Goal: Information Seeking & Learning: Learn about a topic

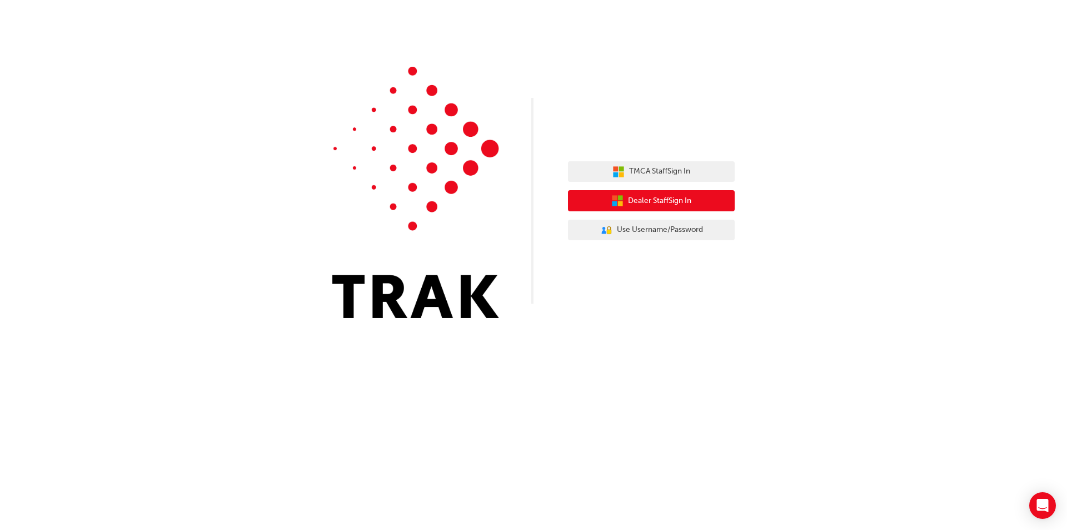
click at [618, 196] on icon "button" at bounding box center [617, 200] width 12 height 12
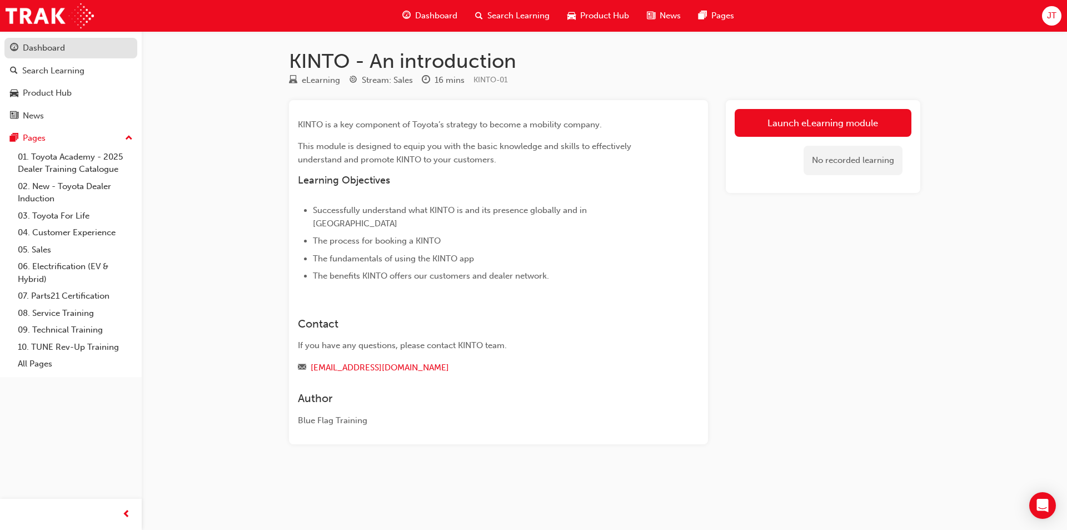
click at [76, 56] on link "Dashboard" at bounding box center [70, 48] width 133 height 21
click at [74, 53] on div "Dashboard" at bounding box center [71, 48] width 122 height 14
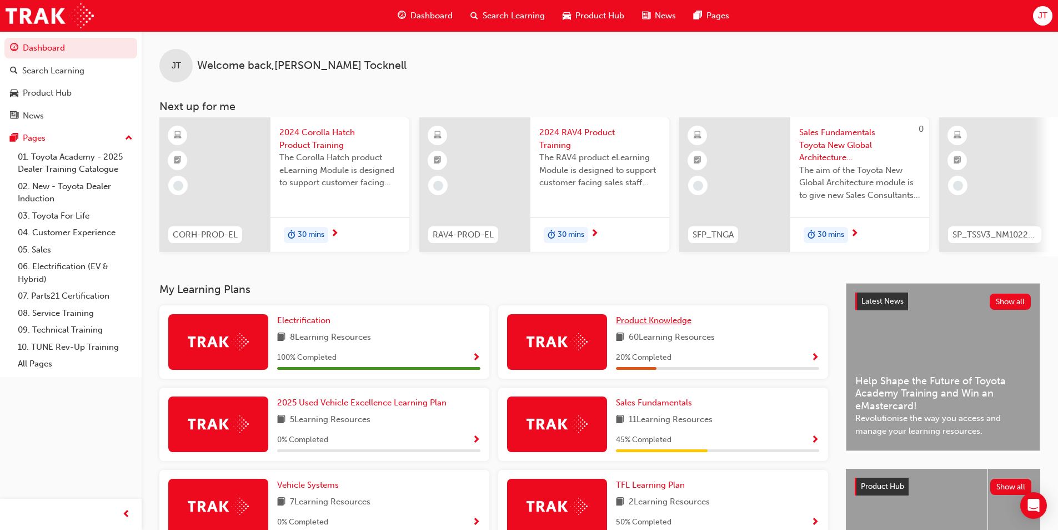
click at [651, 322] on span "Product Knowledge" at bounding box center [654, 320] width 76 height 10
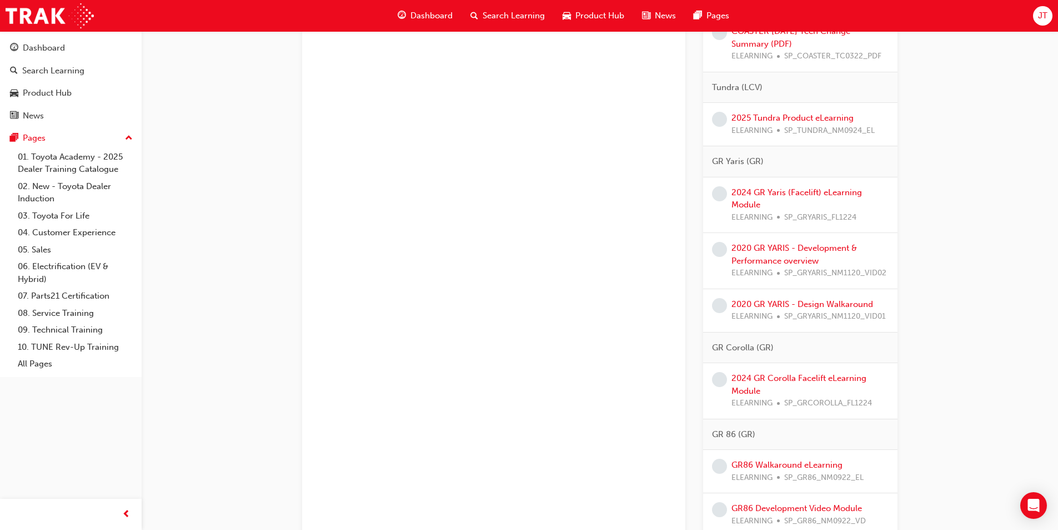
scroll to position [2211, 0]
click at [802, 193] on link "2024 GR Yaris (Facelift) eLearning Module" at bounding box center [797, 199] width 131 height 23
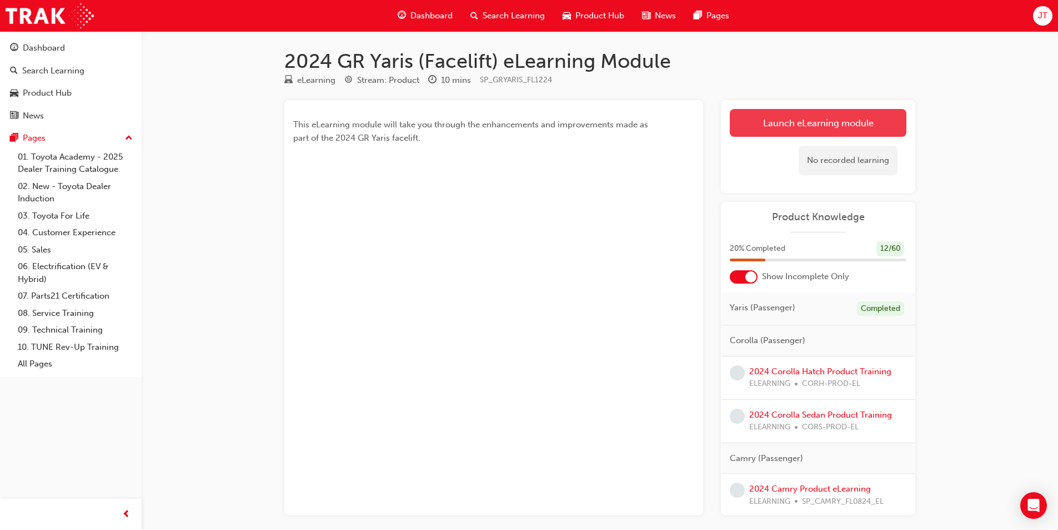
click at [788, 127] on link "Launch eLearning module" at bounding box center [818, 123] width 177 height 28
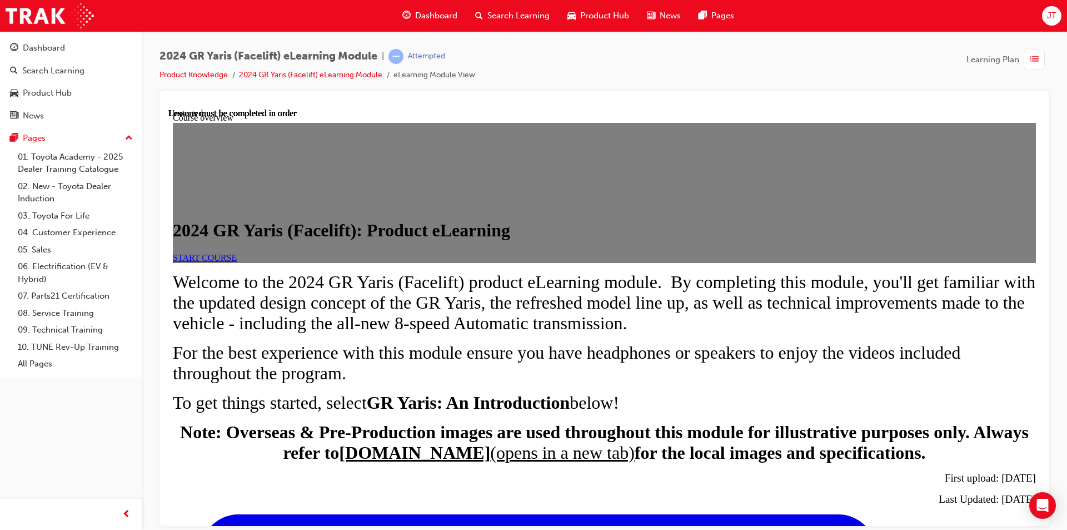
click at [237, 262] on span "START COURSE" at bounding box center [205, 256] width 64 height 9
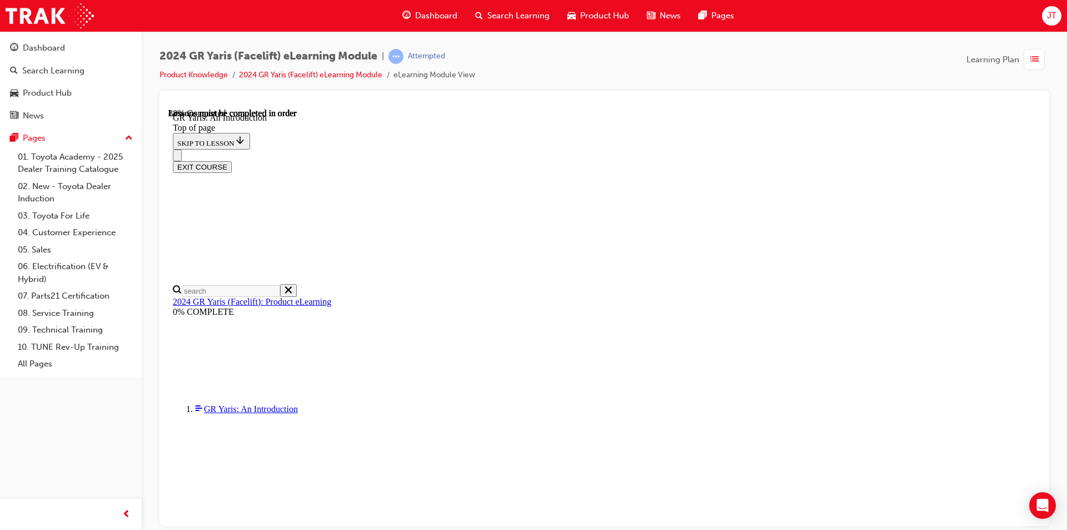
scroll to position [1657, 0]
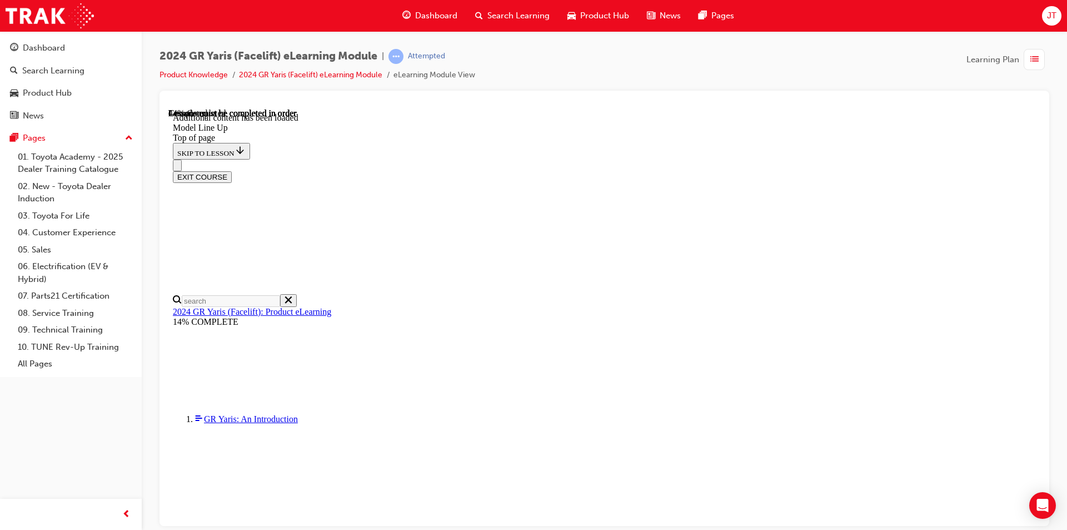
scroll to position [279, 0]
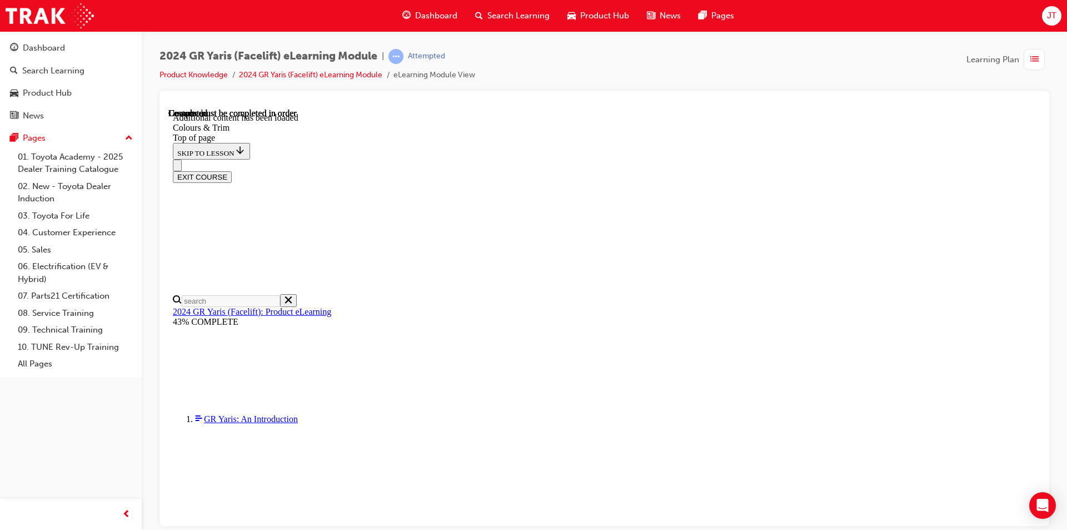
click at [783, 159] on div "EXIT COURSE" at bounding box center [600, 170] width 855 height 23
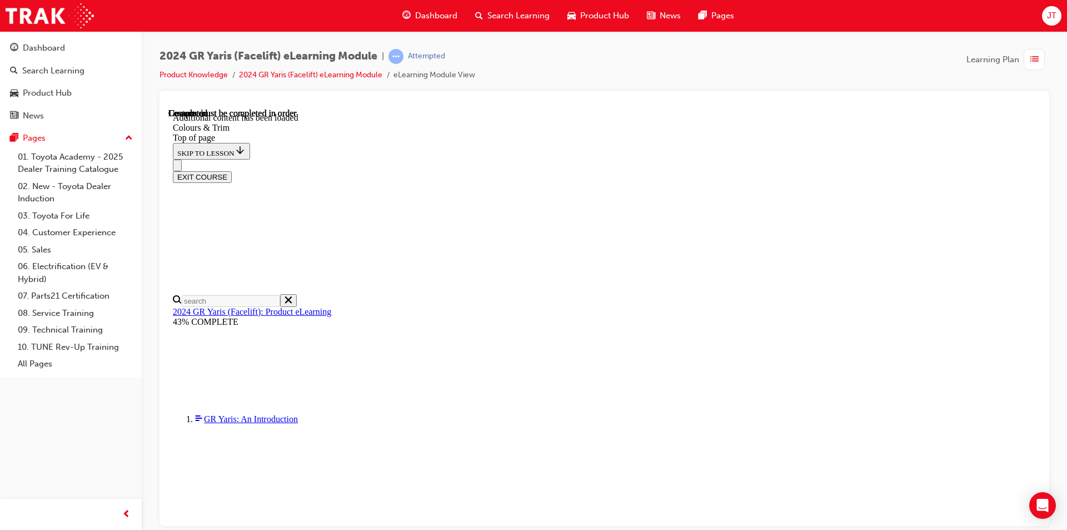
scroll to position [540, 0]
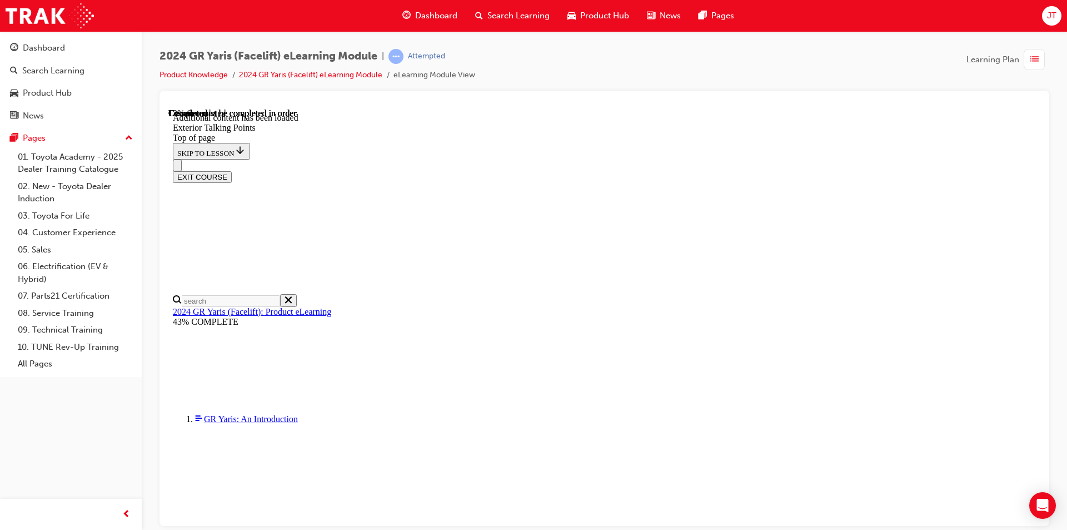
scroll to position [67, 0]
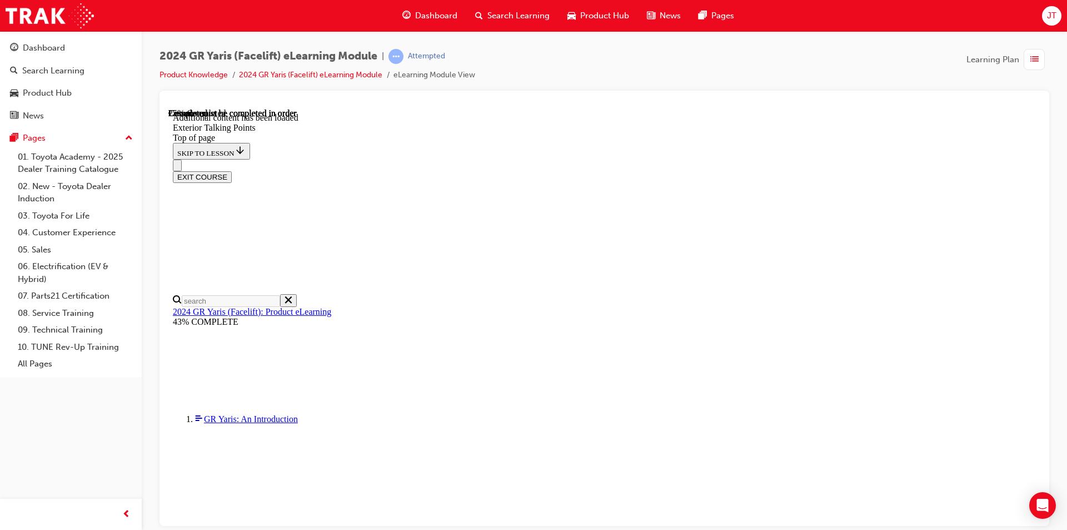
scroll to position [218, 0]
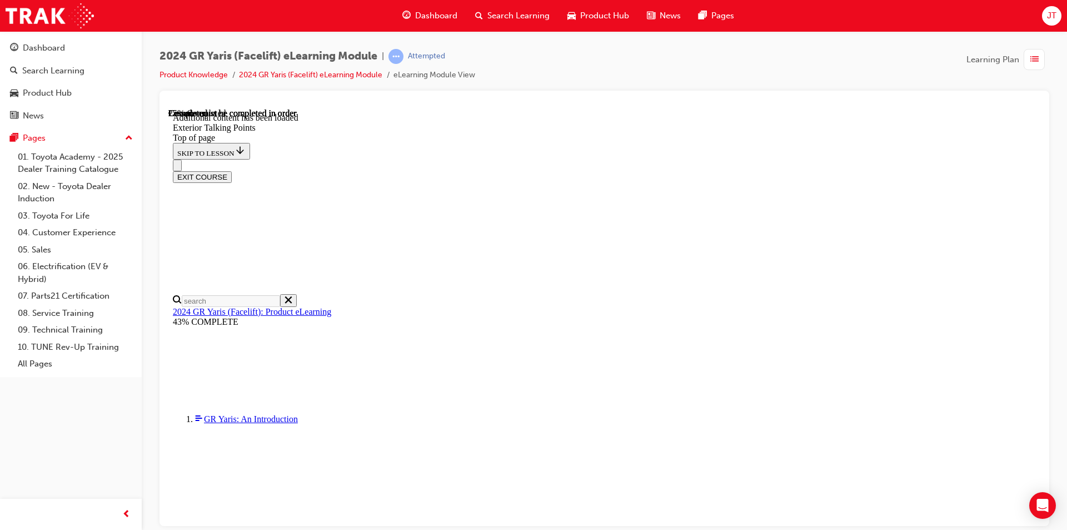
scroll to position [0, 0]
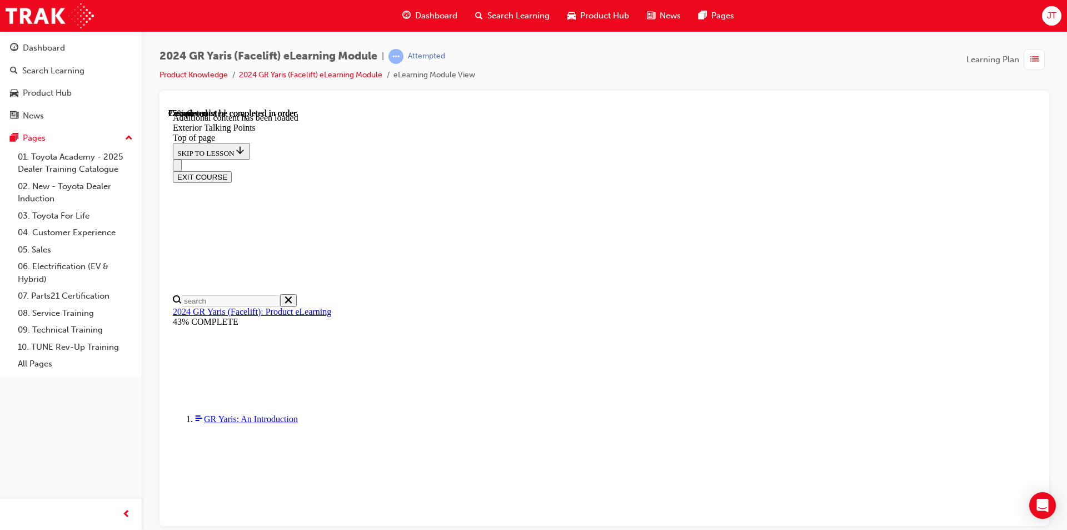
scroll to position [551, 0]
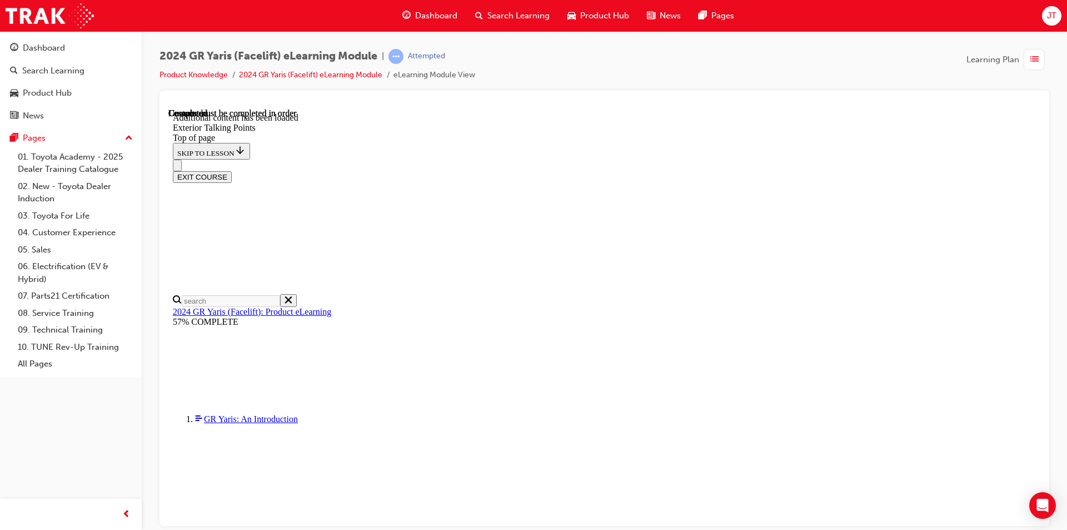
scroll to position [2405, 0]
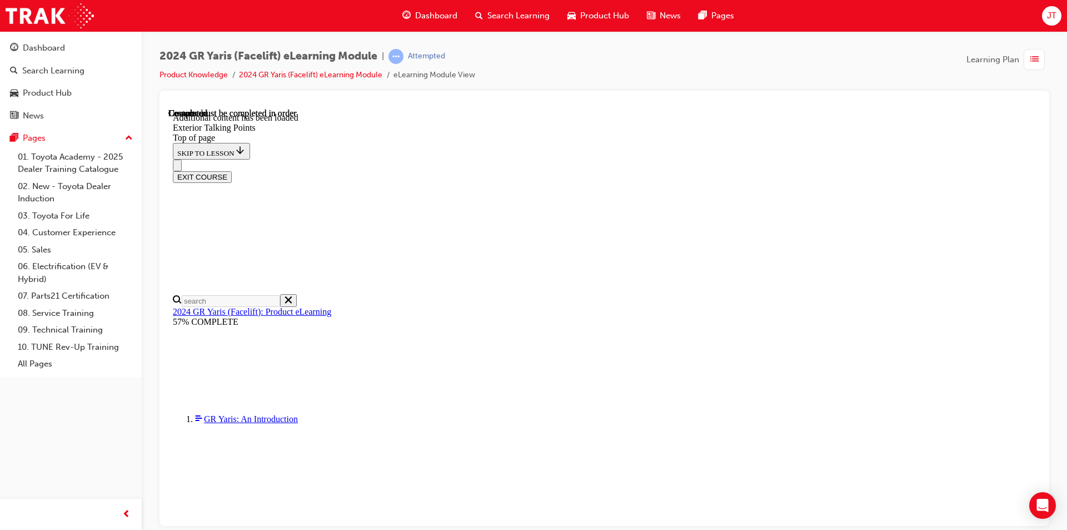
scroll to position [2516, 0]
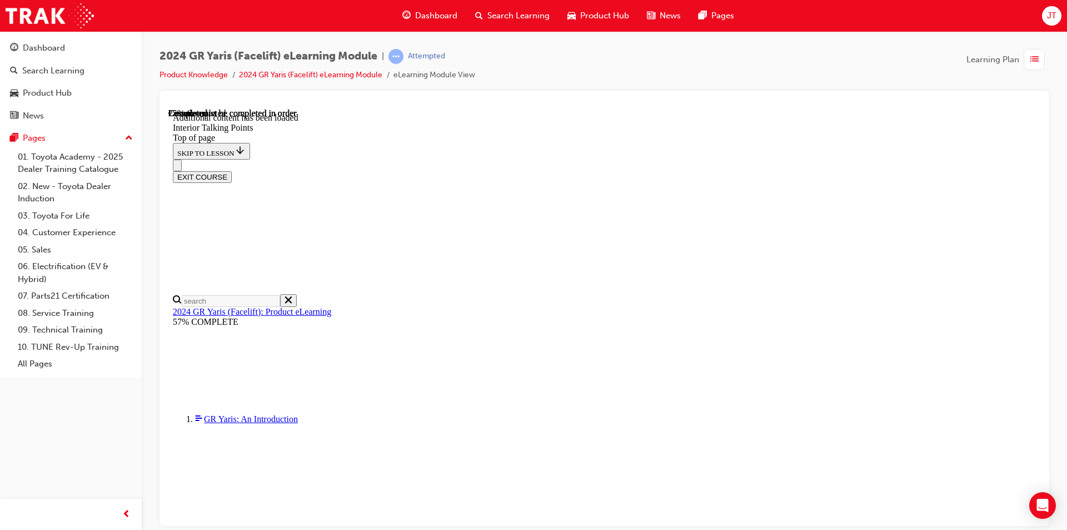
scroll to position [150, 0]
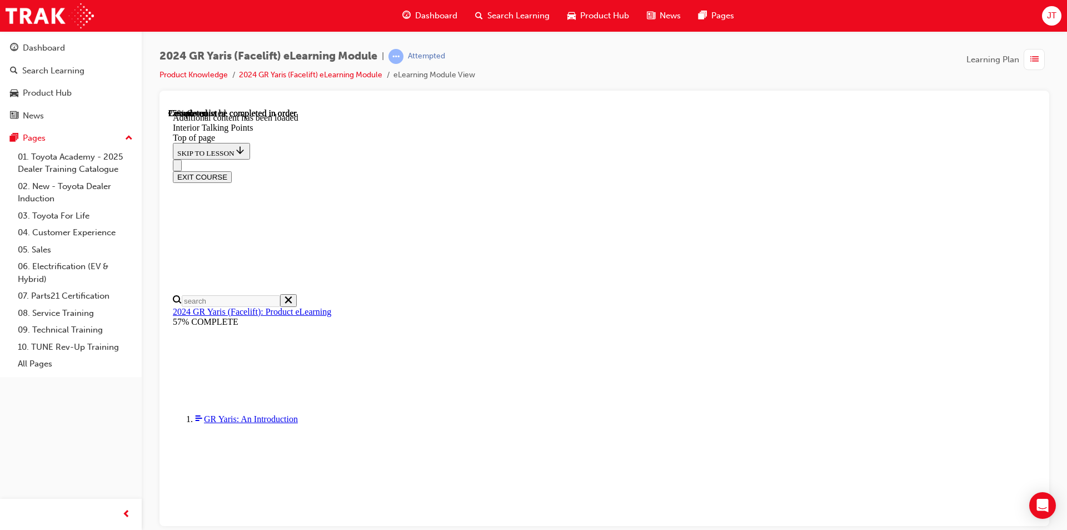
scroll to position [0, 0]
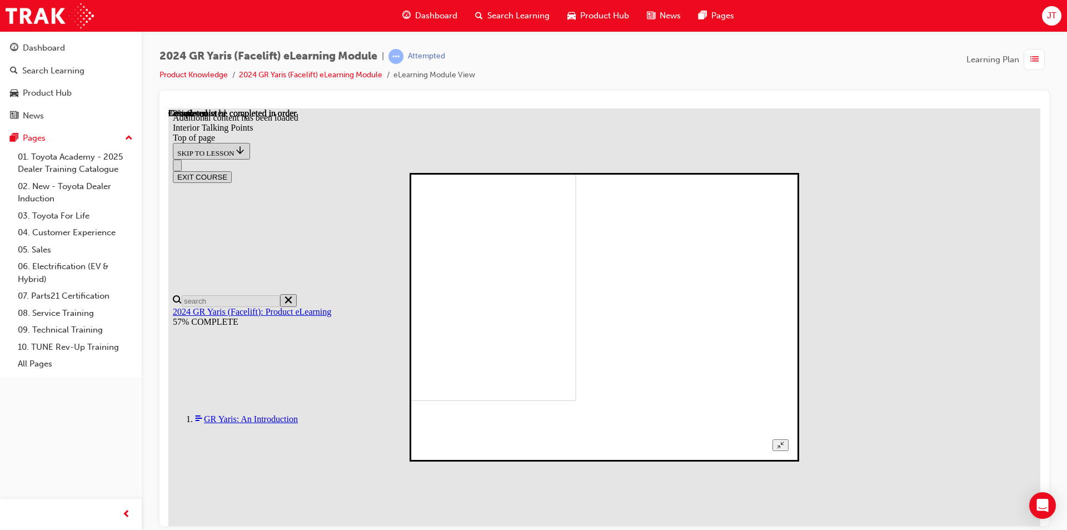
click at [788, 438] on button "Unzoom image" at bounding box center [780, 444] width 16 height 12
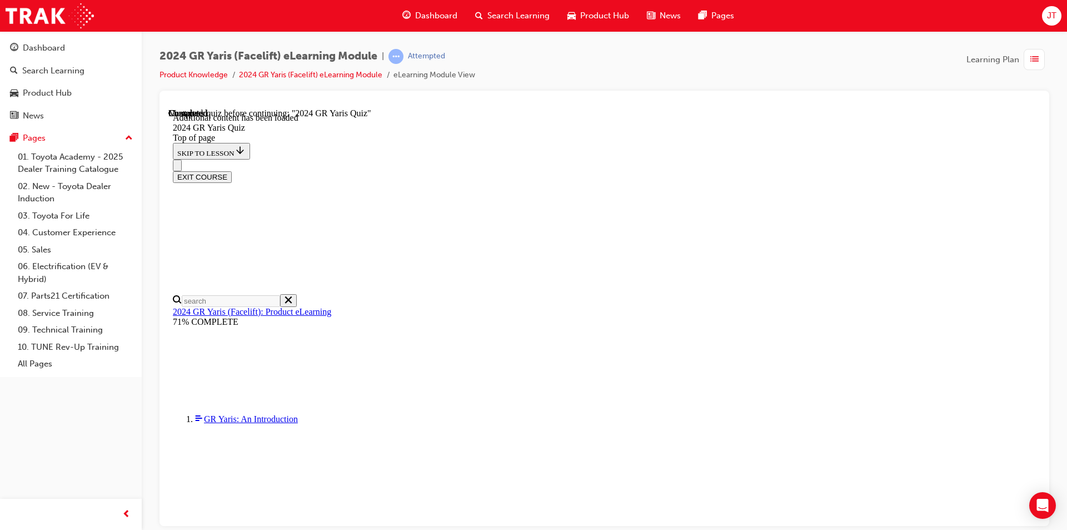
scroll to position [38, 0]
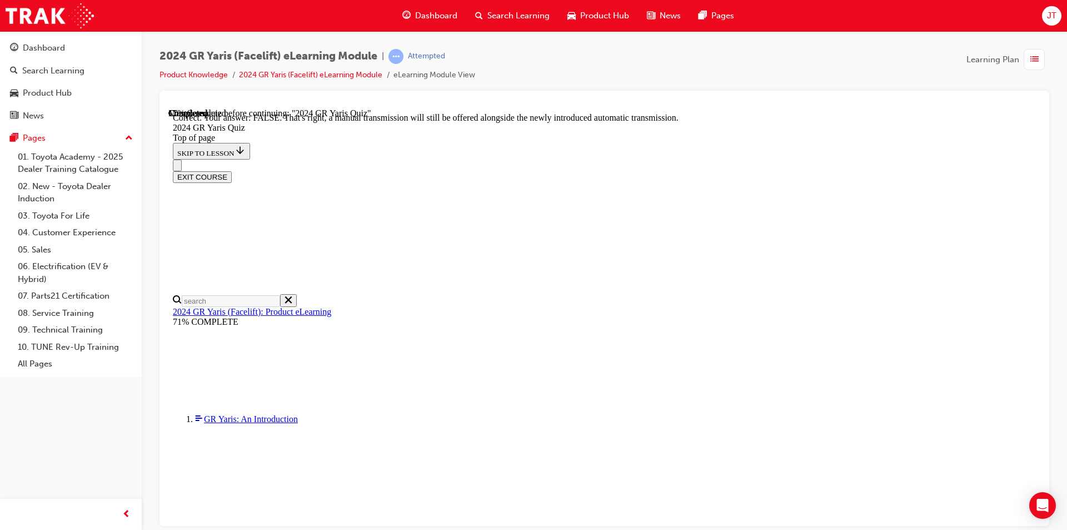
scroll to position [391, 0]
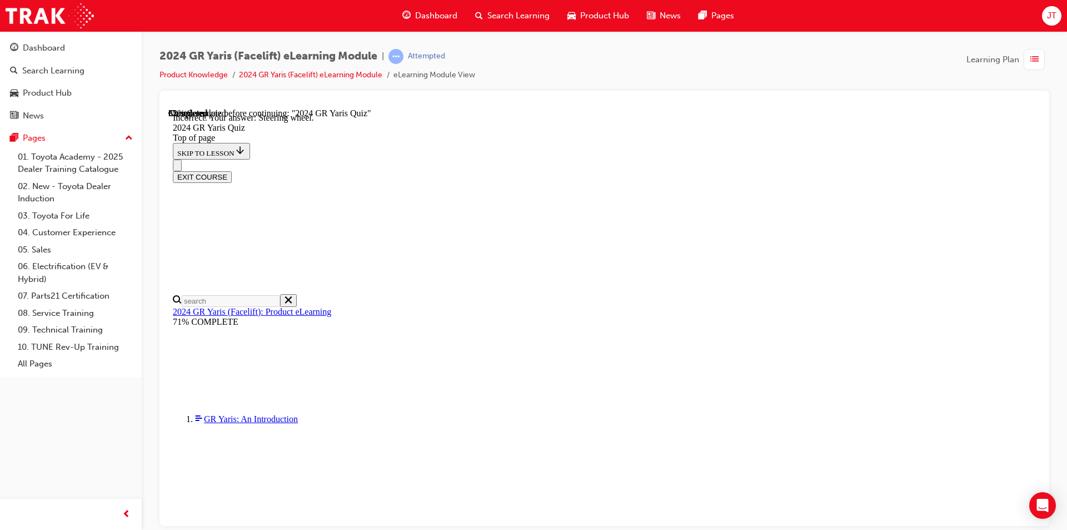
scroll to position [398, 0]
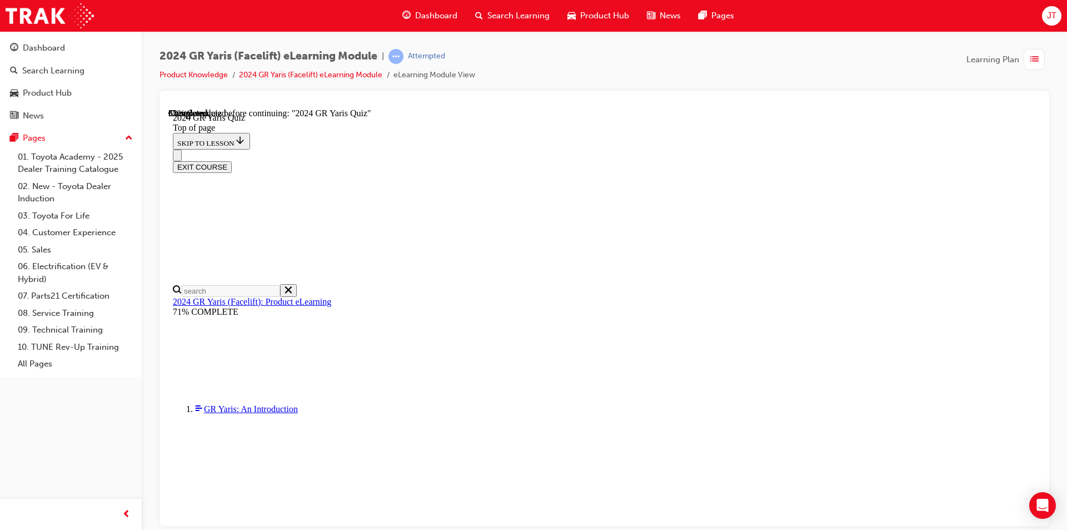
scroll to position [333, 0]
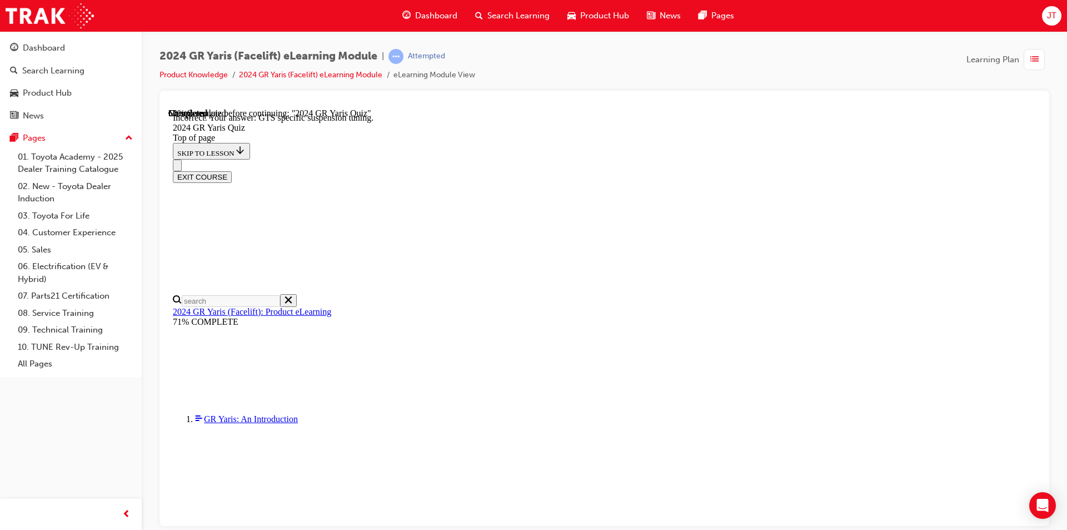
scroll to position [442, 0]
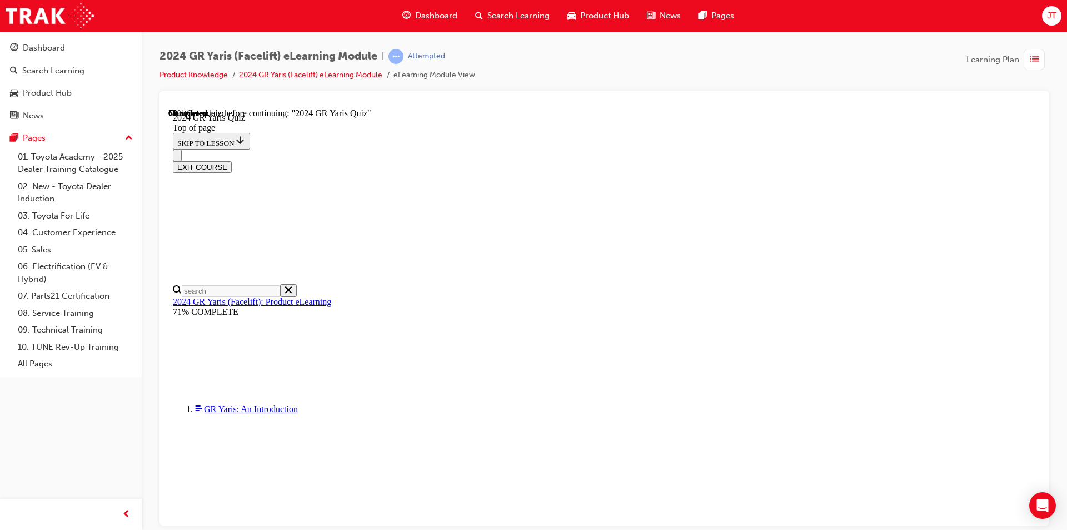
scroll to position [278, 0]
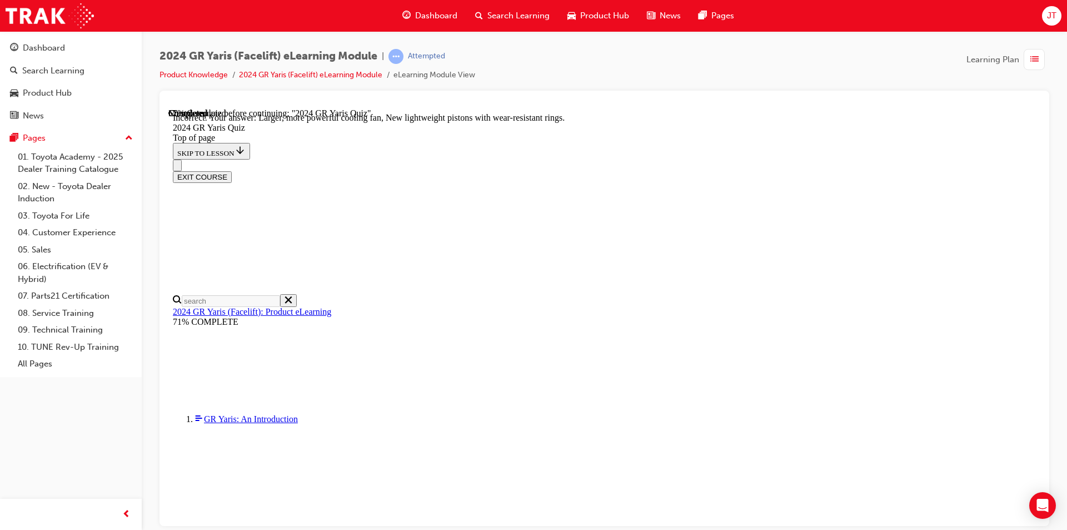
scroll to position [425, 0]
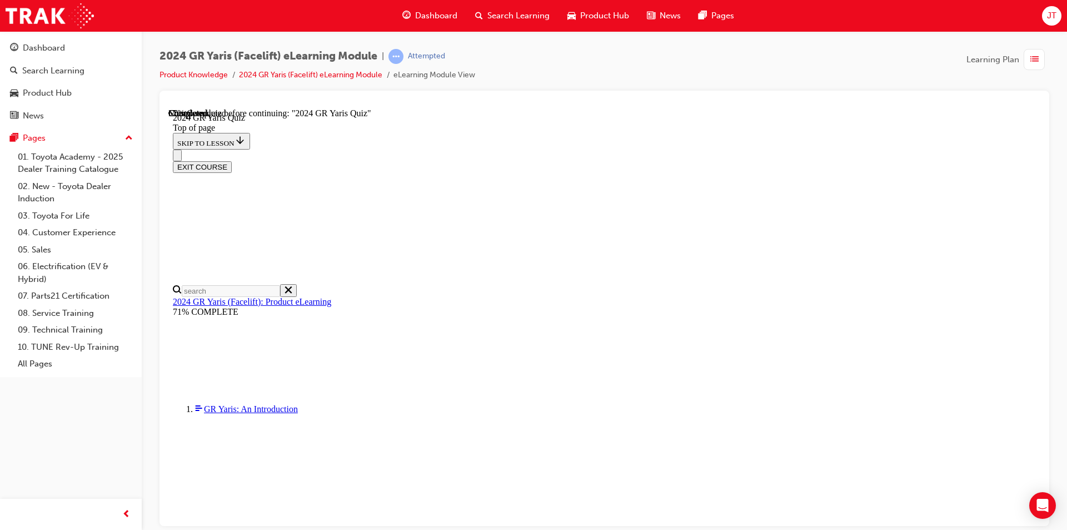
scroll to position [278, 0]
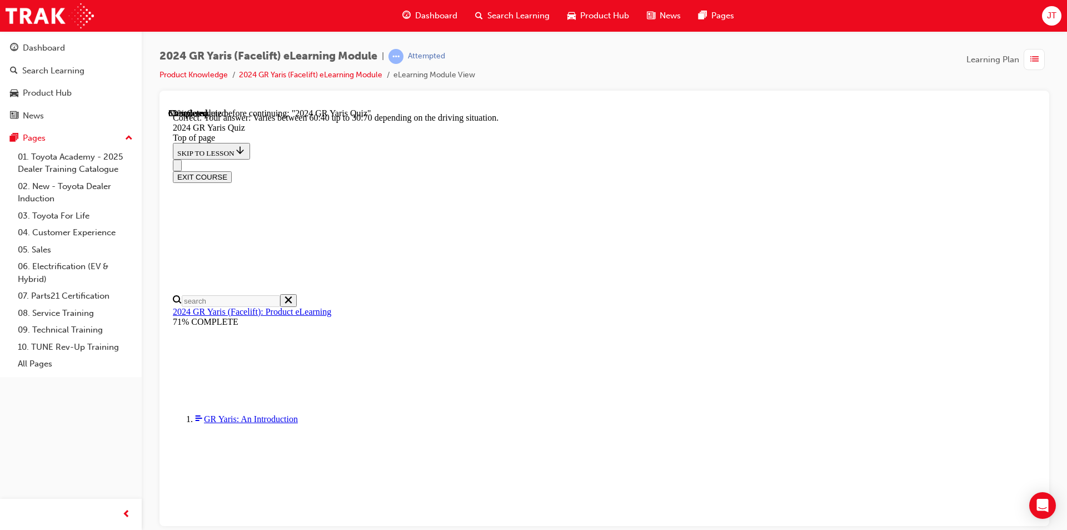
scroll to position [423, 0]
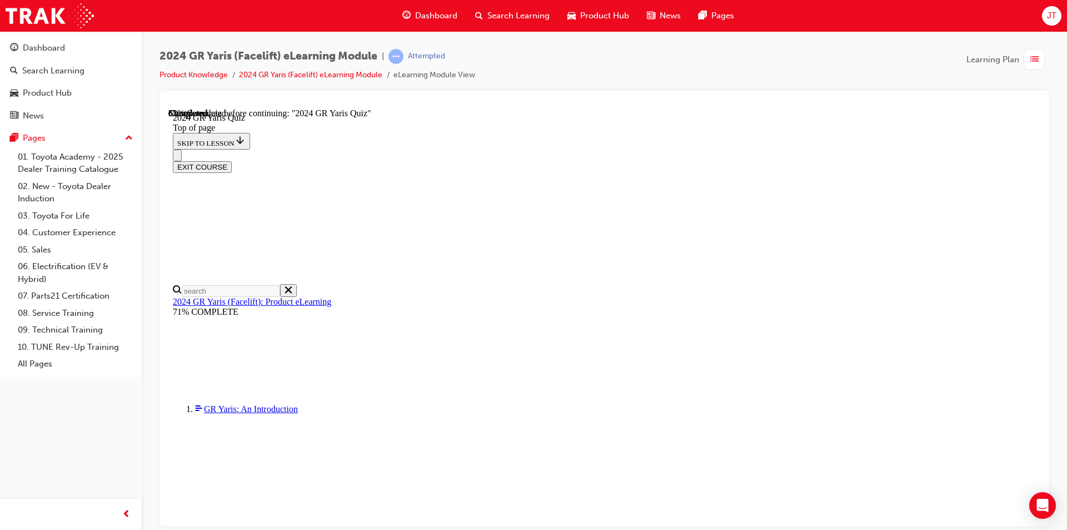
scroll to position [111, 0]
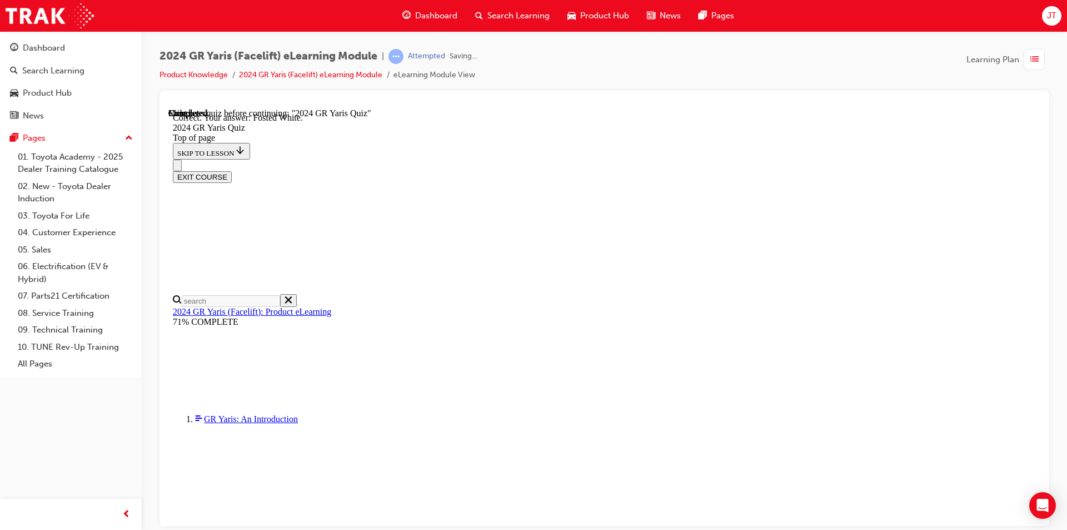
scroll to position [229, 0]
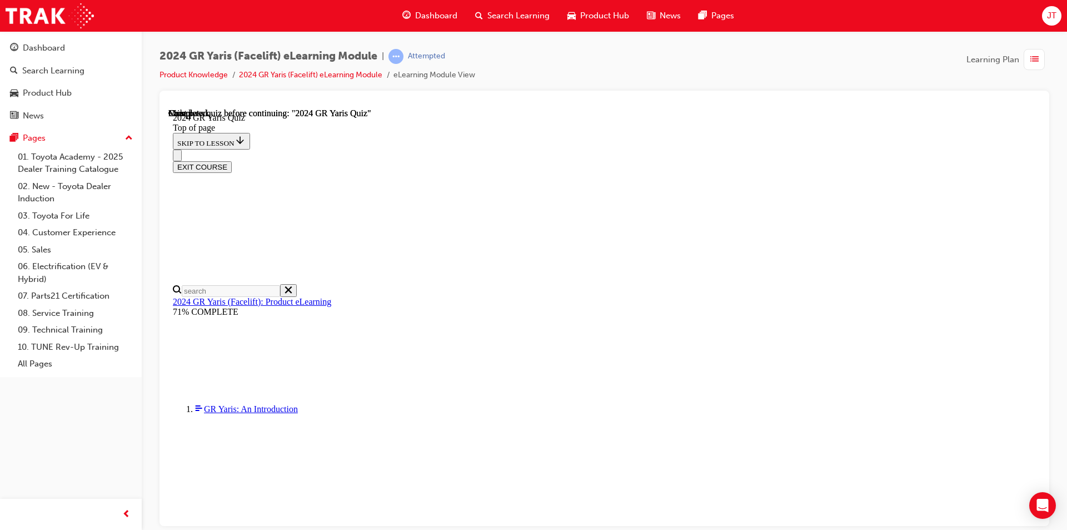
scroll to position [194, 0]
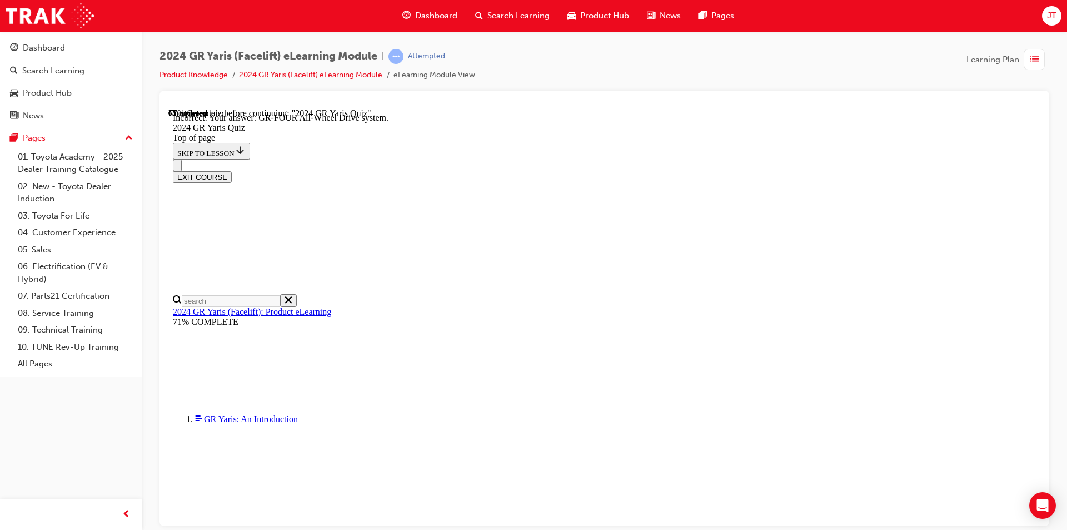
scroll to position [442, 0]
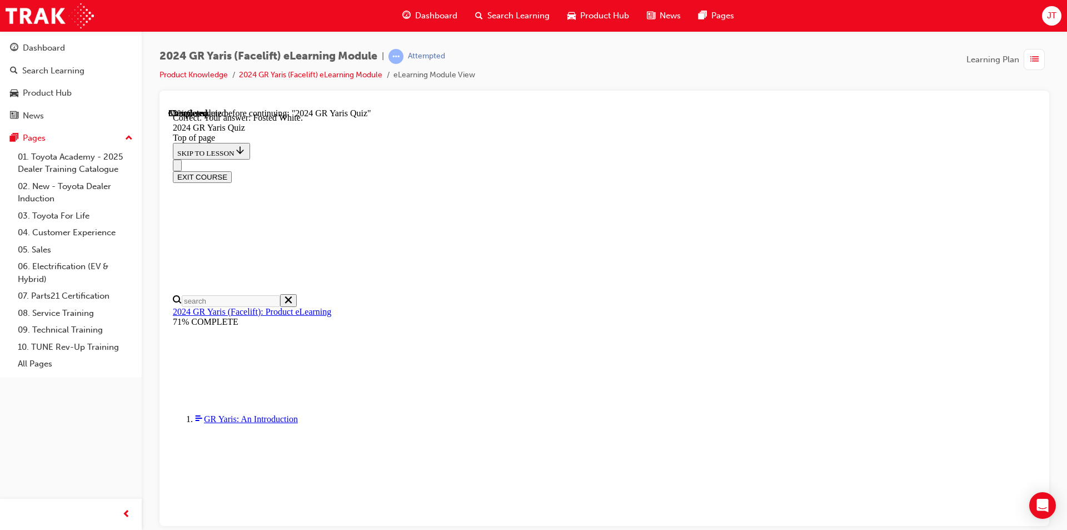
scroll to position [229, 0]
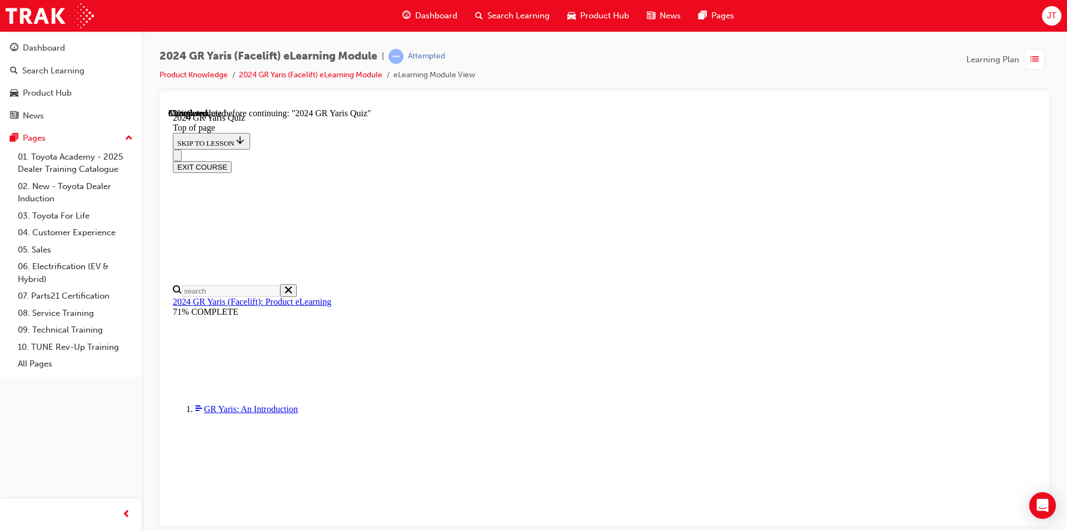
scroll to position [278, 0]
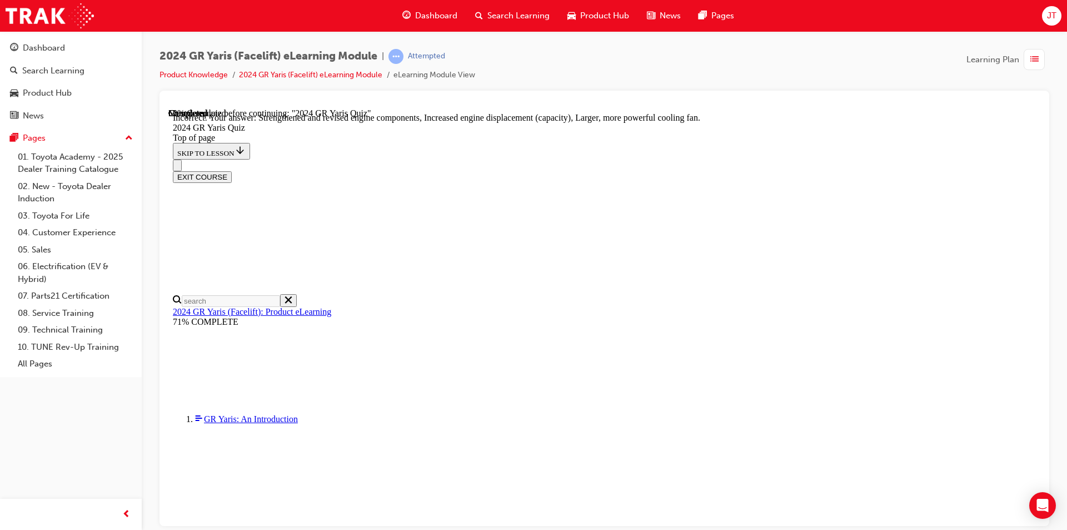
scroll to position [425, 0]
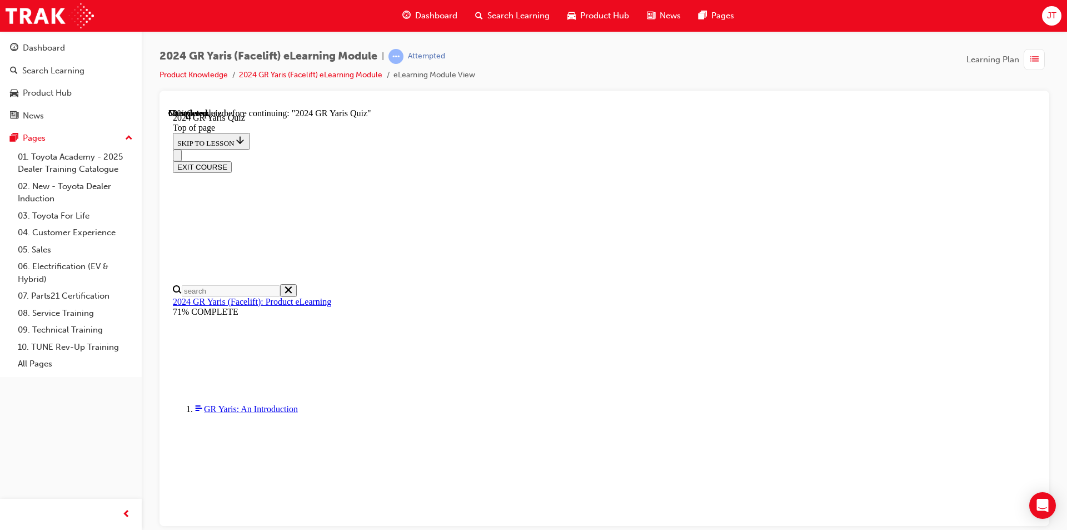
scroll to position [167, 0]
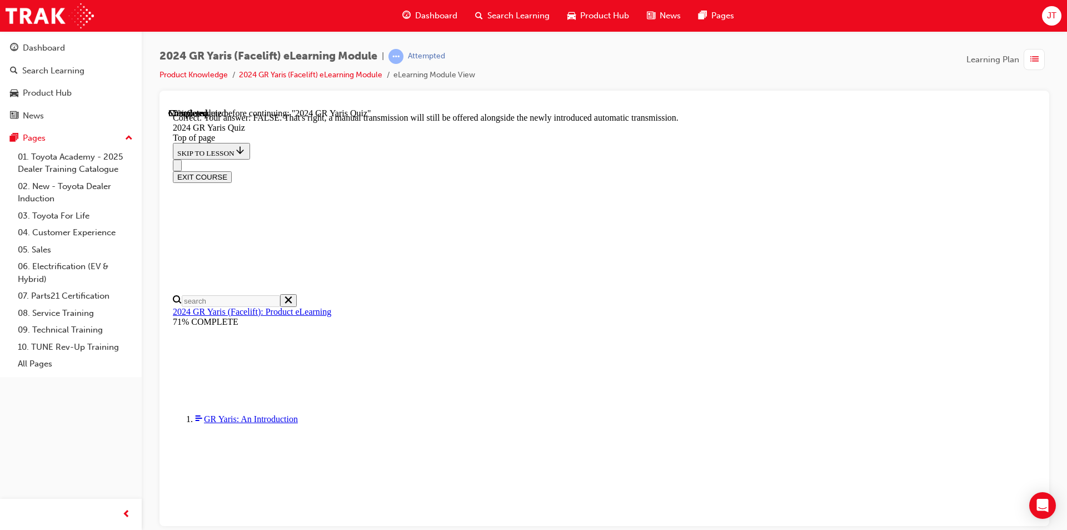
scroll to position [391, 0]
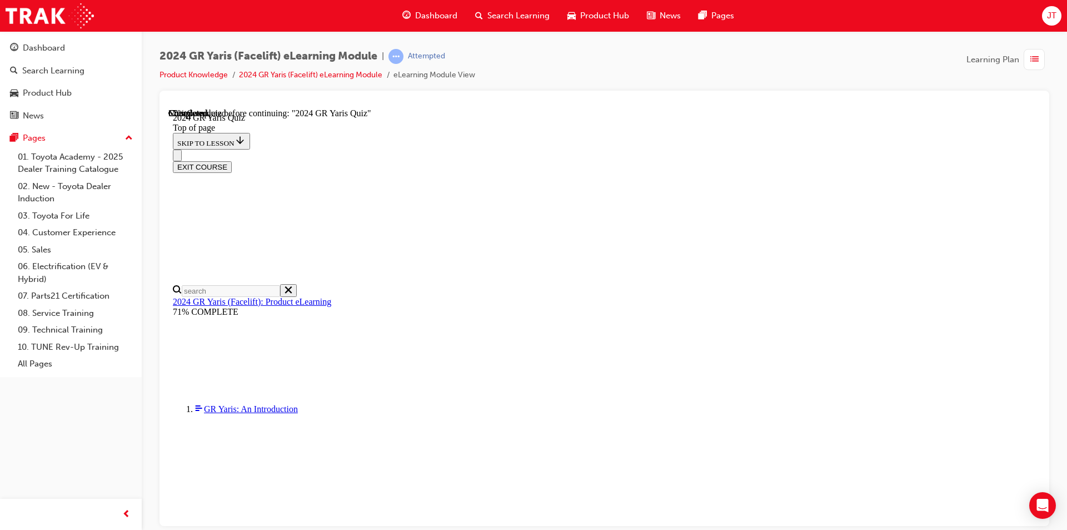
scroll to position [278, 0]
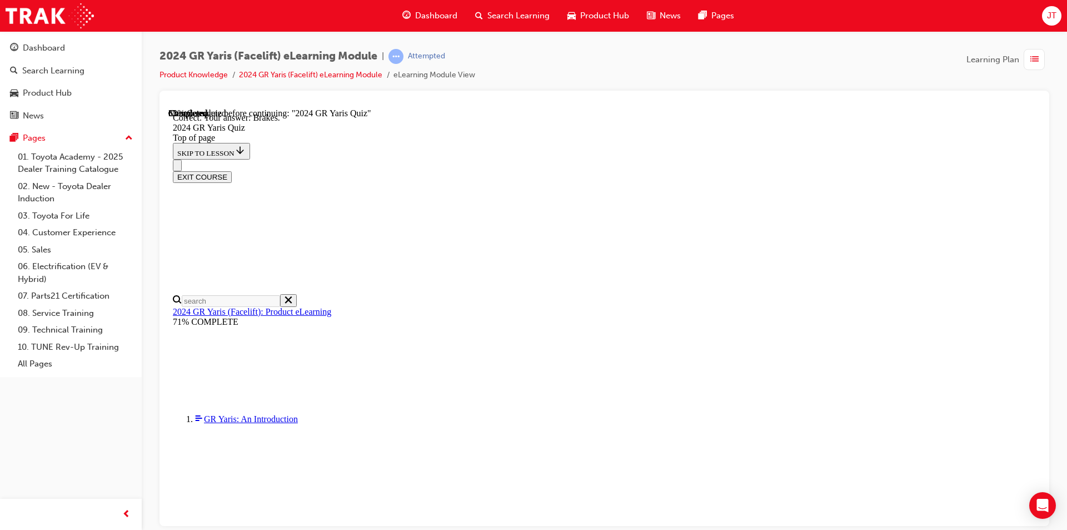
scroll to position [398, 0]
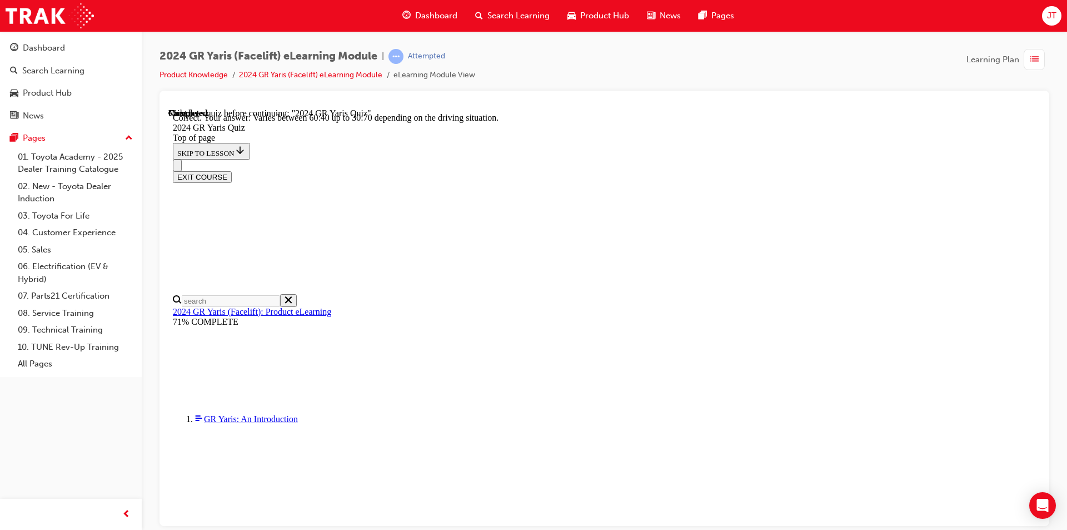
scroll to position [423, 0]
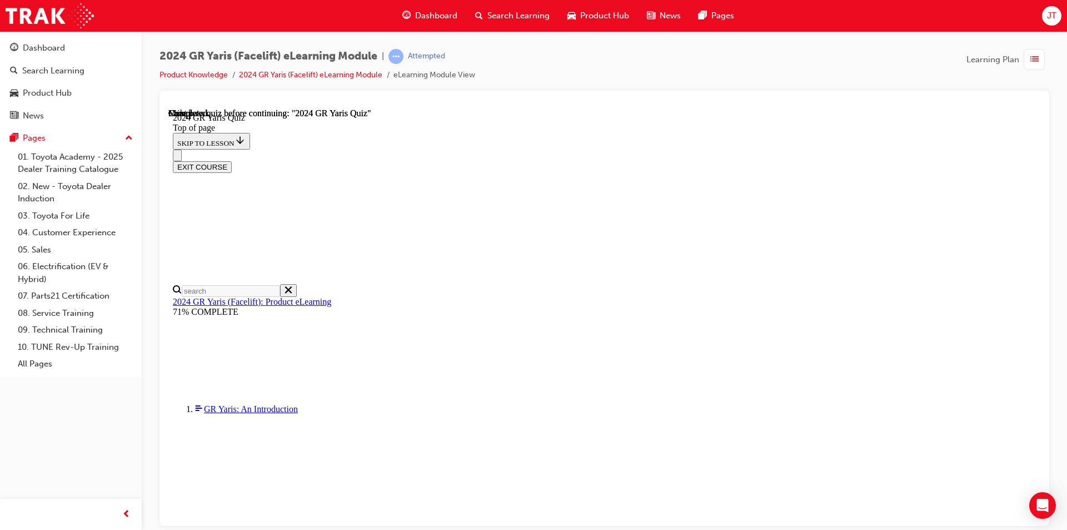
scroll to position [194, 0]
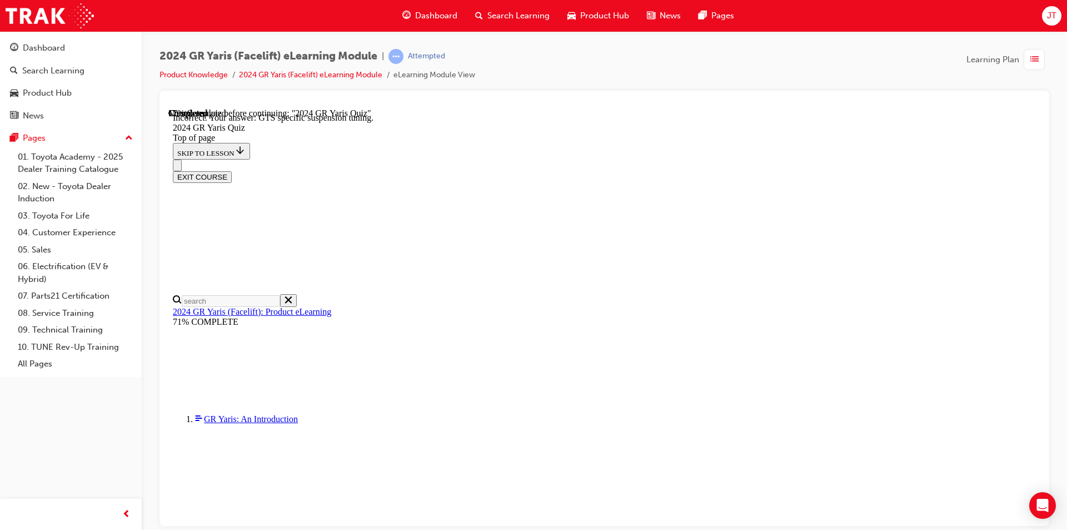
scroll to position [442, 0]
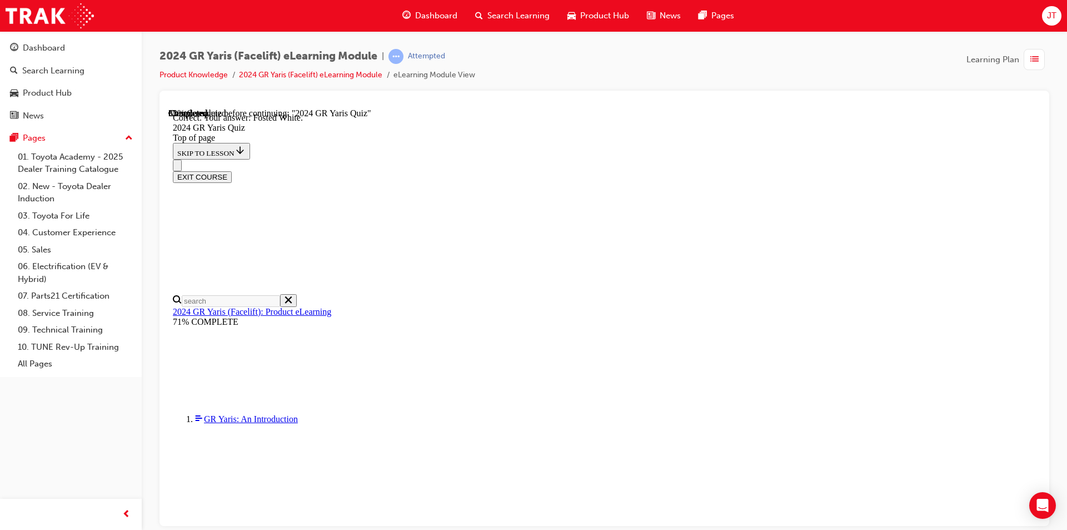
scroll to position [229, 0]
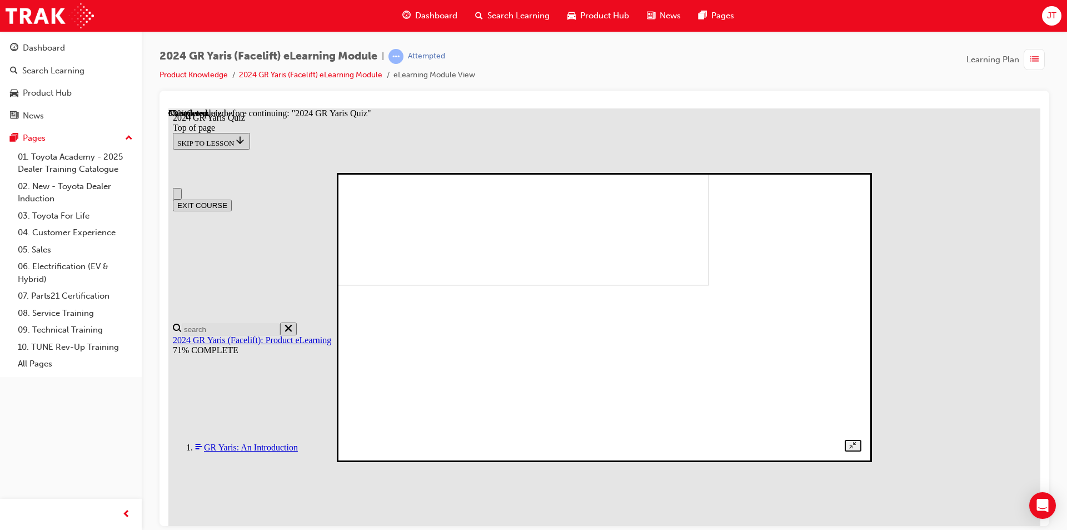
click at [861, 348] on div at bounding box center [603, 317] width 513 height 268
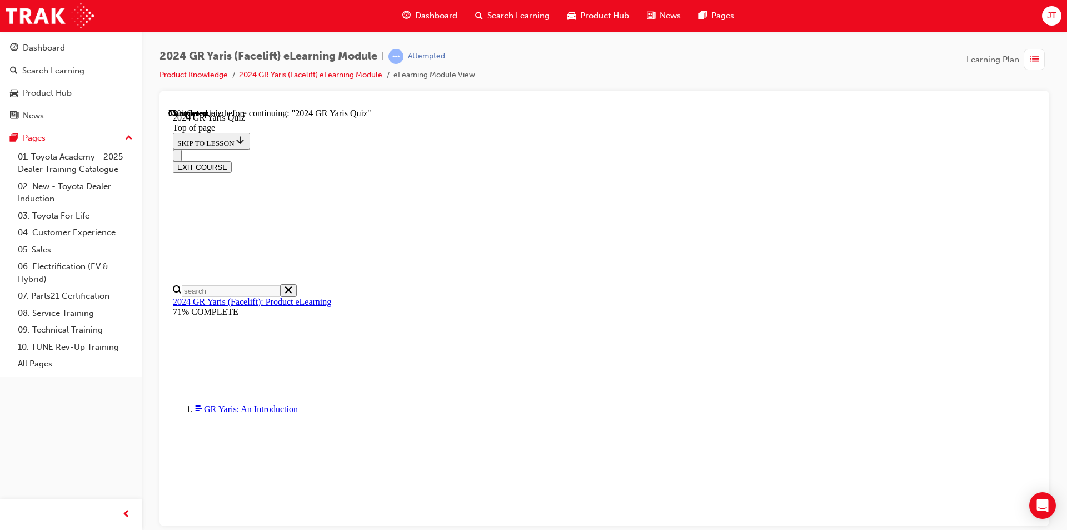
scroll to position [222, 0]
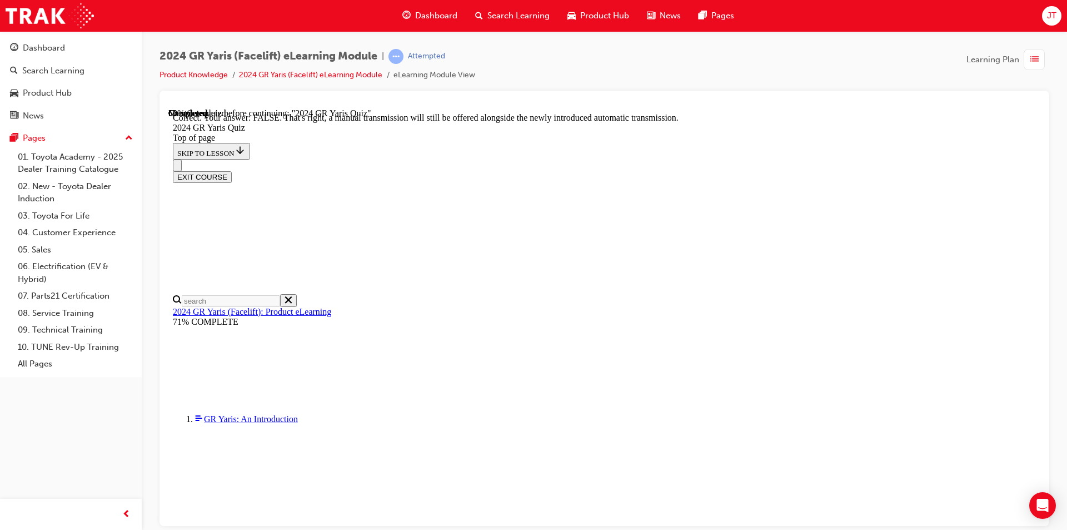
scroll to position [391, 0]
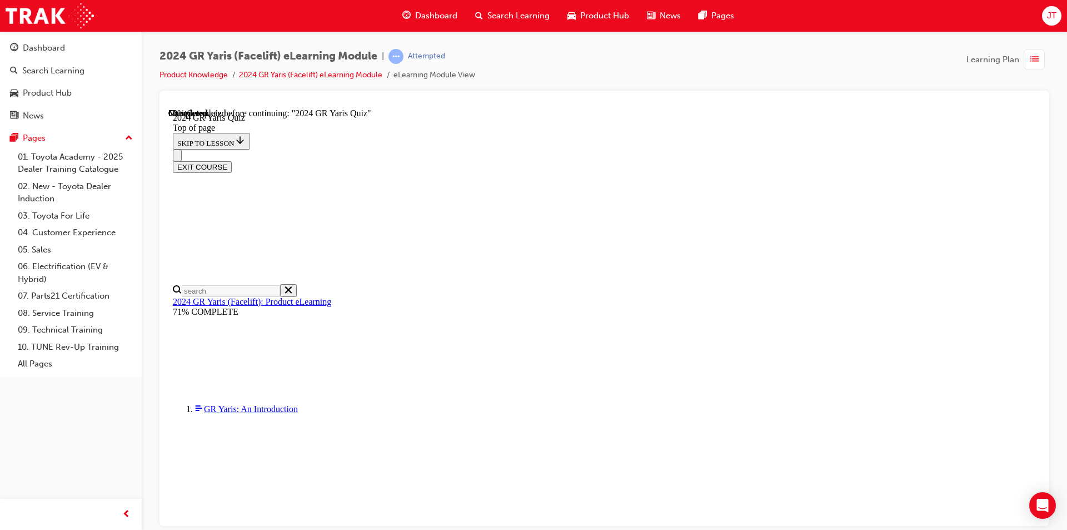
scroll to position [333, 0]
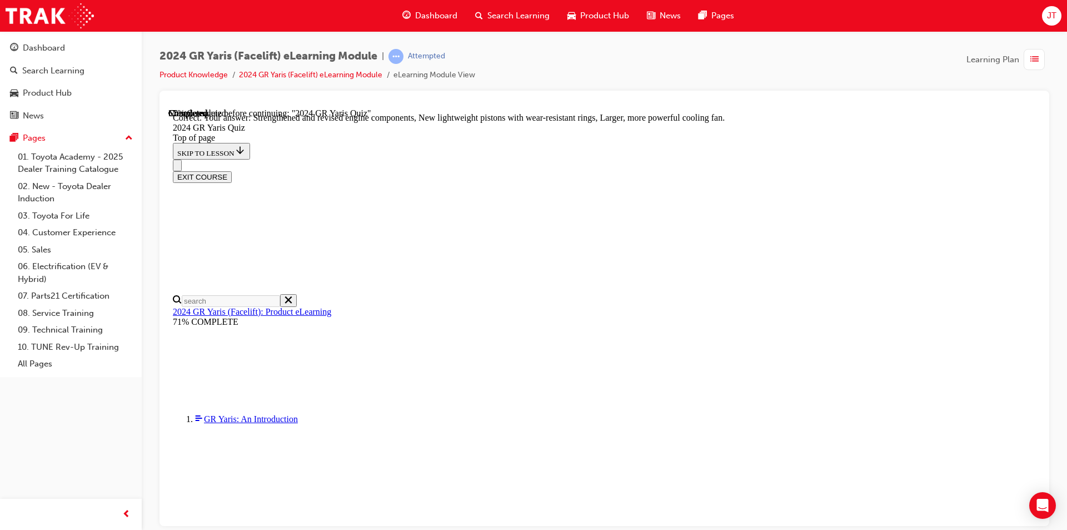
scroll to position [425, 0]
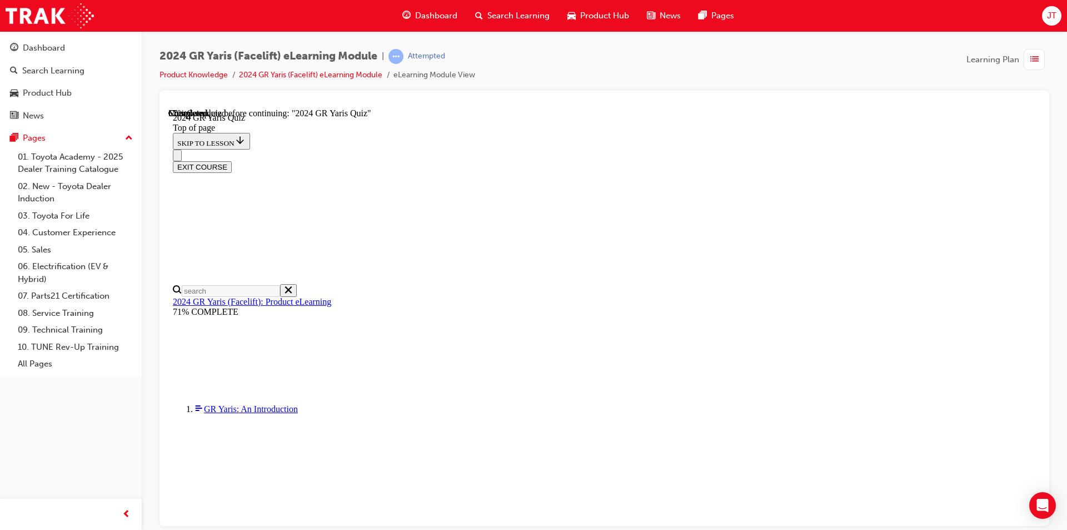
scroll to position [333, 0]
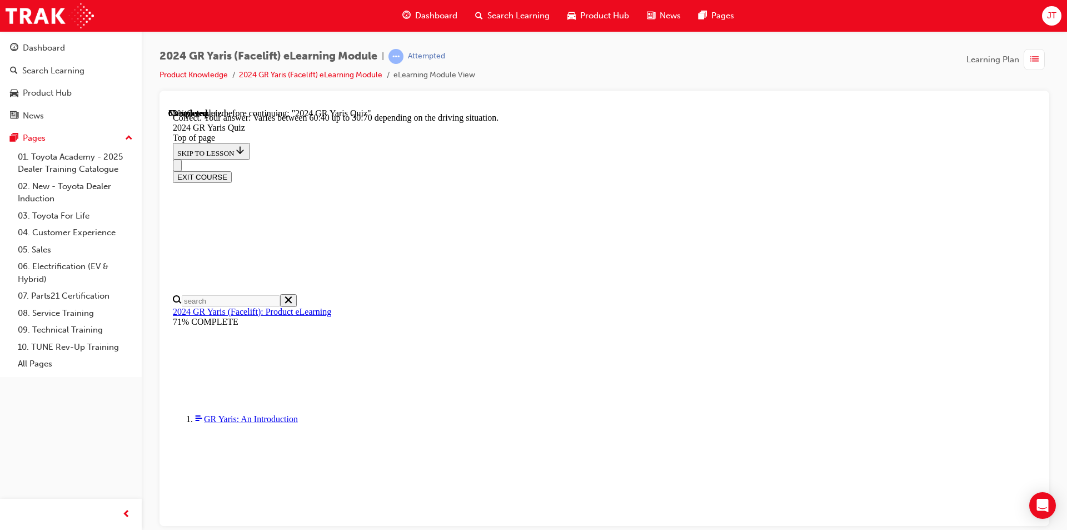
scroll to position [423, 0]
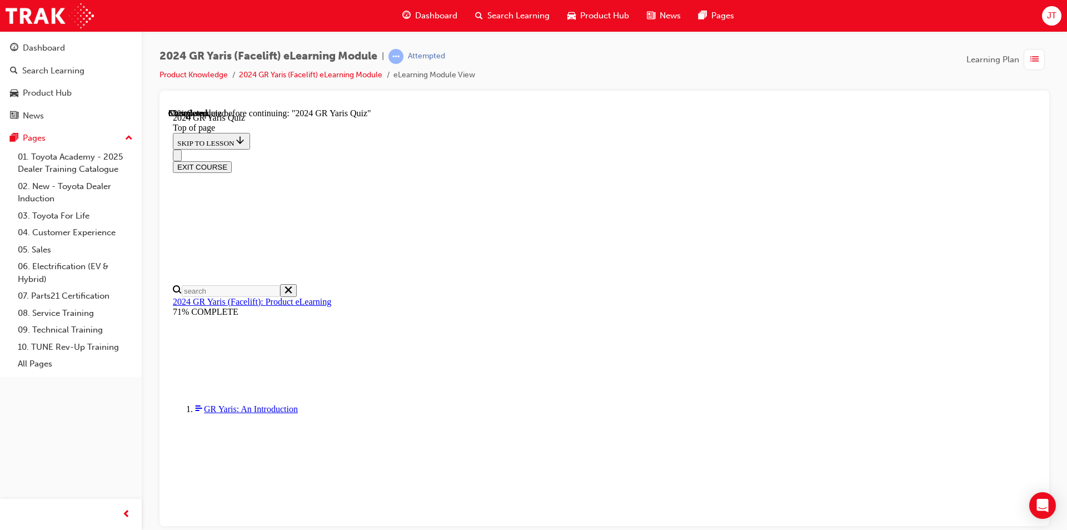
scroll to position [222, 0]
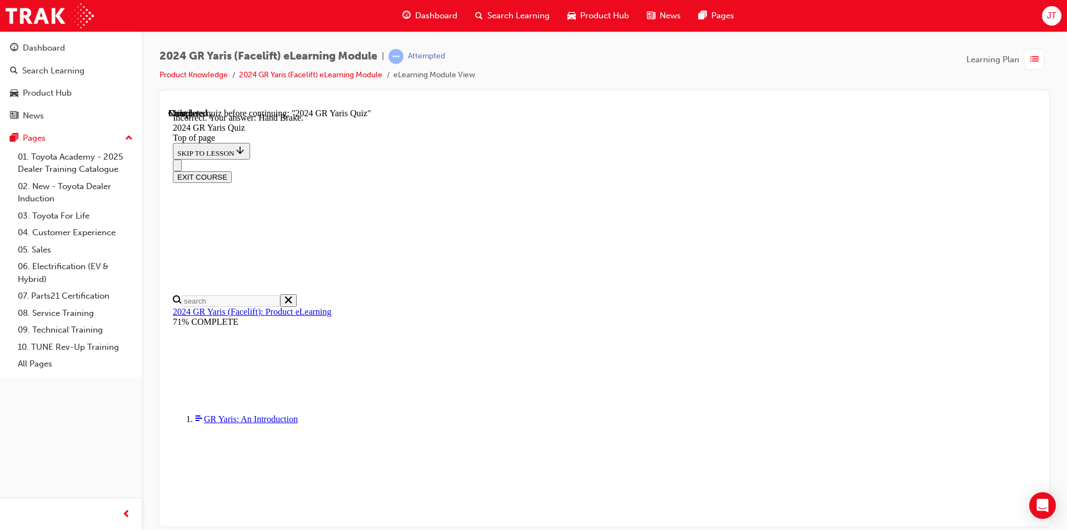
scroll to position [398, 0]
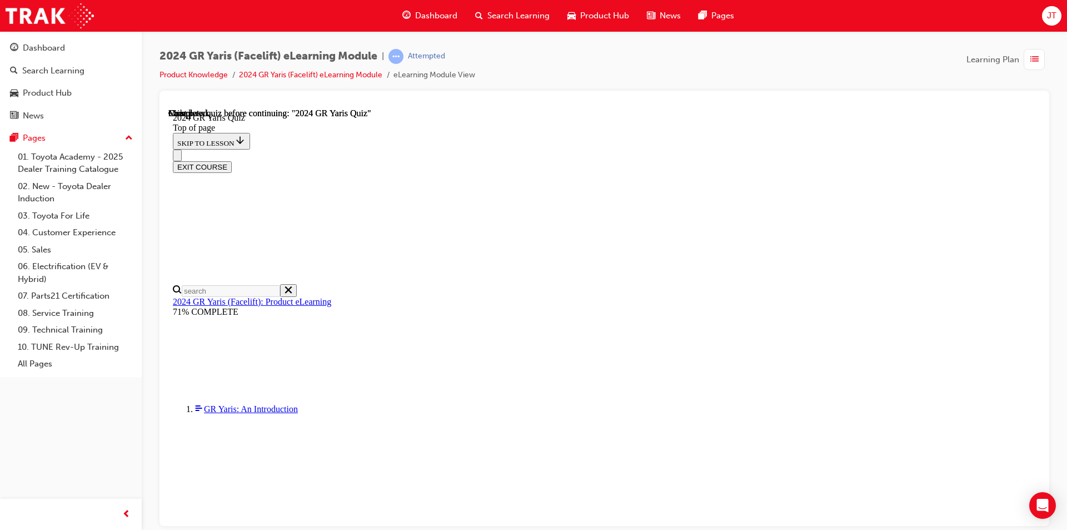
scroll to position [194, 0]
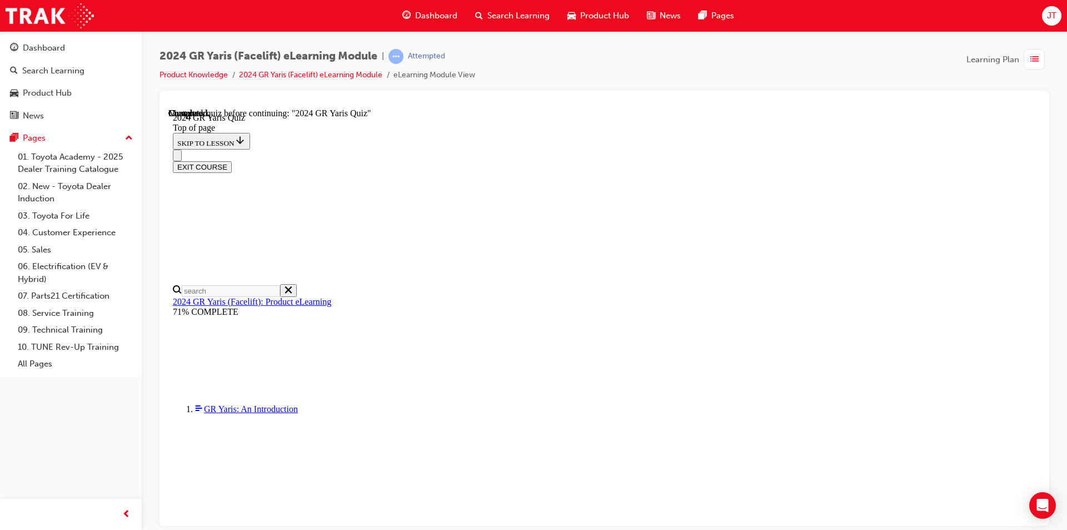
scroll to position [316, 0]
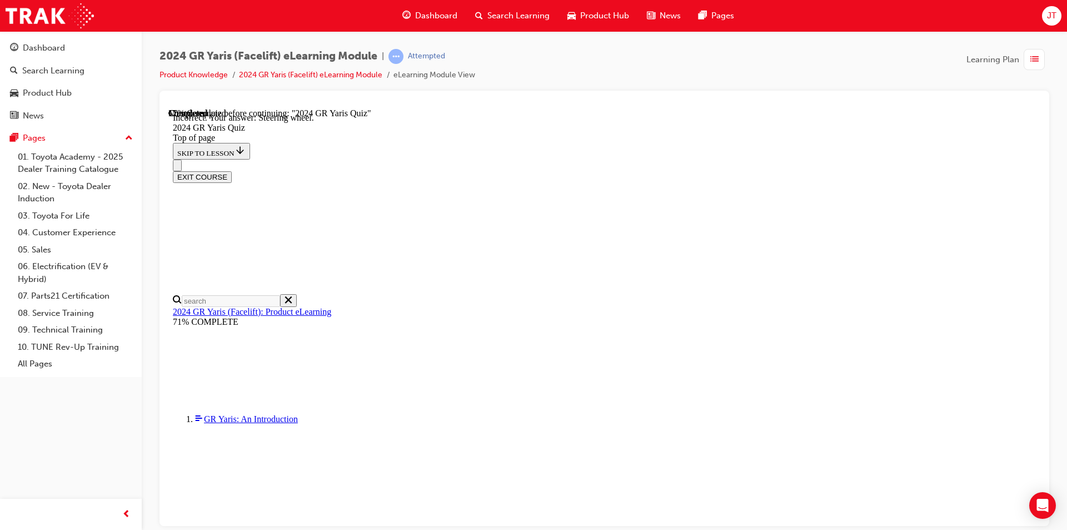
scroll to position [398, 0]
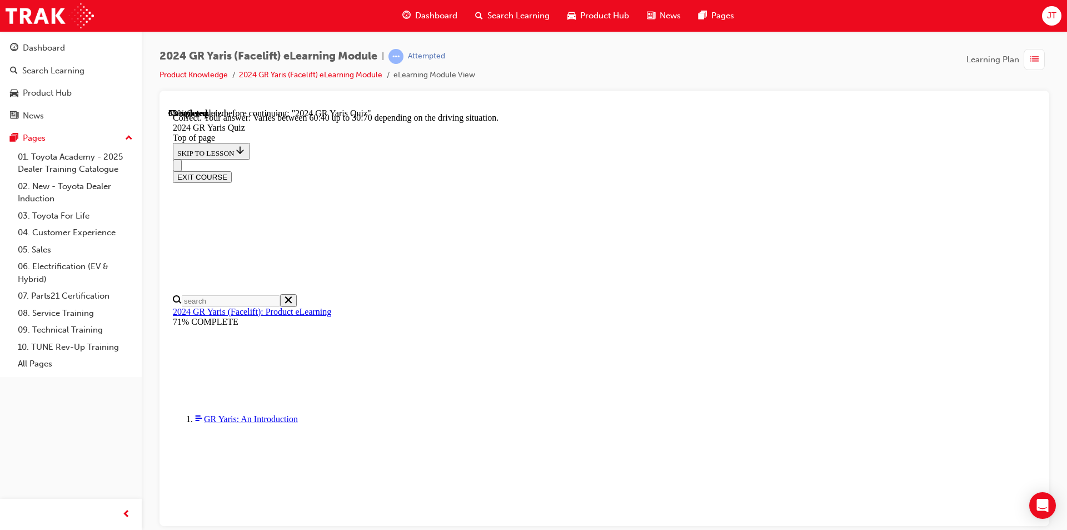
scroll to position [423, 0]
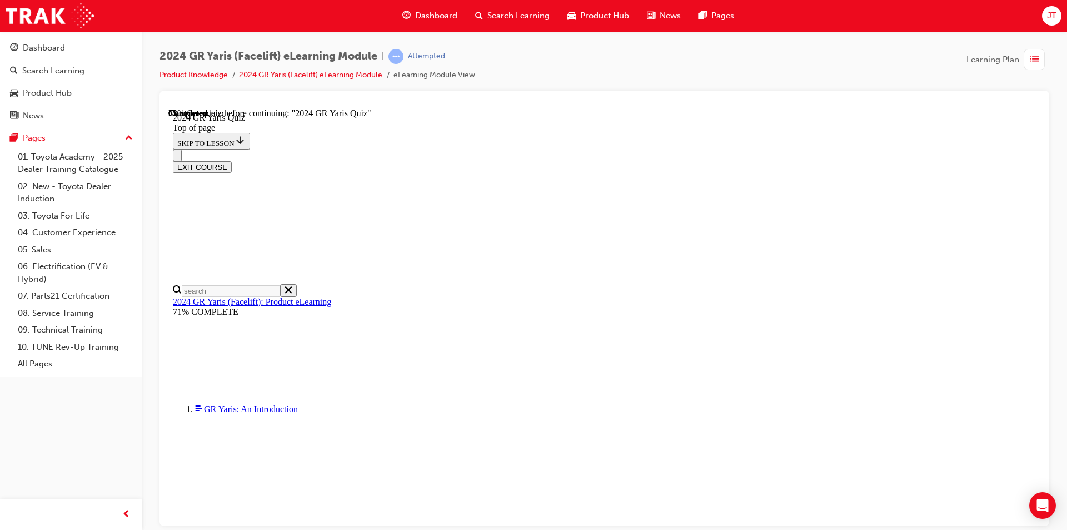
scroll to position [111, 0]
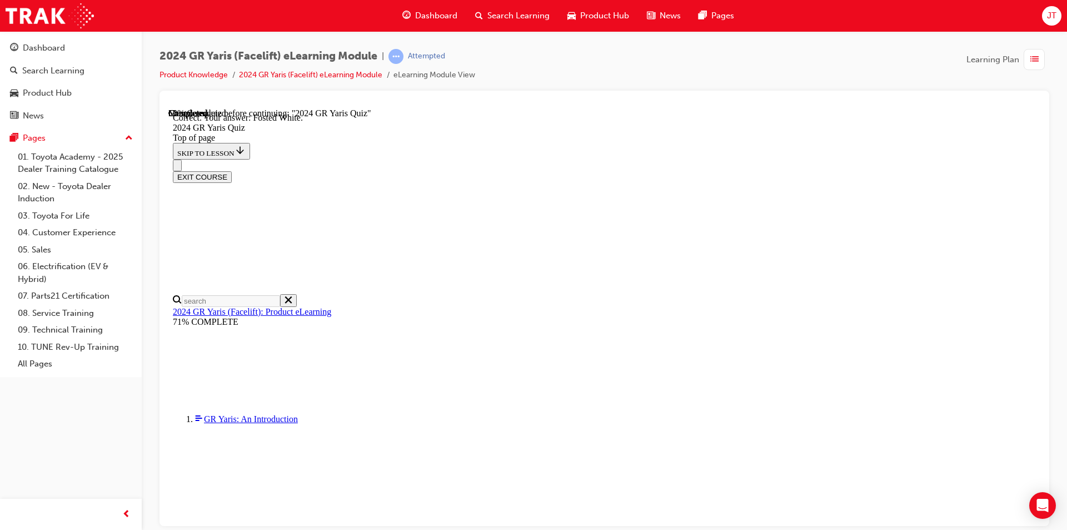
scroll to position [229, 0]
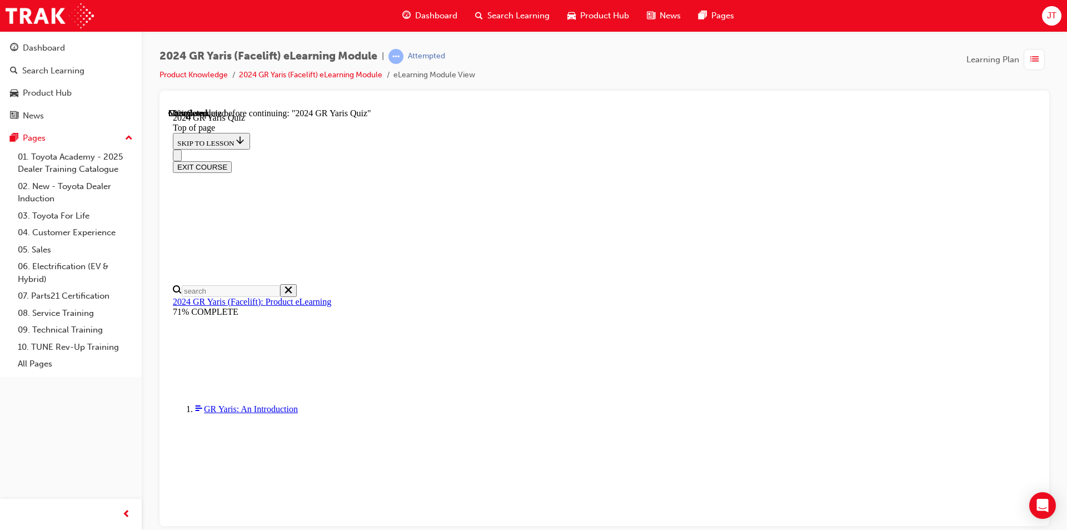
scroll to position [342, 0]
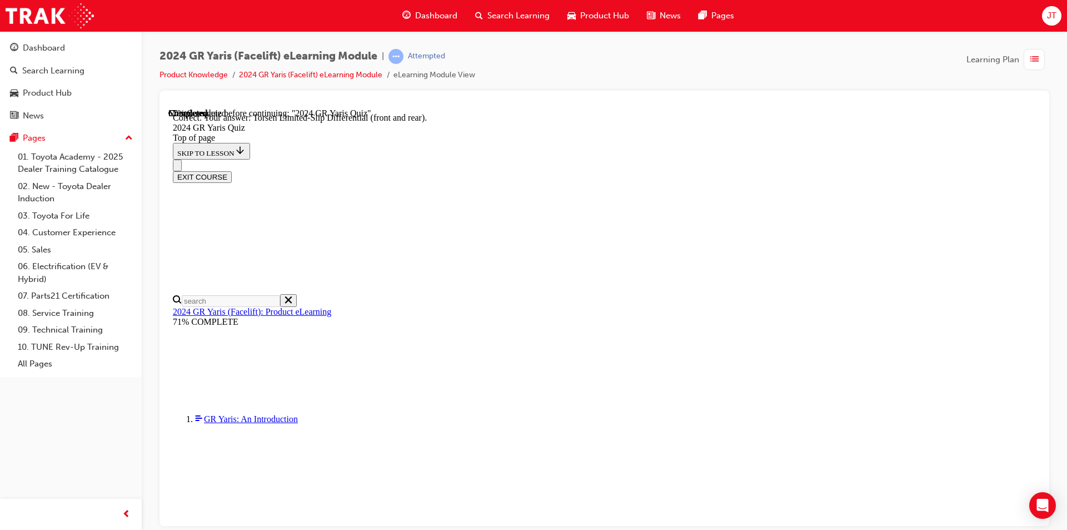
scroll to position [442, 0]
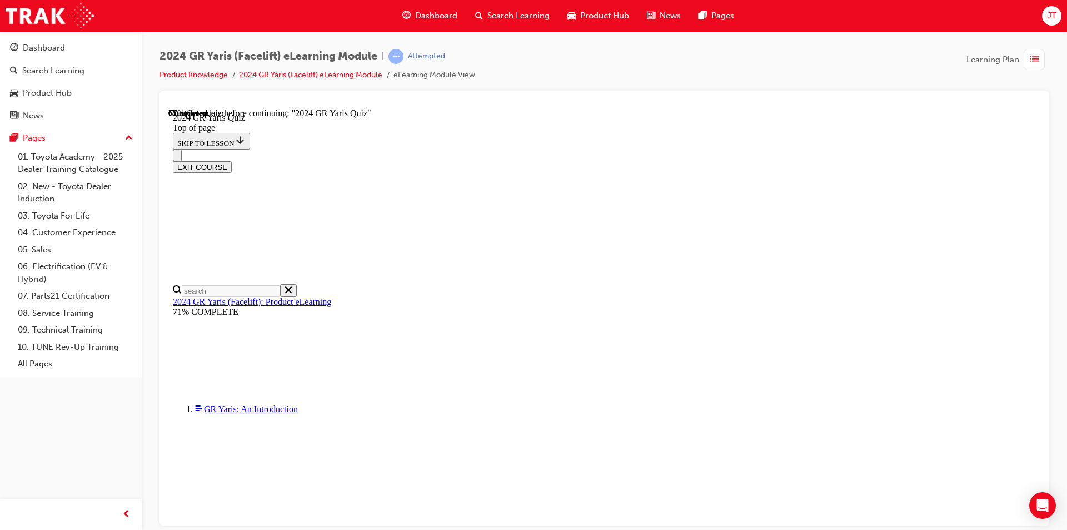
scroll to position [333, 0]
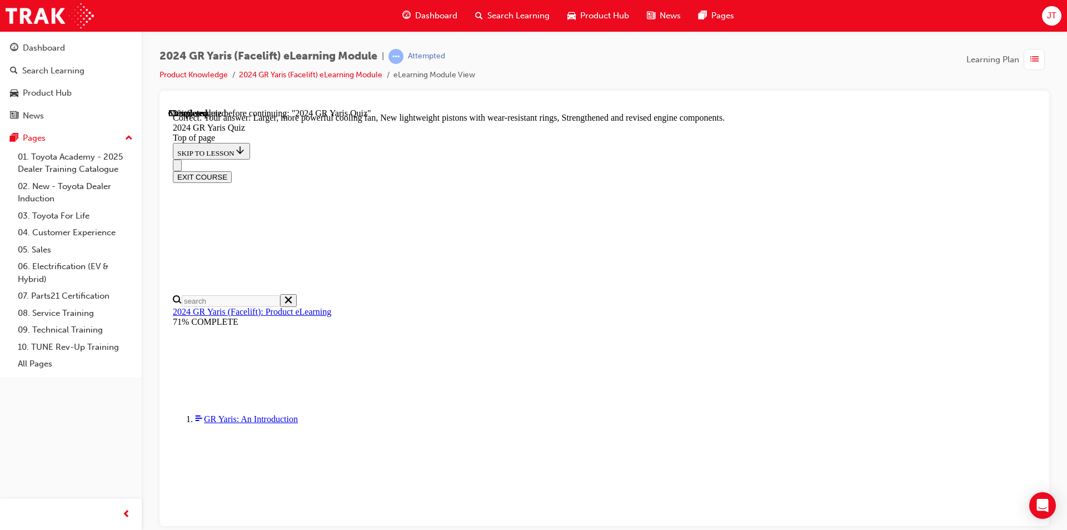
scroll to position [425, 0]
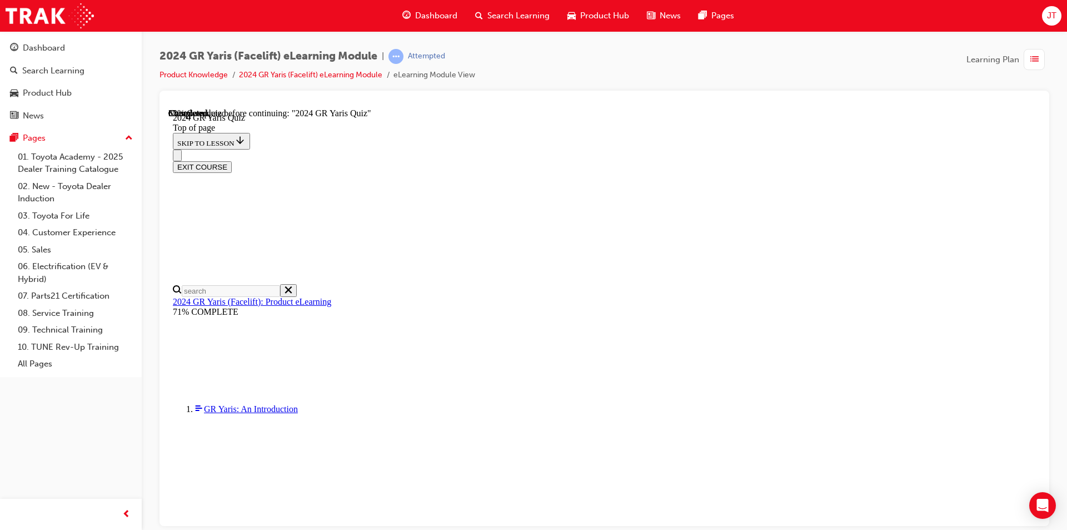
scroll to position [167, 0]
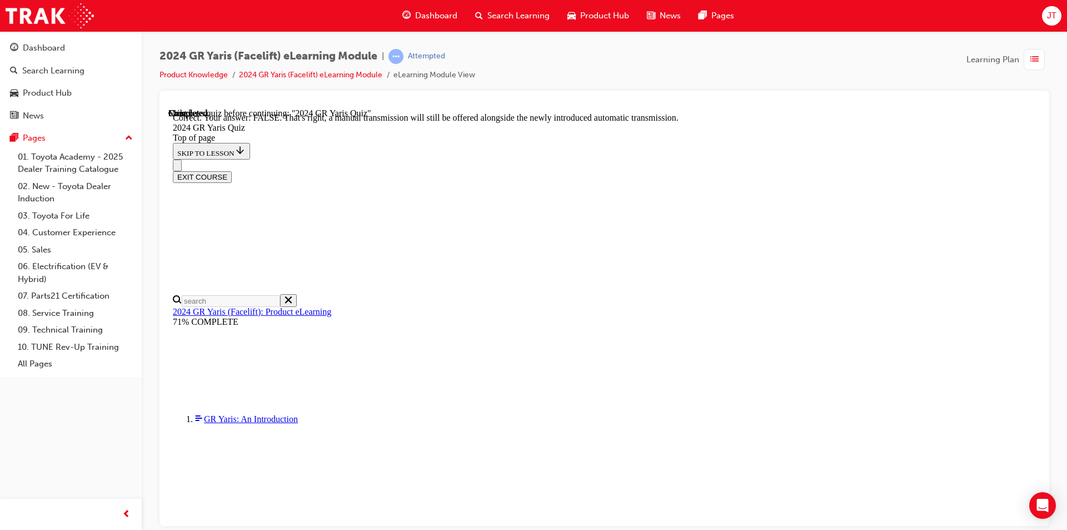
scroll to position [391, 0]
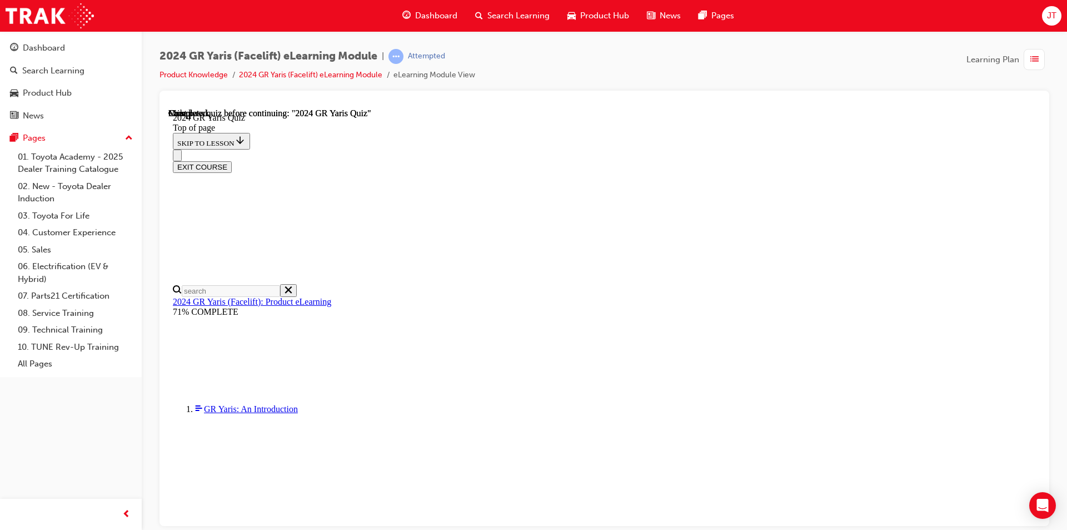
scroll to position [194, 0]
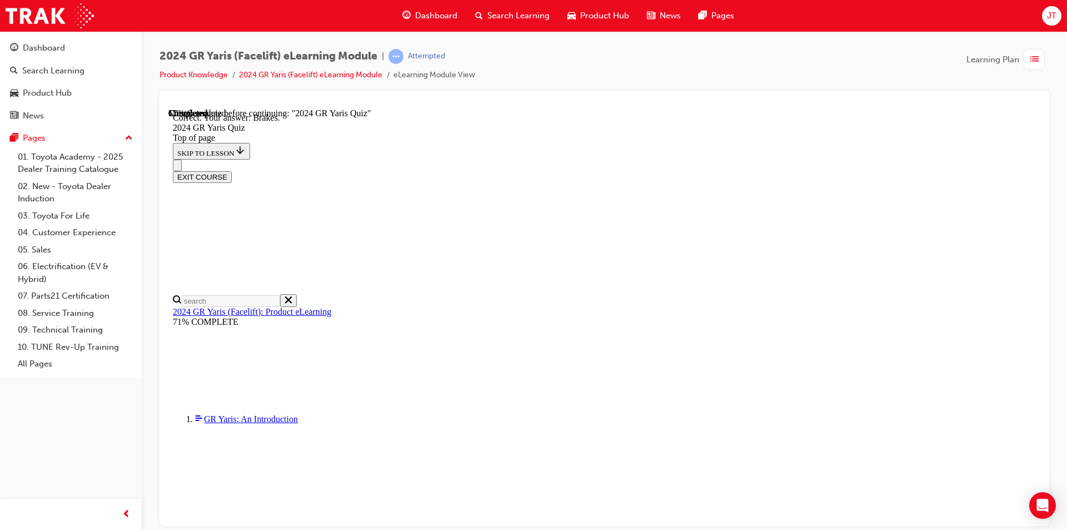
scroll to position [398, 0]
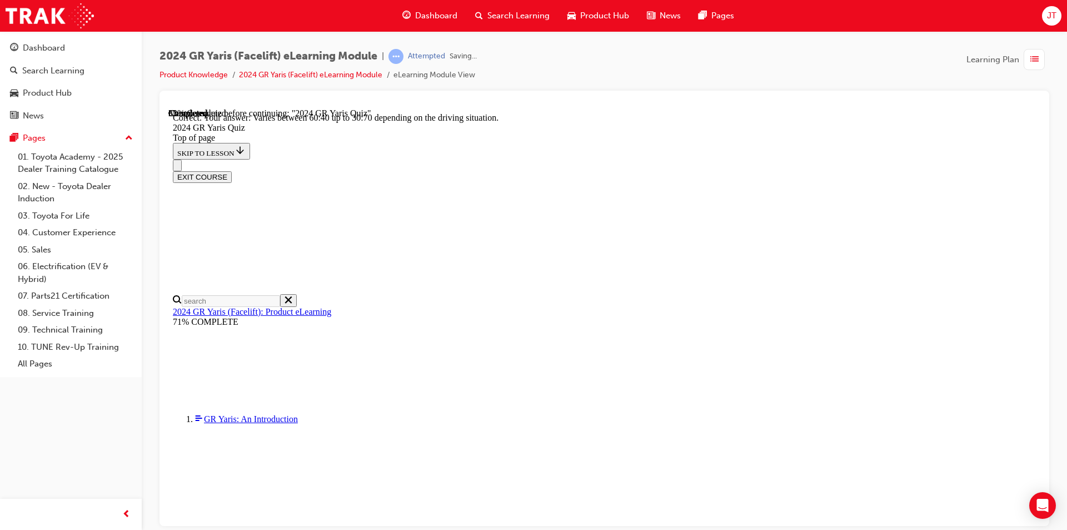
scroll to position [423, 0]
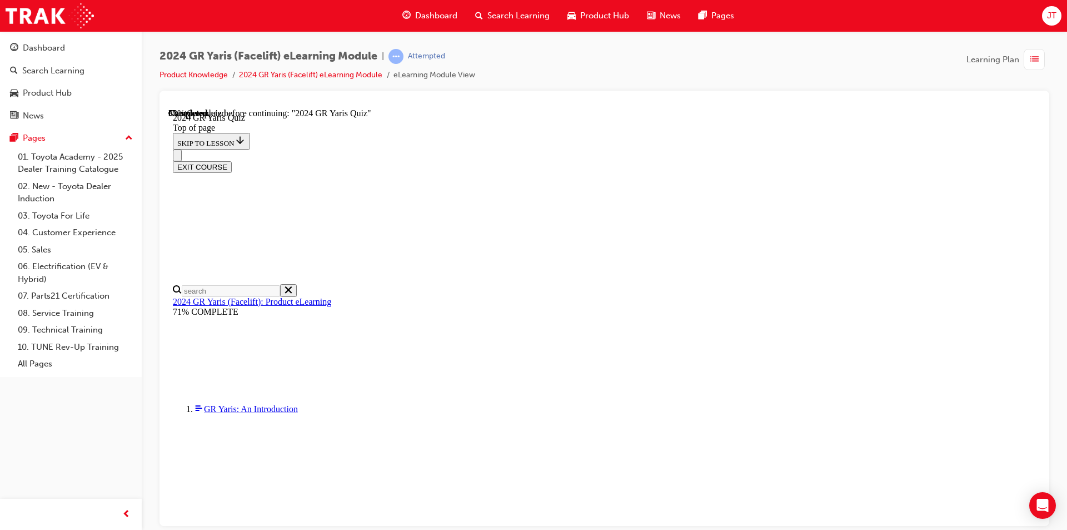
scroll to position [333, 0]
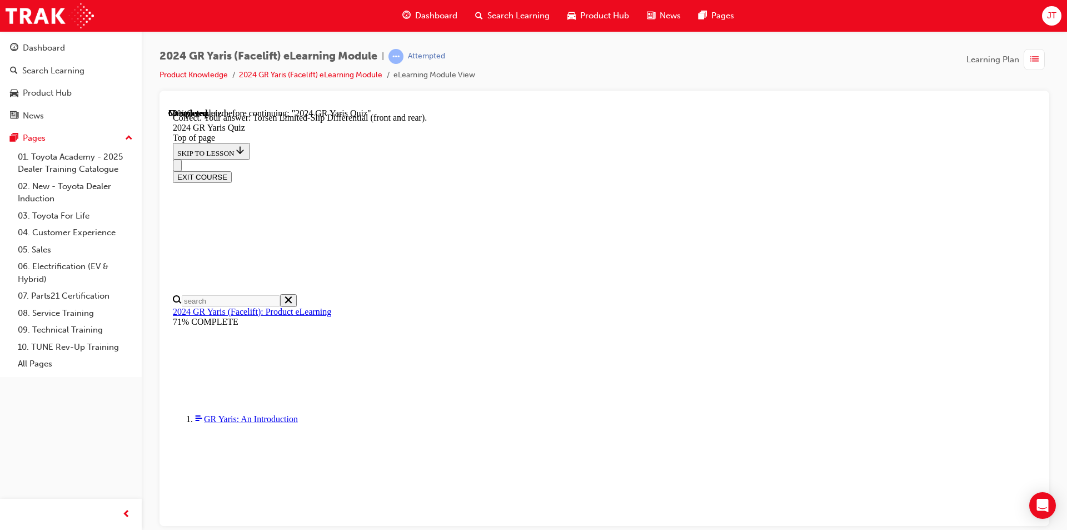
scroll to position [442, 0]
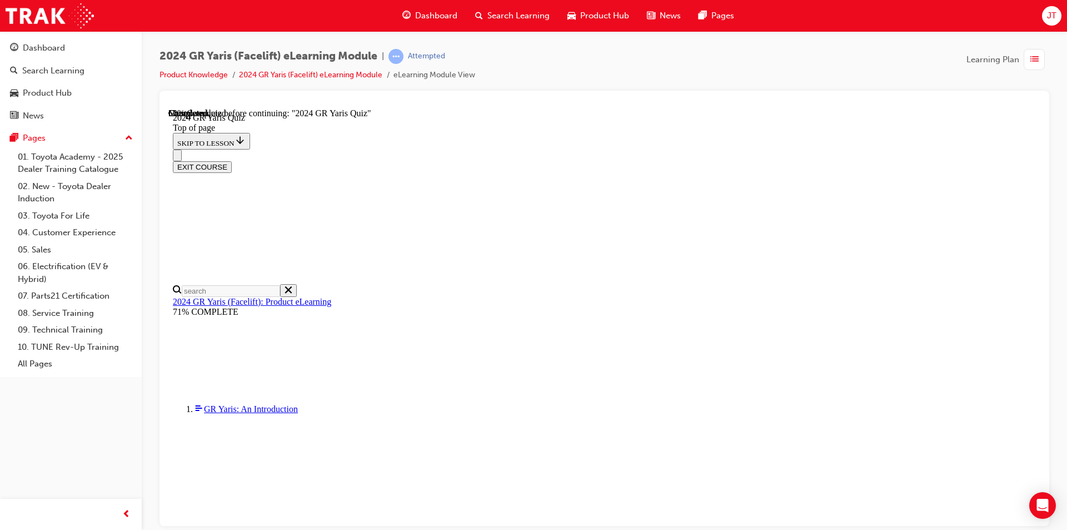
scroll to position [278, 0]
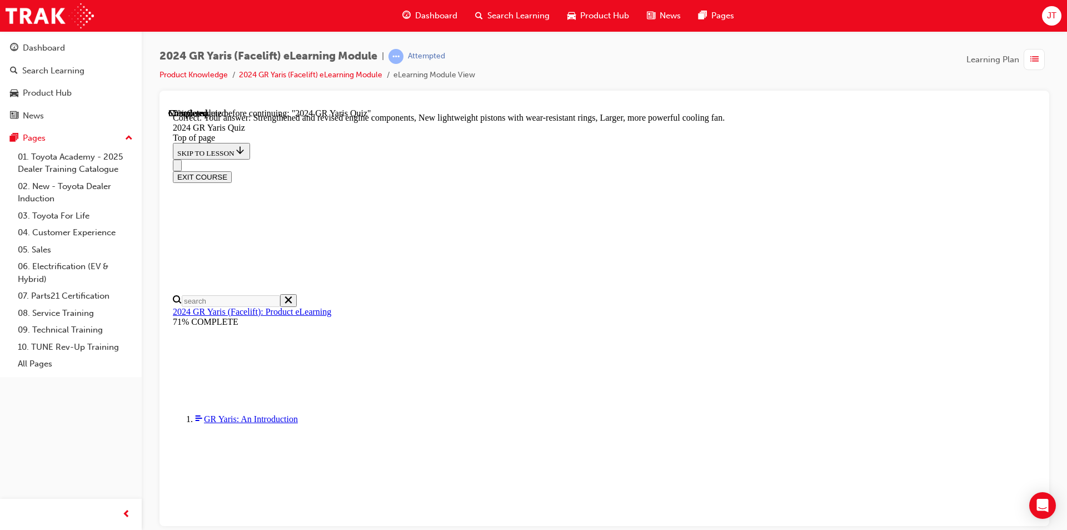
scroll to position [425, 0]
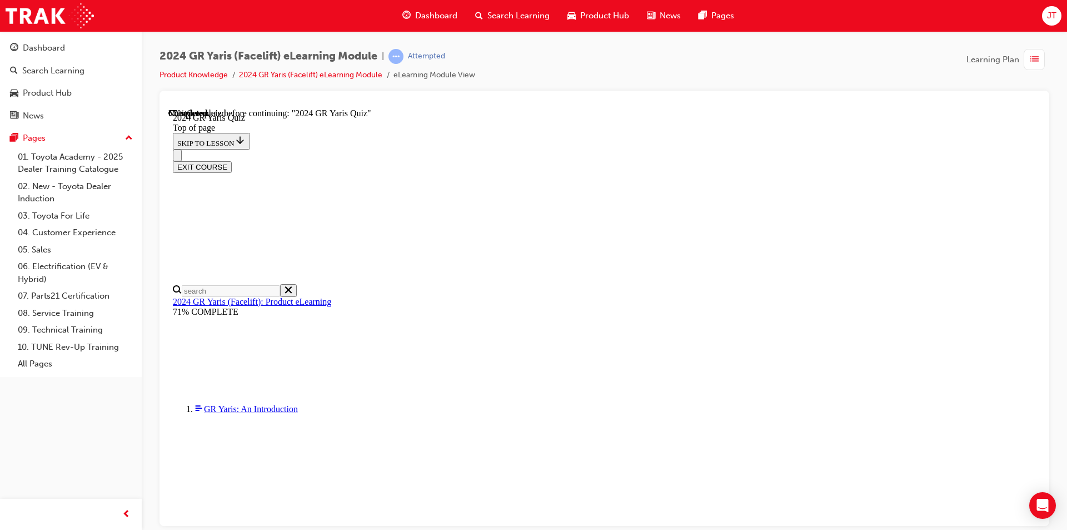
scroll to position [222, 0]
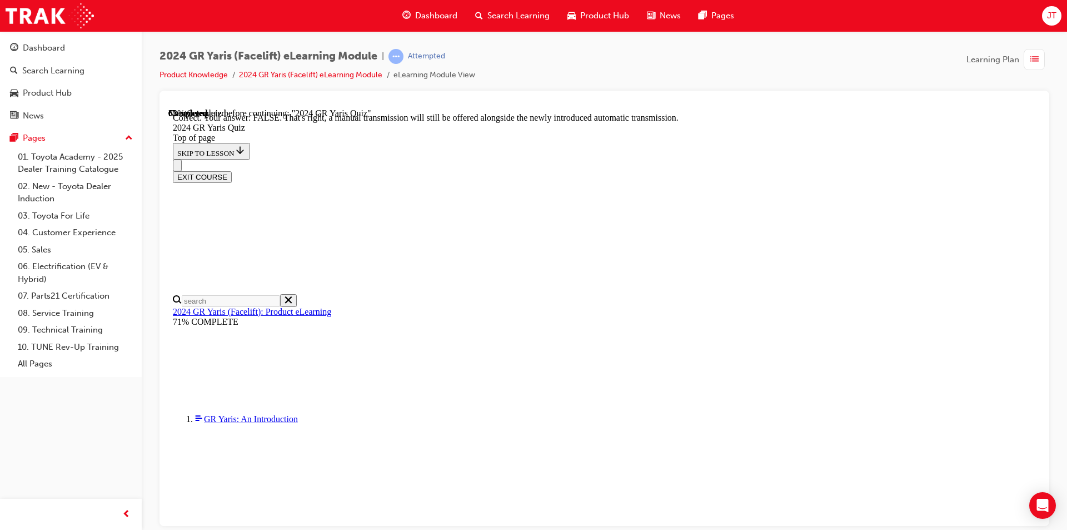
scroll to position [391, 0]
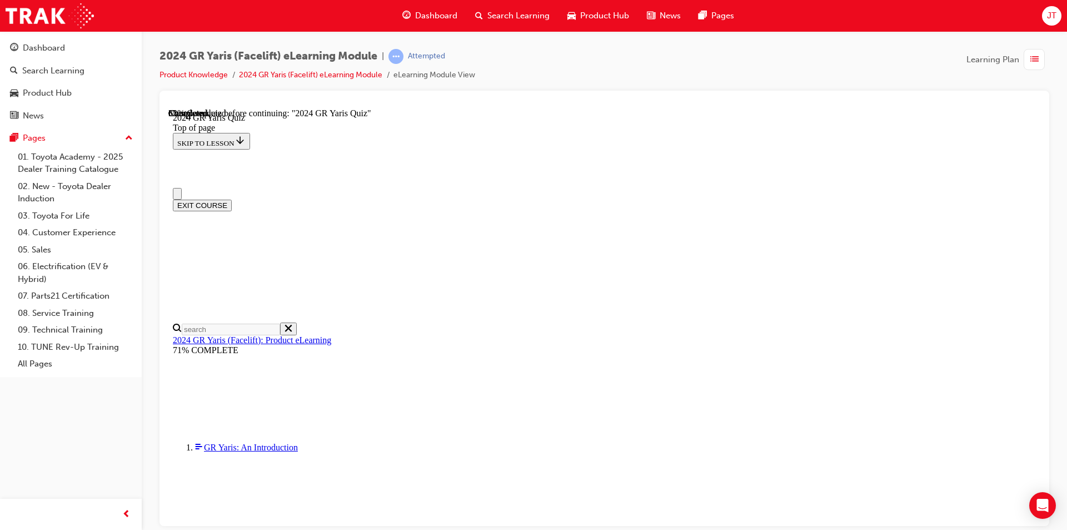
scroll to position [111, 0]
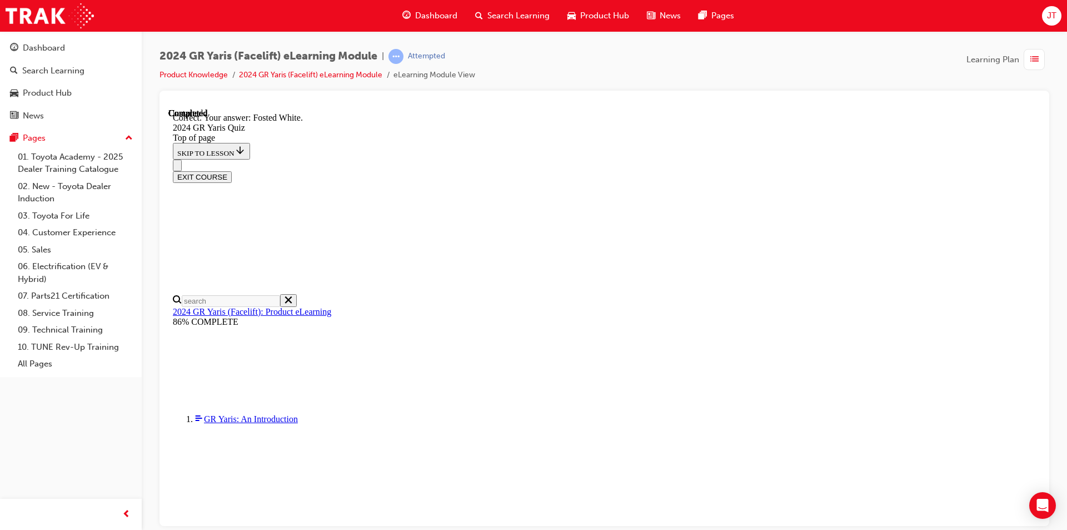
scroll to position [229, 0]
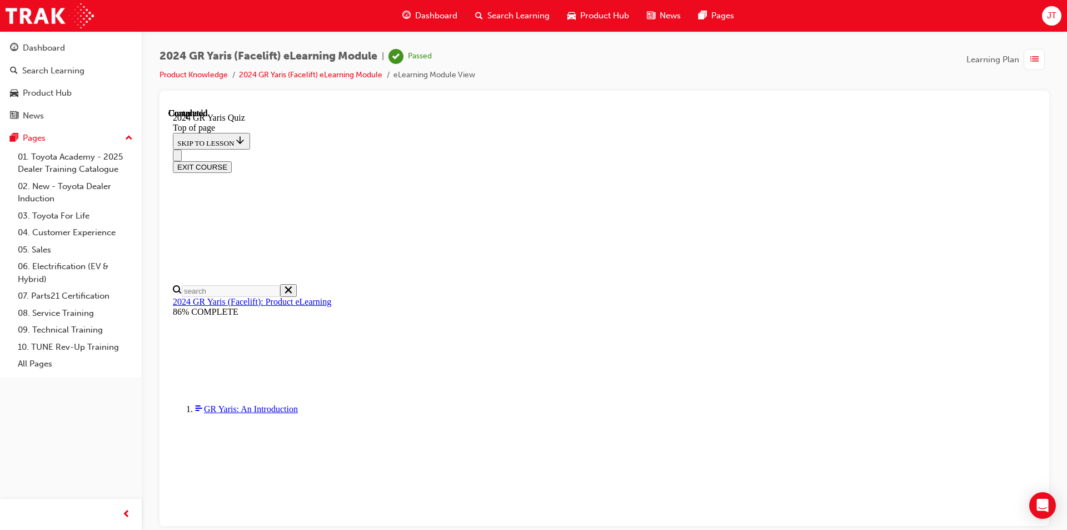
scroll to position [194, 0]
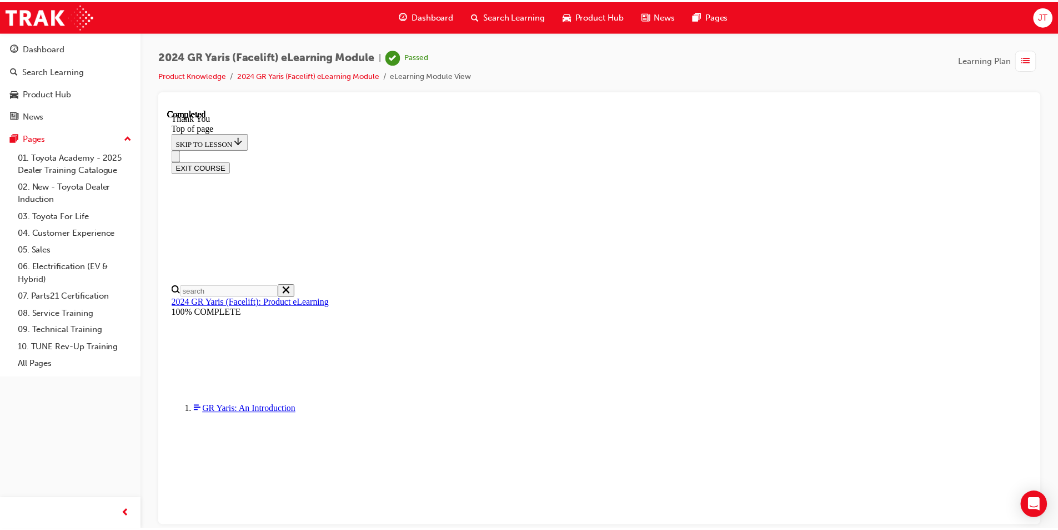
scroll to position [246, 0]
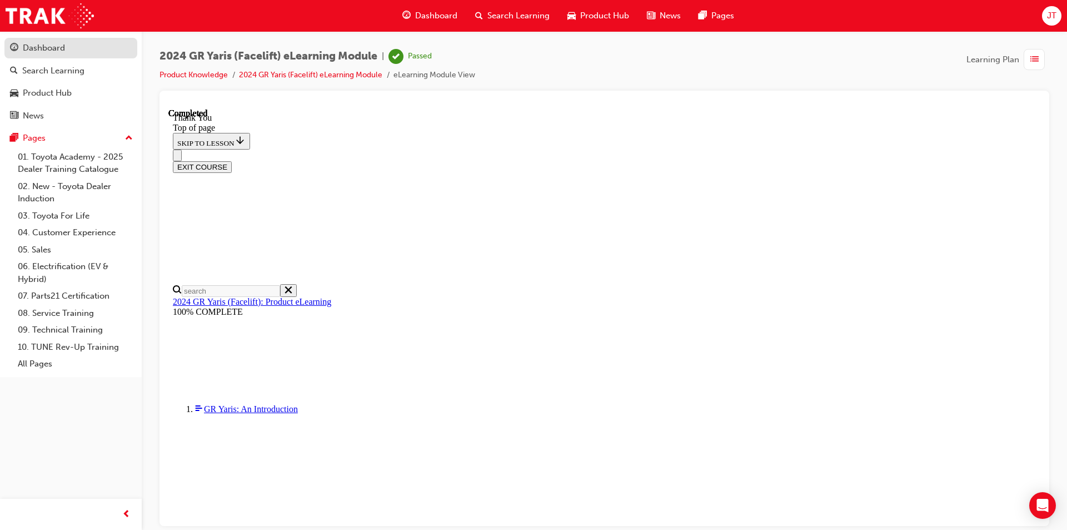
click at [85, 53] on div "Dashboard" at bounding box center [71, 48] width 122 height 14
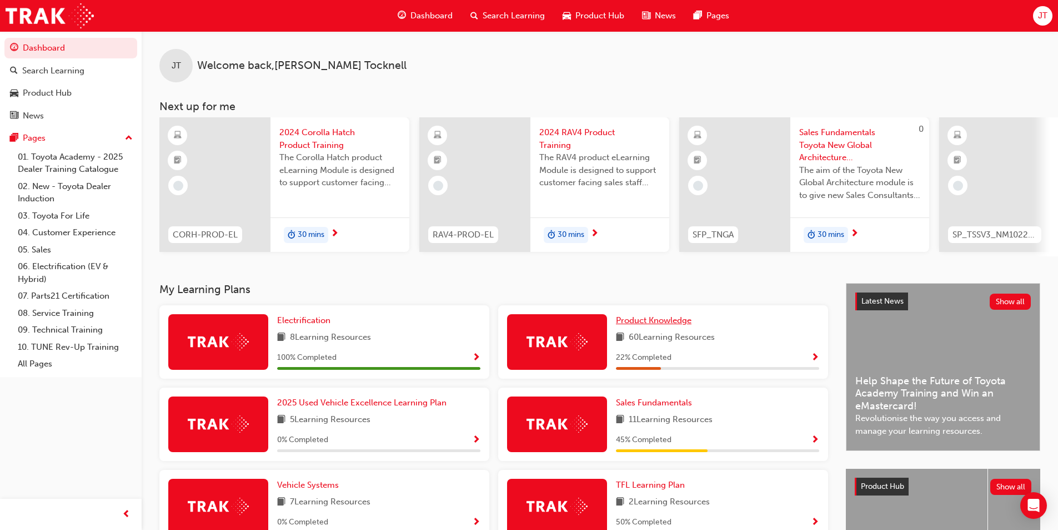
click at [676, 325] on span "Product Knowledge" at bounding box center [654, 320] width 76 height 10
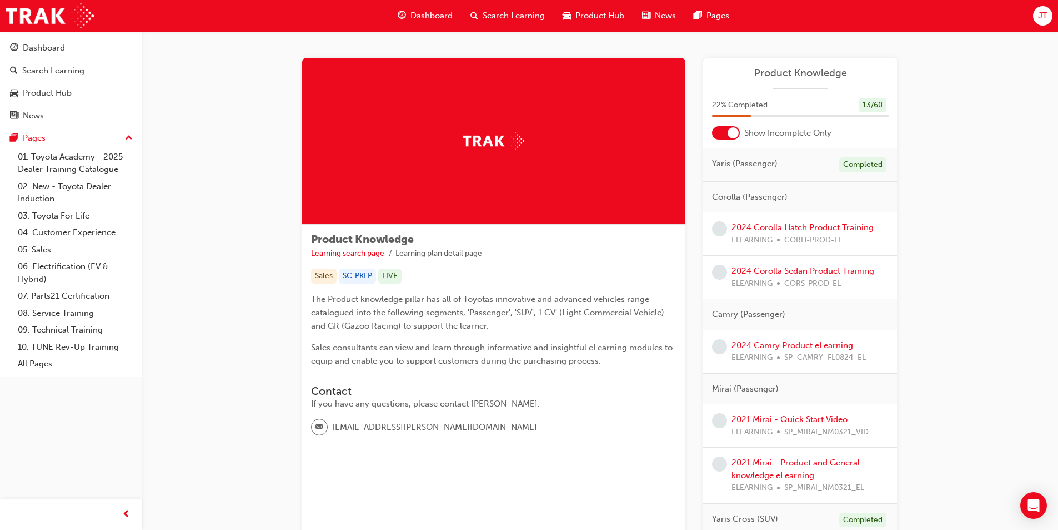
click at [732, 128] on div at bounding box center [733, 132] width 11 height 11
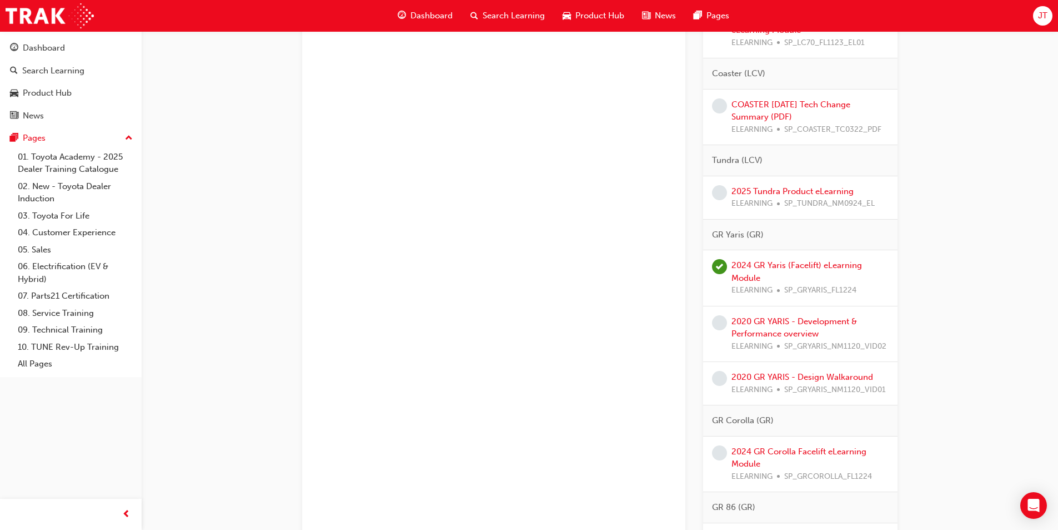
scroll to position [2723, 0]
click at [796, 333] on link "2020 GR YARIS - Development & Performance overview" at bounding box center [795, 327] width 126 height 23
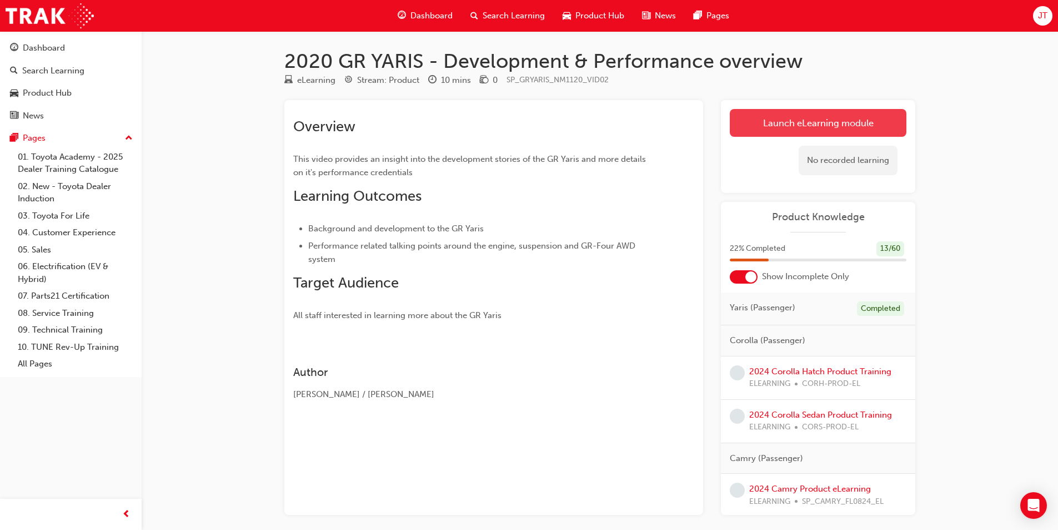
click at [752, 125] on link "Launch eLearning module" at bounding box center [818, 123] width 177 height 28
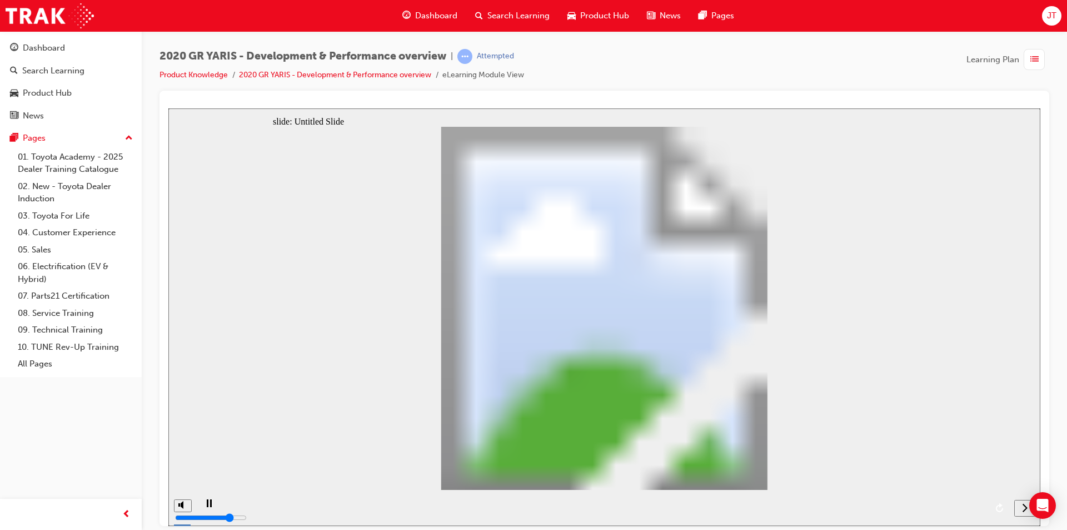
click at [448, 505] on div "playback controls" at bounding box center [602, 507] width 812 height 36
drag, startPoint x: 313, startPoint y: 507, endPoint x: 382, endPoint y: 512, distance: 68.5
click at [341, 505] on div "playback controls" at bounding box center [602, 507] width 812 height 36
click at [1020, 506] on div "next" at bounding box center [1024, 508] width 12 height 12
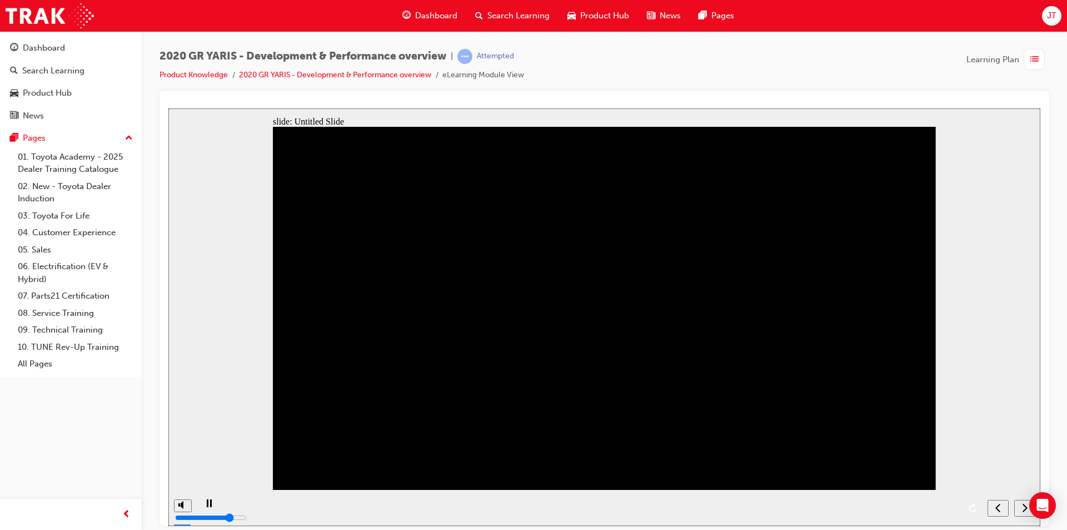
click at [1020, 507] on div "next" at bounding box center [1024, 508] width 12 height 12
type input "2"
click at [184, 480] on input "volume" at bounding box center [211, 475] width 72 height 9
click at [1028, 509] on div "next" at bounding box center [1024, 508] width 12 height 12
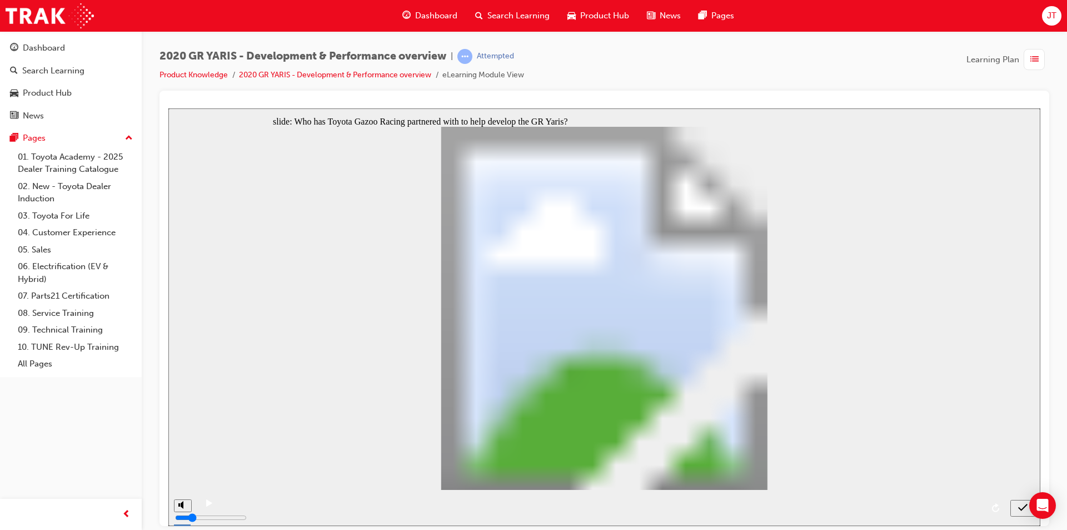
radio input "true"
click at [1020, 510] on icon "submit" at bounding box center [1022, 507] width 9 height 10
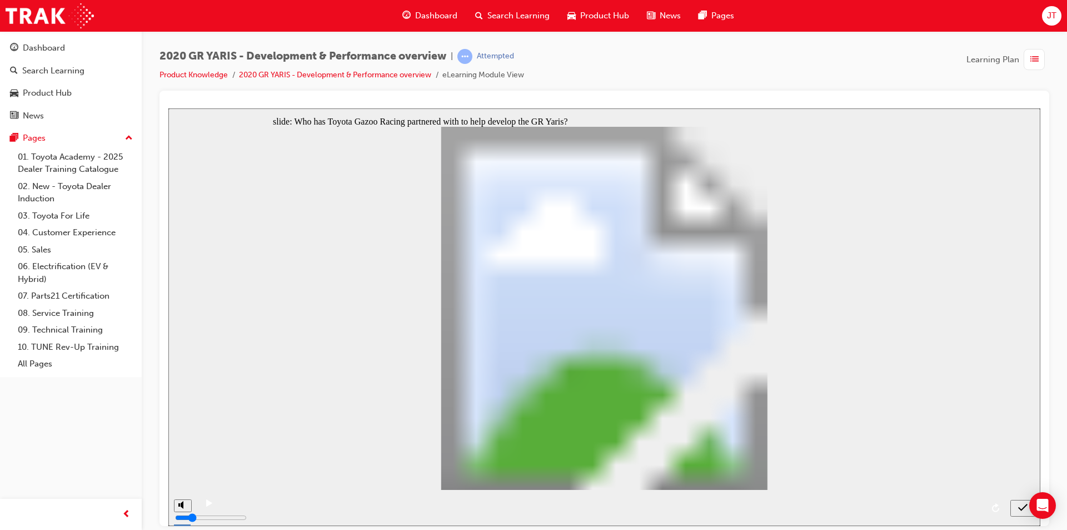
radio input "true"
click at [1021, 508] on icon "submit" at bounding box center [1022, 507] width 9 height 10
radio input "true"
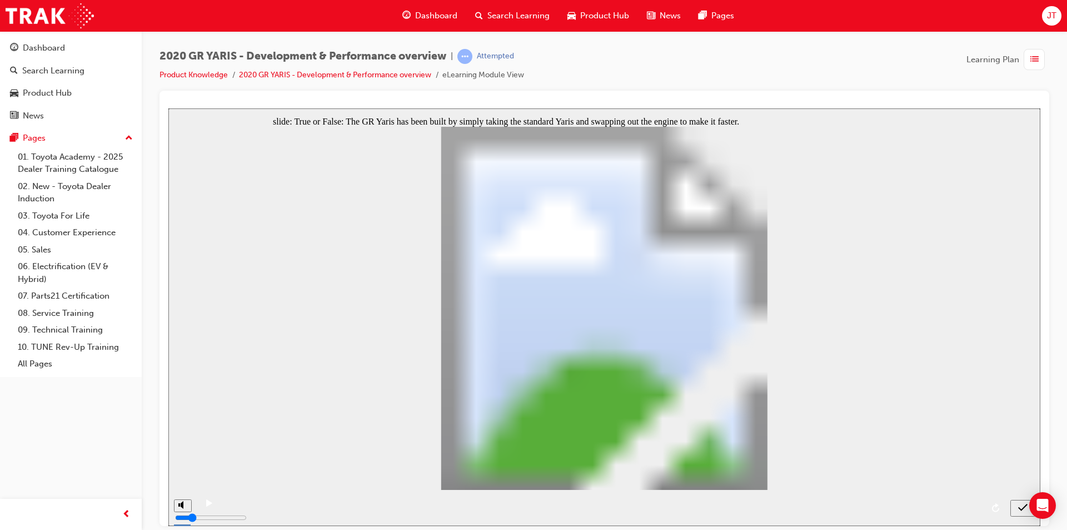
click at [1018, 505] on icon "submit" at bounding box center [1022, 507] width 9 height 10
radio input "true"
click at [1024, 510] on icon "submit" at bounding box center [1022, 507] width 9 height 10
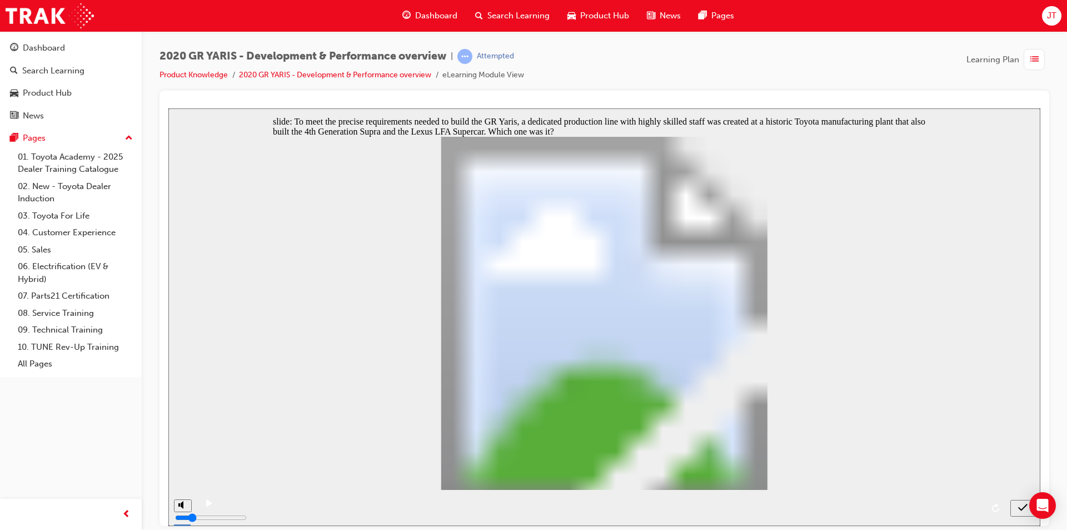
radio input "false"
radio input "true"
click at [1016, 505] on div "submit" at bounding box center [1023, 508] width 16 height 12
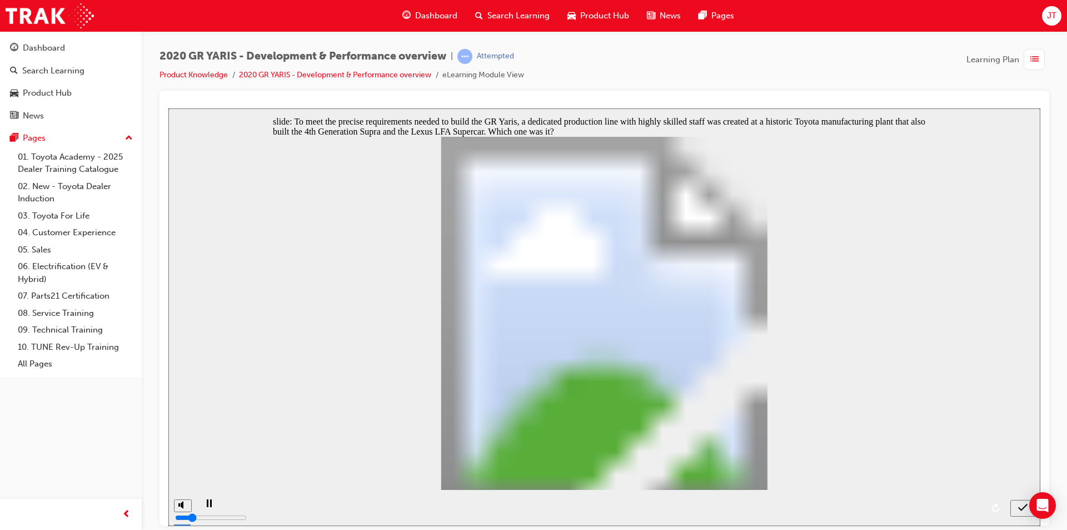
radio input "false"
radio input "true"
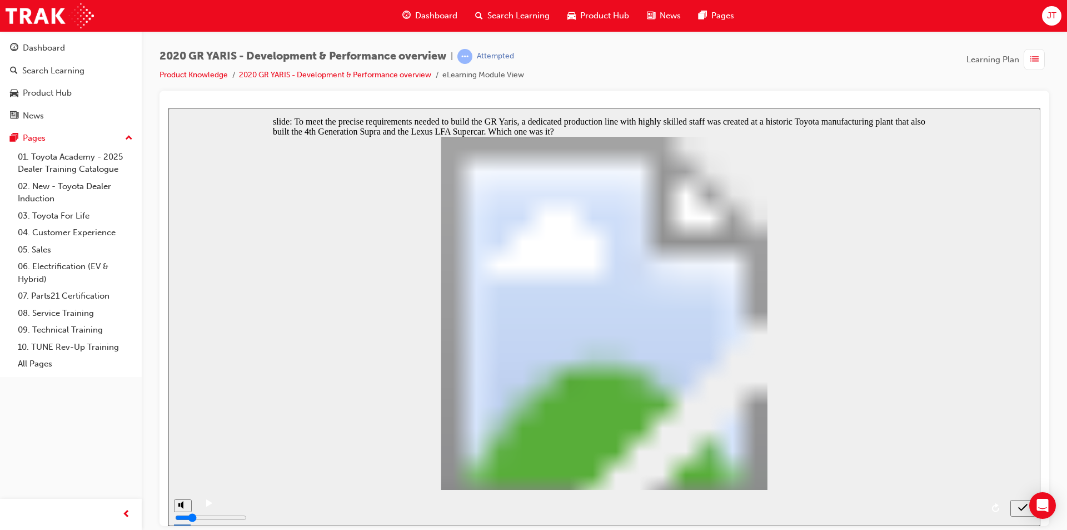
click at [1015, 512] on div "submit" at bounding box center [1023, 508] width 16 height 12
radio input "true"
click at [1020, 503] on icon "submit" at bounding box center [1022, 507] width 9 height 10
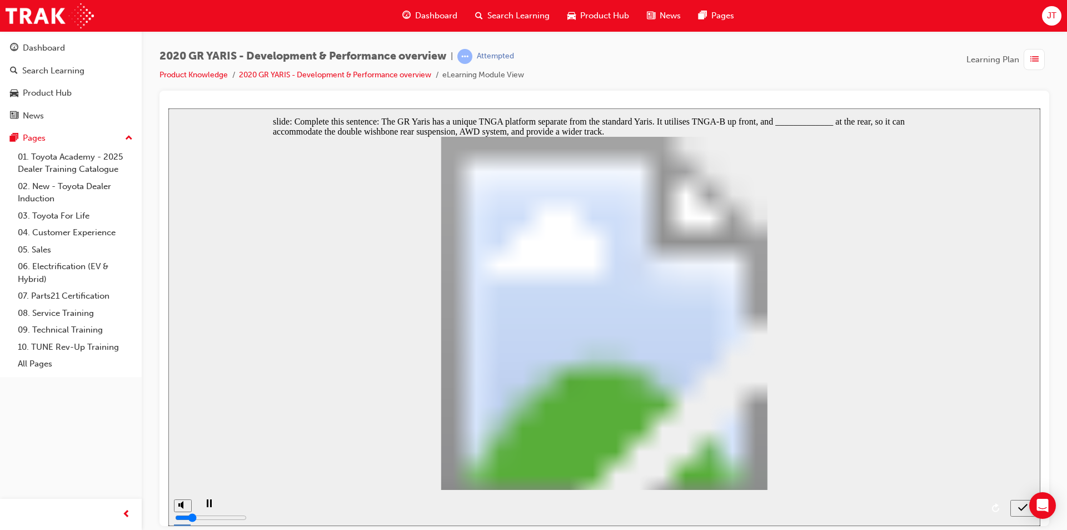
click at [1020, 508] on icon "submit" at bounding box center [1022, 506] width 9 height 7
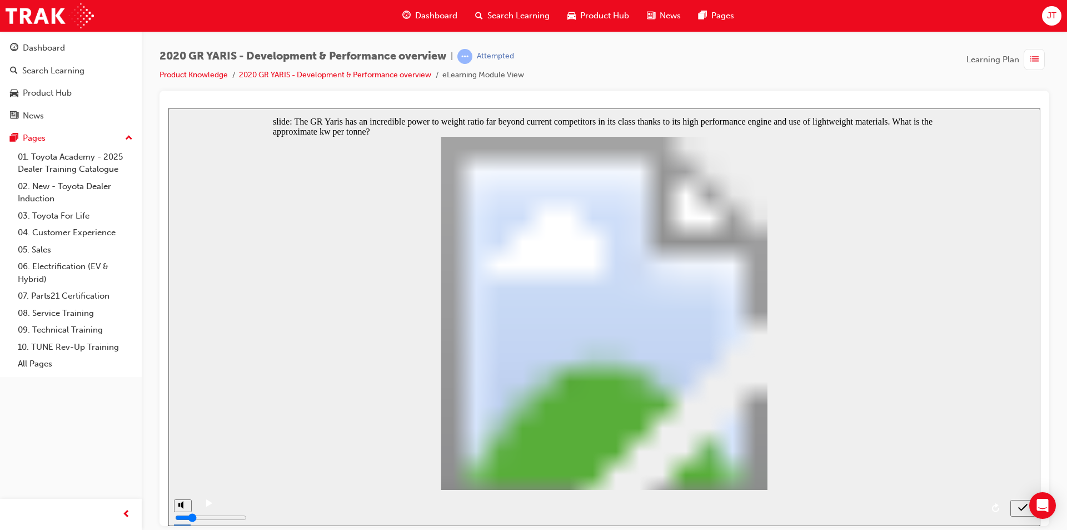
radio input "false"
radio input "true"
click at [1016, 504] on div "submit" at bounding box center [1023, 508] width 16 height 12
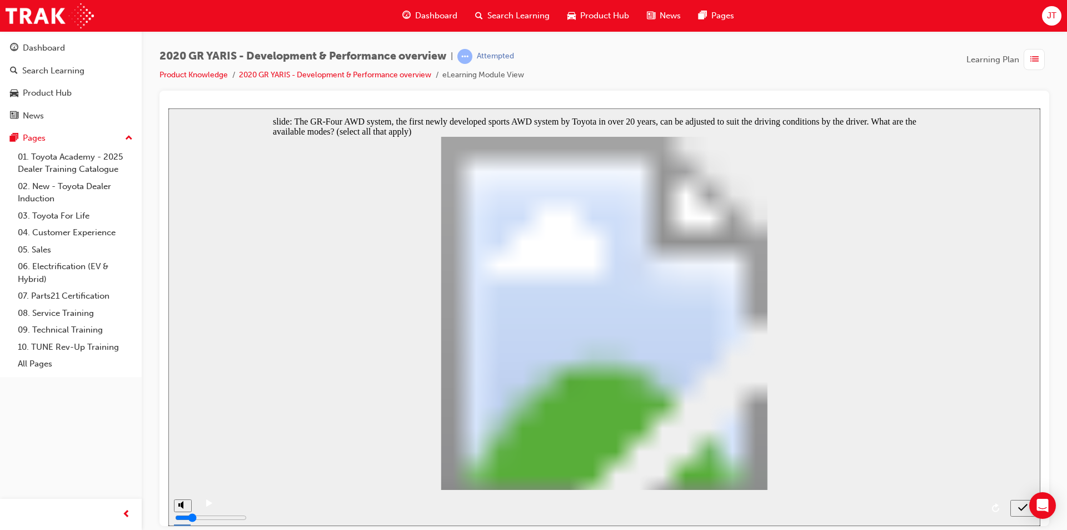
checkbox input "true"
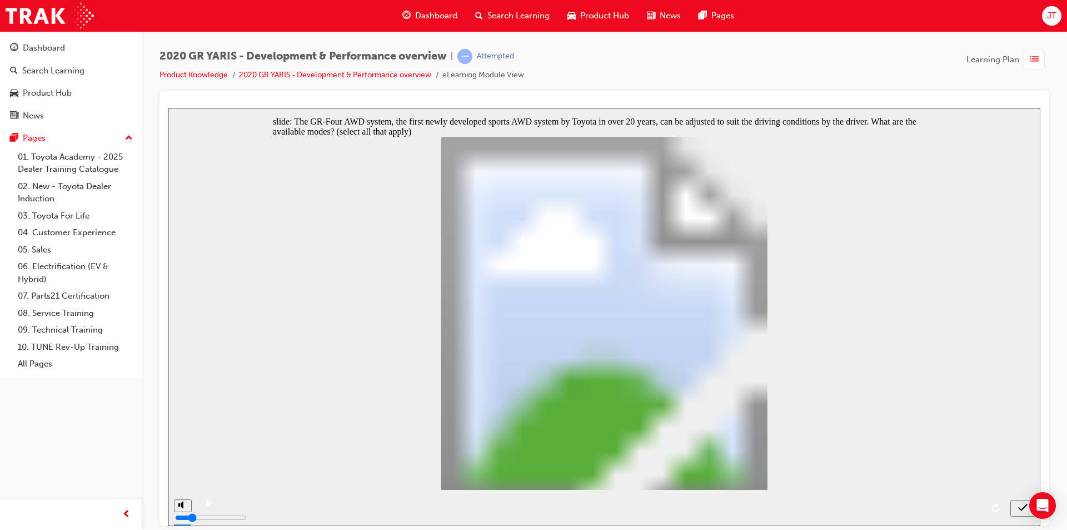
click at [1022, 509] on icon "submit" at bounding box center [1022, 507] width 9 height 10
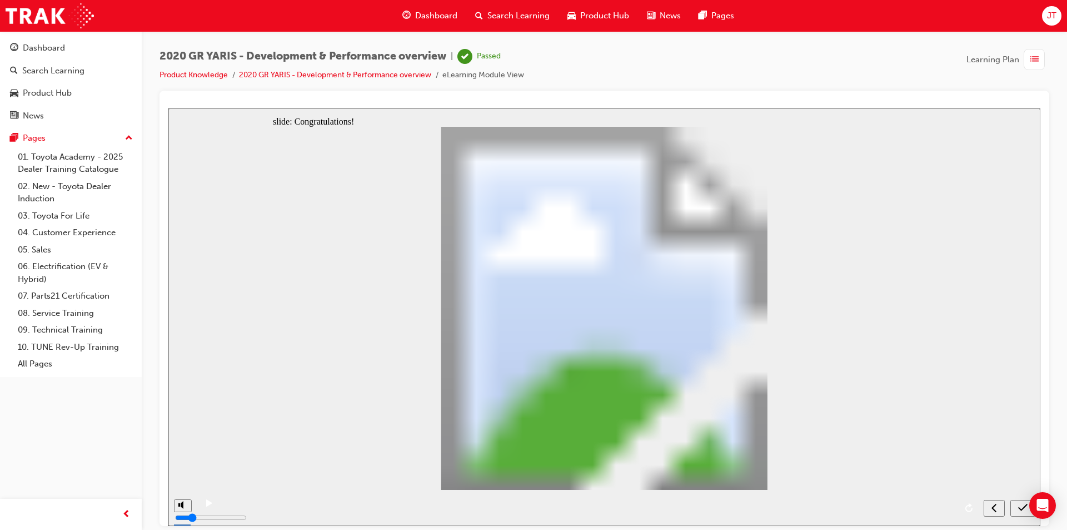
click at [1021, 500] on button "submit" at bounding box center [1022, 507] width 25 height 17
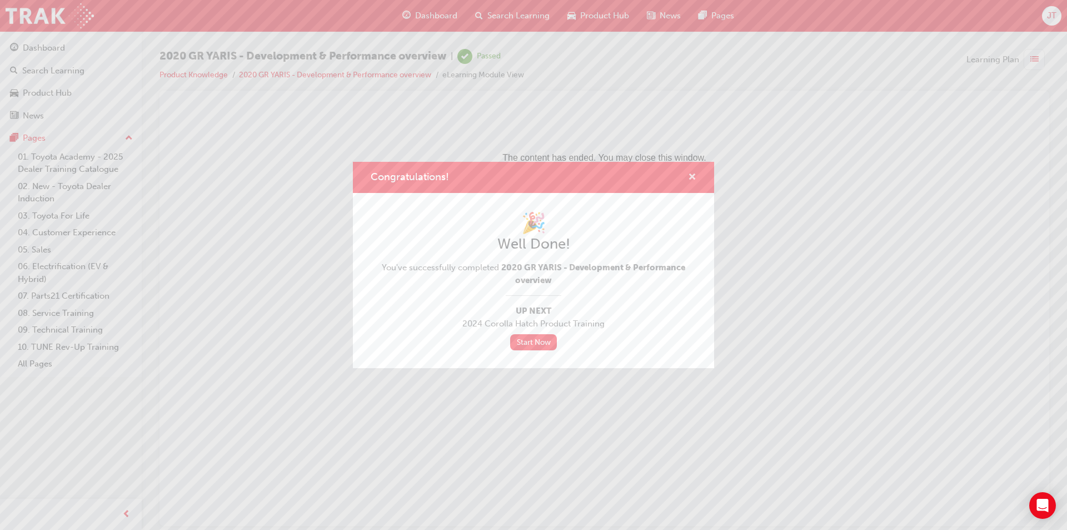
click at [692, 175] on span "cross-icon" at bounding box center [692, 178] width 8 height 10
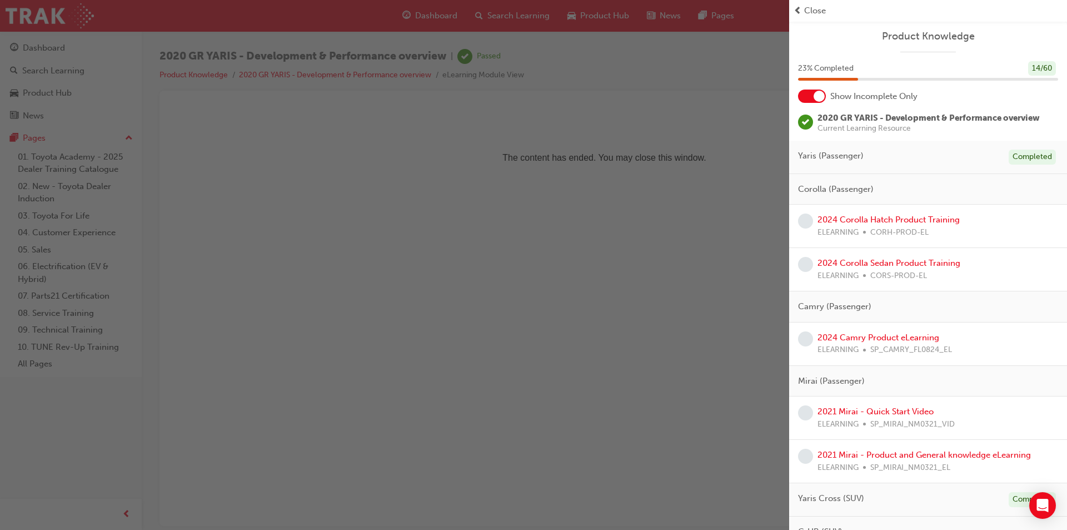
click at [809, 96] on div at bounding box center [812, 95] width 28 height 13
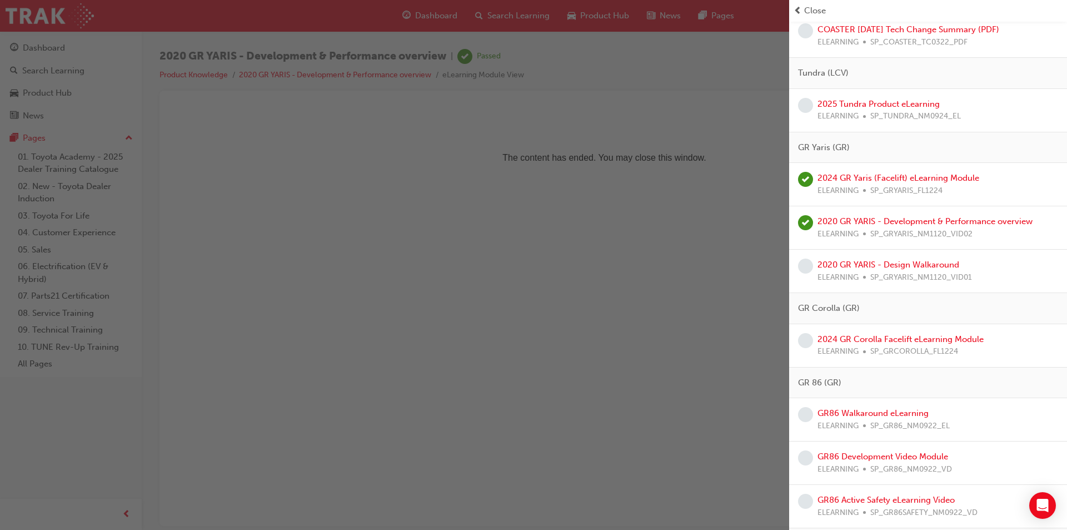
scroll to position [2611, 0]
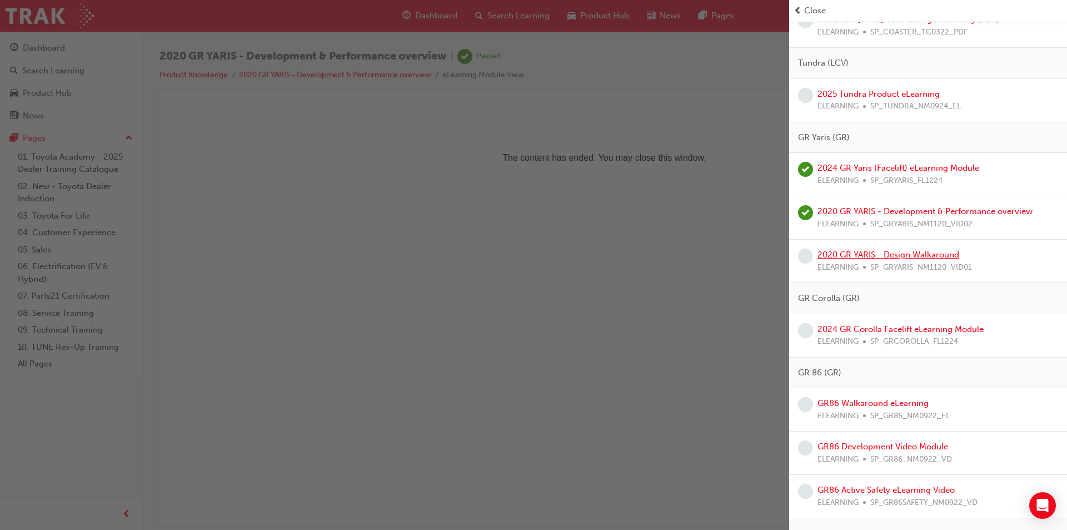
click at [871, 250] on link "2020 GR YARIS - Design Walkaround" at bounding box center [888, 254] width 142 height 10
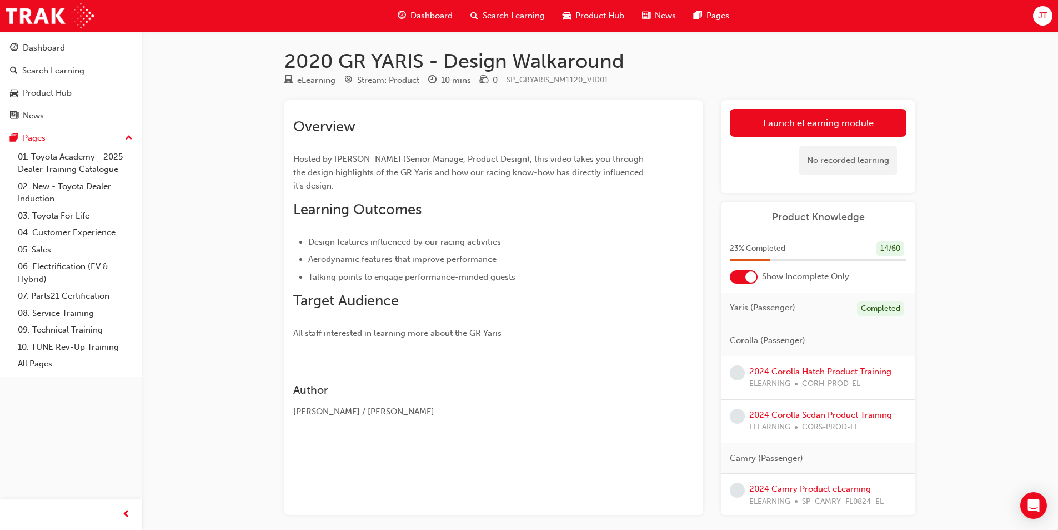
click at [780, 122] on link "Launch eLearning module" at bounding box center [818, 123] width 177 height 28
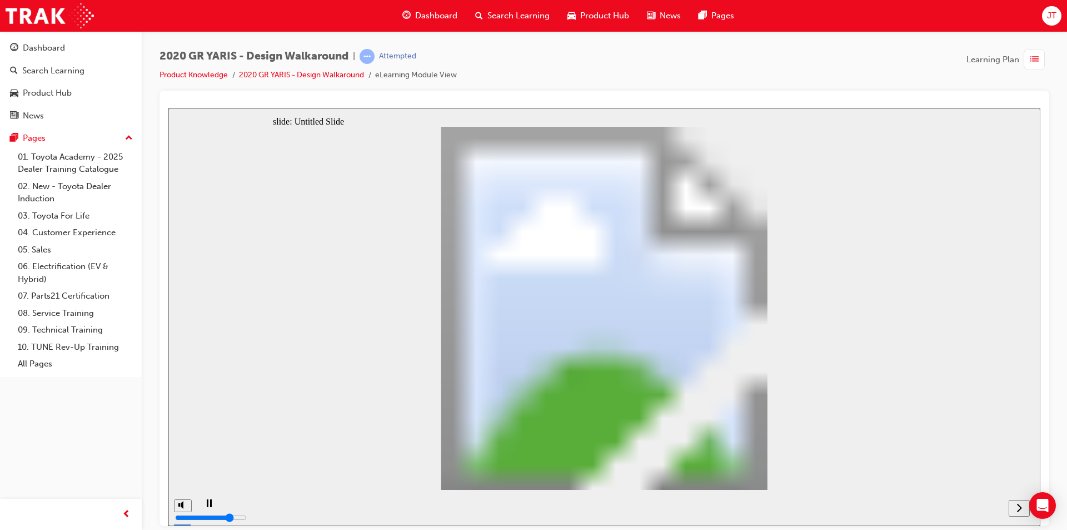
click at [1020, 515] on button "next" at bounding box center [1018, 507] width 21 height 17
click at [1014, 503] on div "next" at bounding box center [1019, 508] width 12 height 12
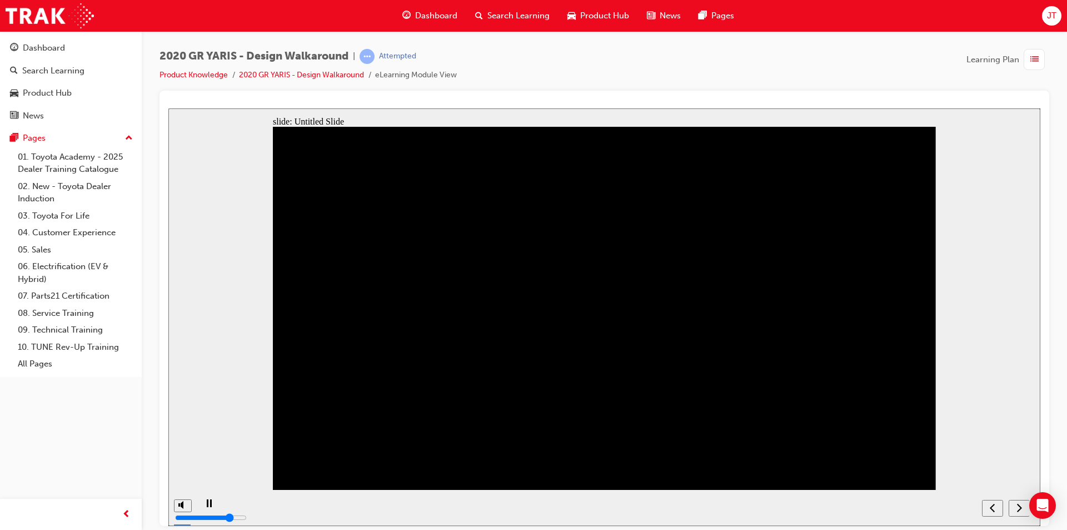
click at [1017, 506] on icon "next" at bounding box center [1019, 507] width 6 height 10
click at [168, 108] on icon "submit" at bounding box center [168, 108] width 0 height 0
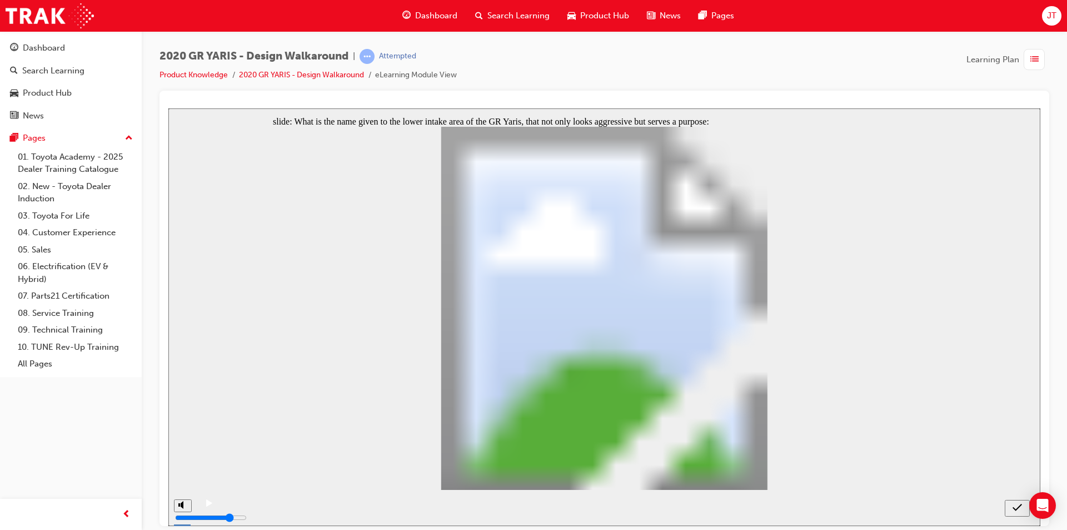
click at [1020, 509] on icon "submit" at bounding box center [1016, 507] width 9 height 10
radio input "false"
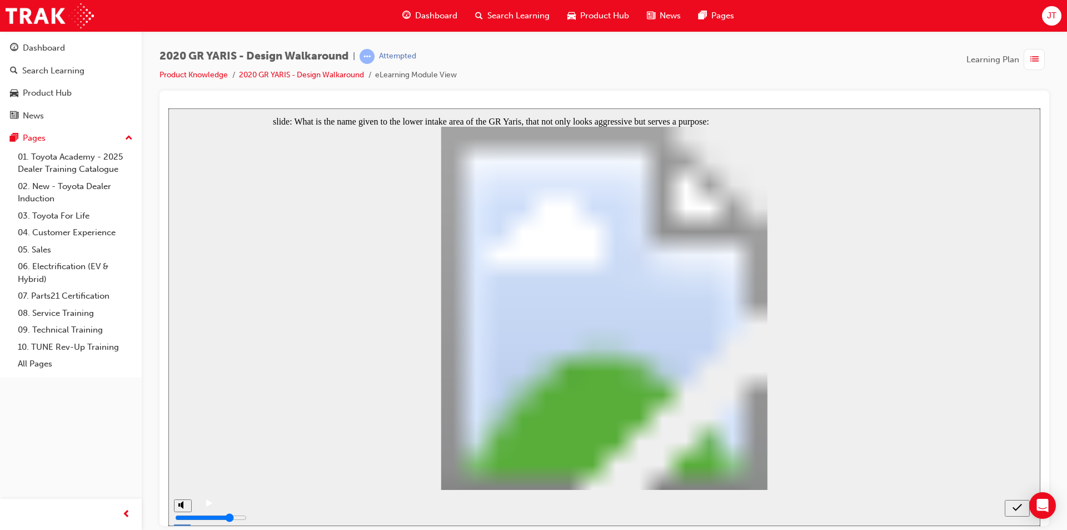
radio input "true"
click at [1017, 506] on icon "submit" at bounding box center [1016, 507] width 9 height 10
radio input "true"
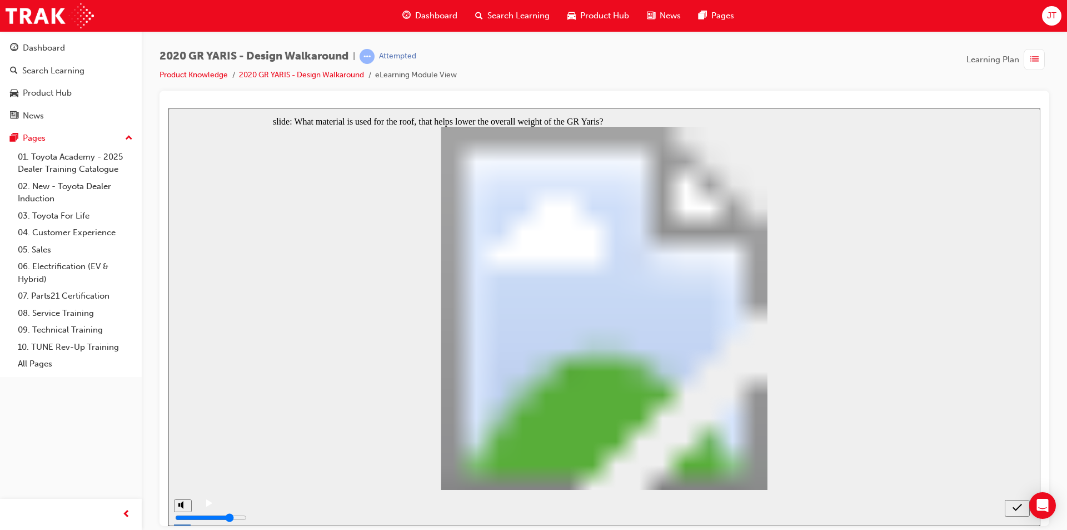
click at [1013, 505] on icon "submit" at bounding box center [1016, 507] width 9 height 10
click at [1012, 506] on div "submit" at bounding box center [1017, 508] width 16 height 12
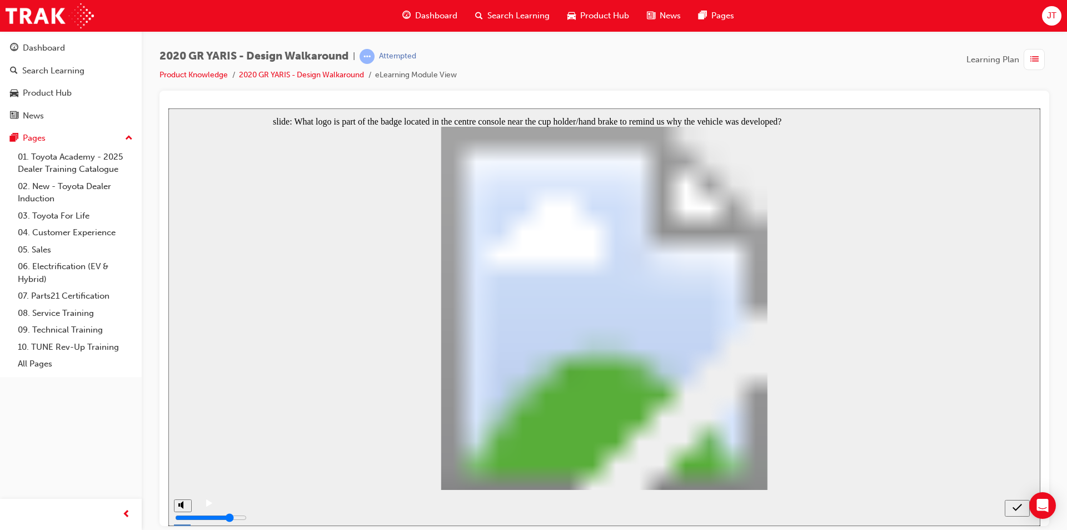
radio input "false"
radio input "true"
click at [1009, 506] on div "submit" at bounding box center [1017, 508] width 16 height 12
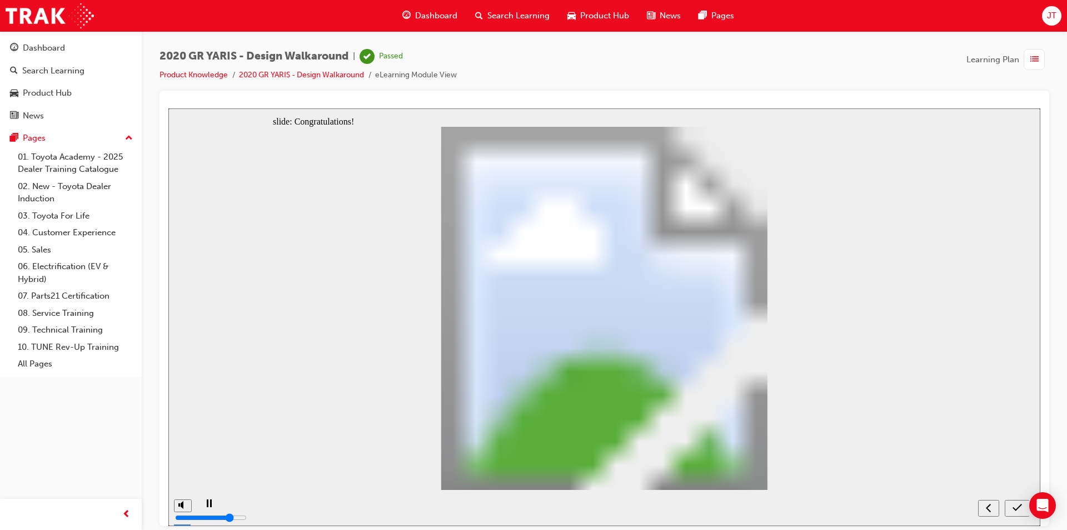
click at [1012, 505] on div "submit" at bounding box center [1017, 508] width 16 height 12
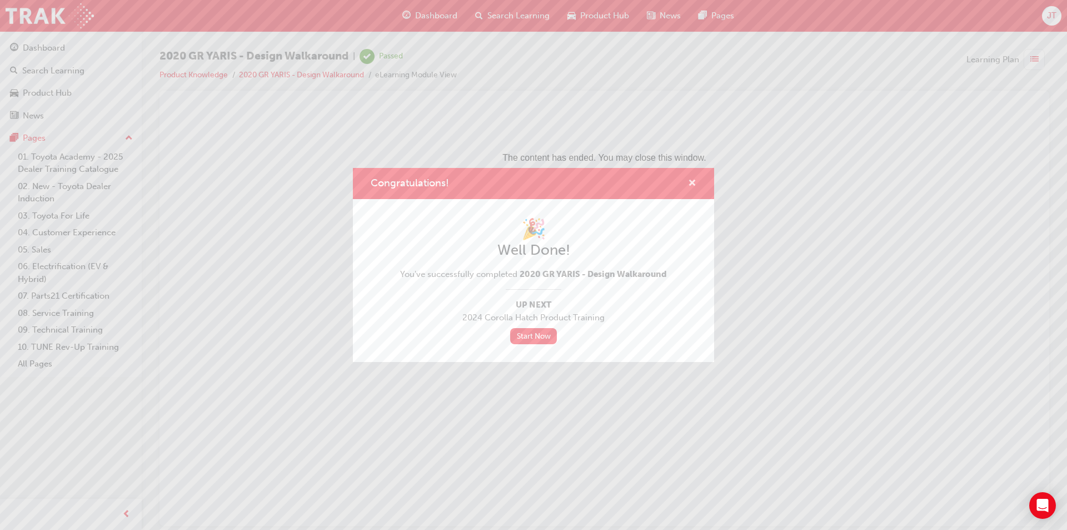
click at [694, 188] on span "cross-icon" at bounding box center [692, 184] width 8 height 10
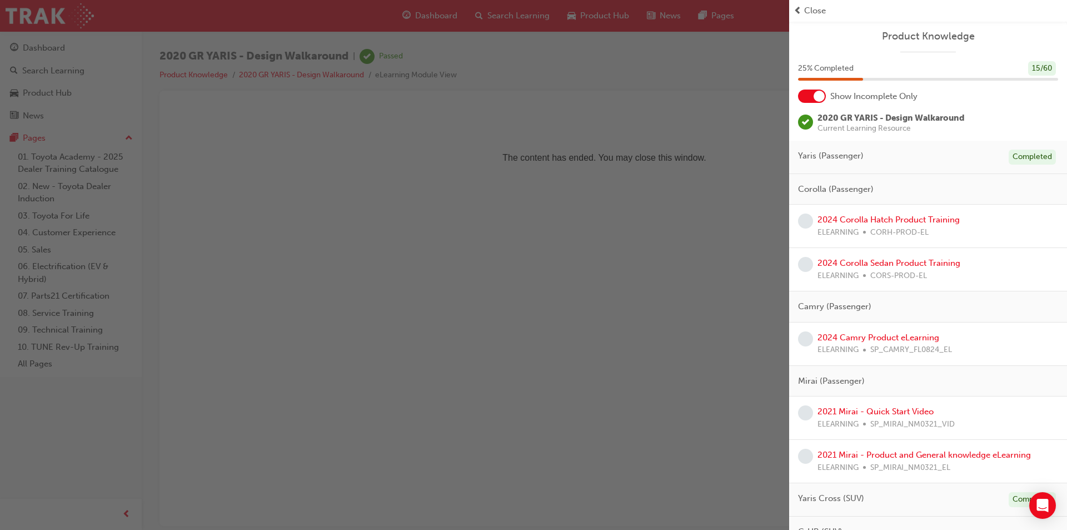
click at [825, 94] on div at bounding box center [812, 95] width 28 height 13
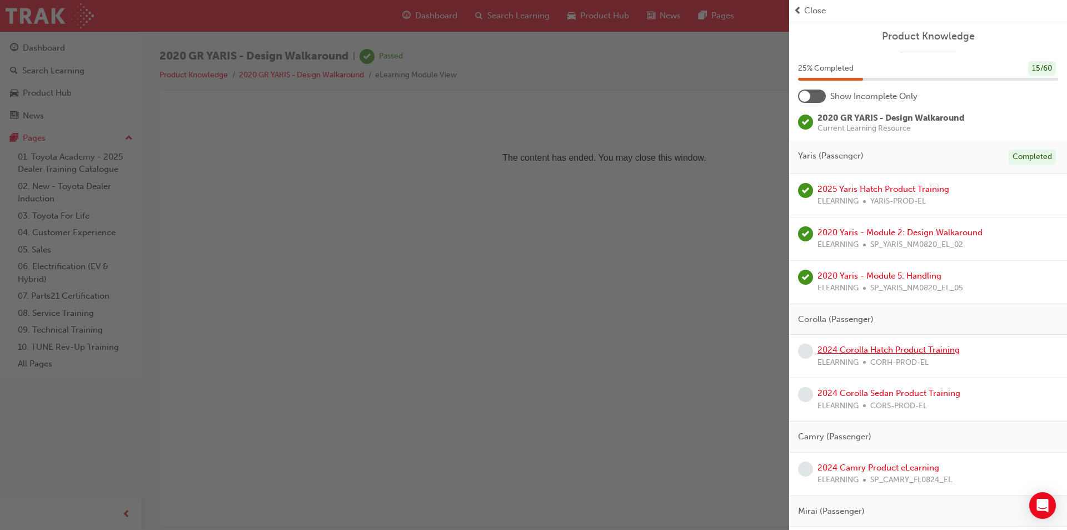
click at [932, 350] on link "2024 Corolla Hatch Product Training" at bounding box center [888, 349] width 142 height 10
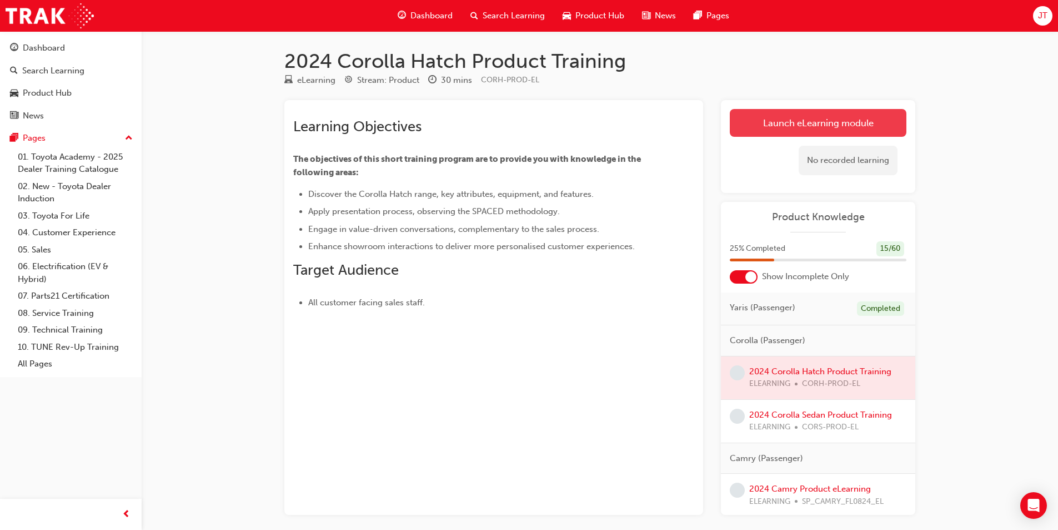
click at [743, 133] on link "Launch eLearning module" at bounding box center [818, 123] width 177 height 28
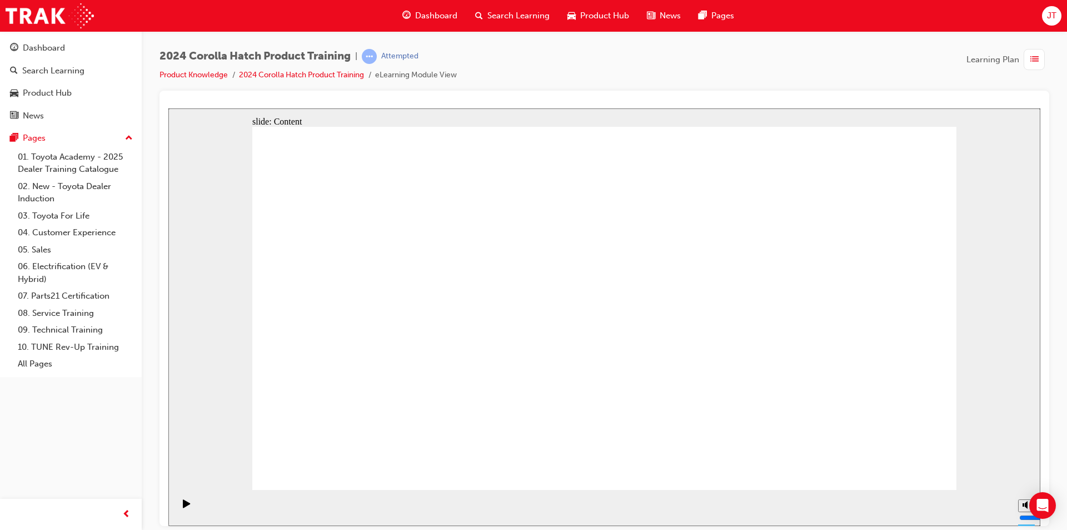
drag, startPoint x: 350, startPoint y: 353, endPoint x: 368, endPoint y: 353, distance: 17.8
drag, startPoint x: 431, startPoint y: 362, endPoint x: 456, endPoint y: 364, distance: 25.2
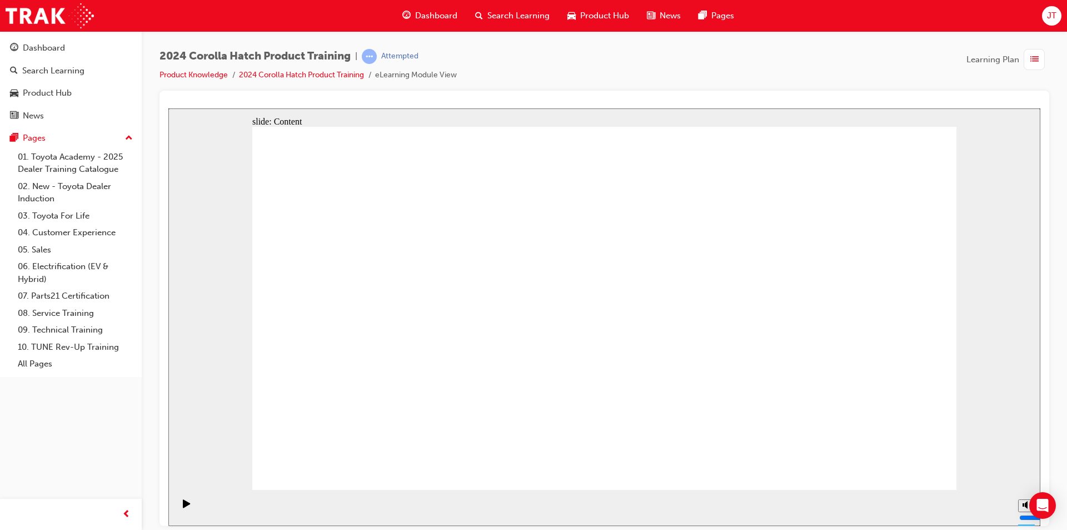
drag, startPoint x: 641, startPoint y: 226, endPoint x: 637, endPoint y: 209, distance: 16.5
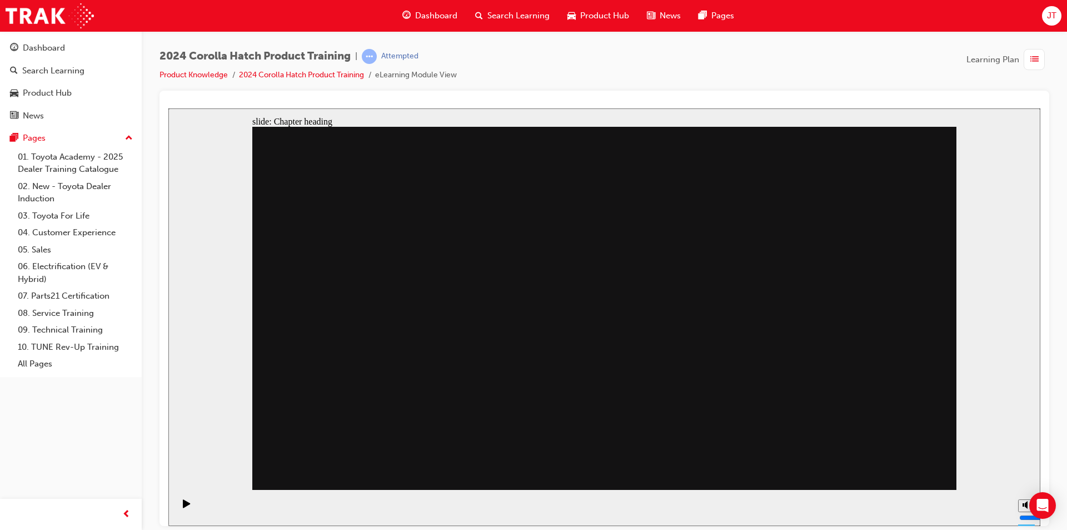
click at [63, 47] on div "Dashboard" at bounding box center [44, 48] width 42 height 13
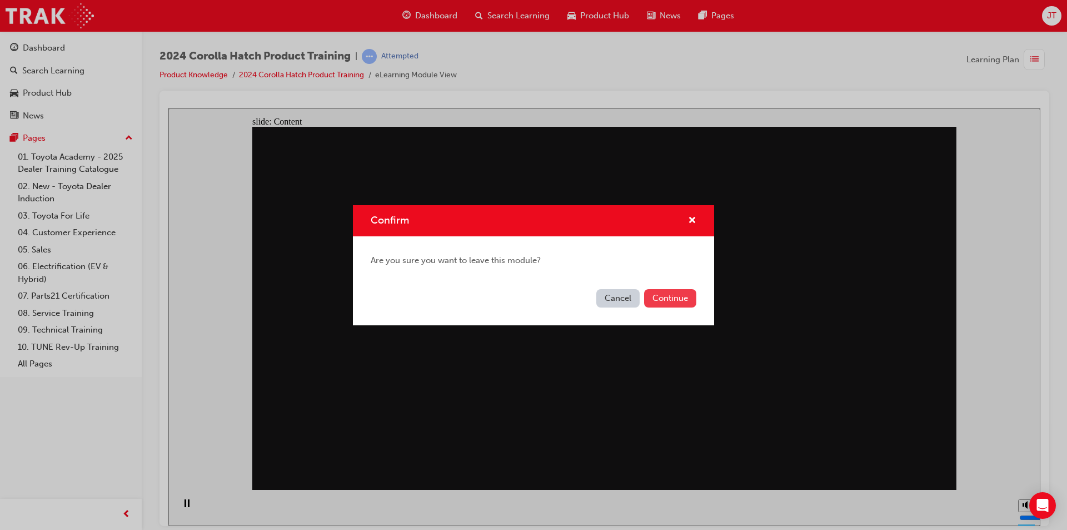
click at [676, 303] on button "Continue" at bounding box center [670, 298] width 52 height 18
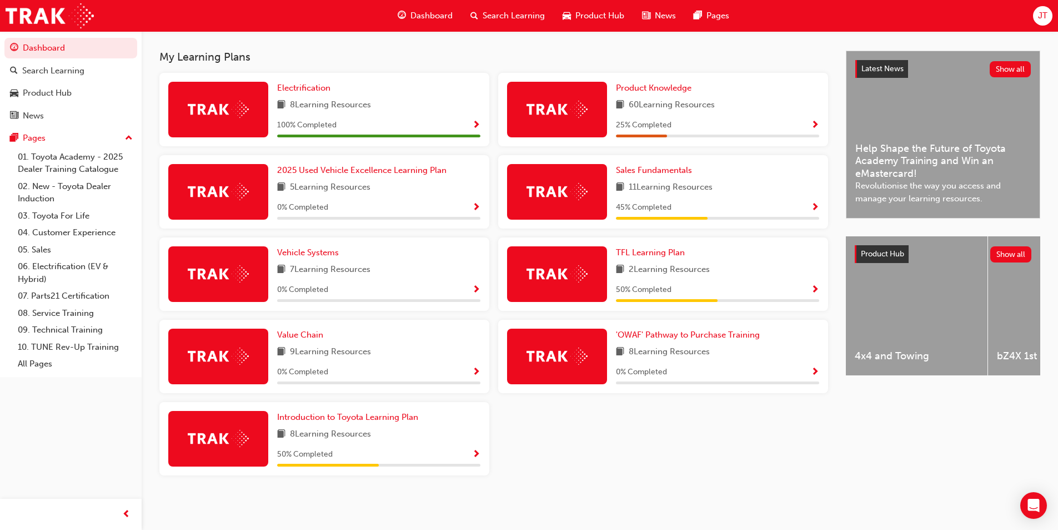
scroll to position [237, 0]
click at [392, 420] on span "Introduction to Toyota Learning Plan" at bounding box center [347, 417] width 141 height 10
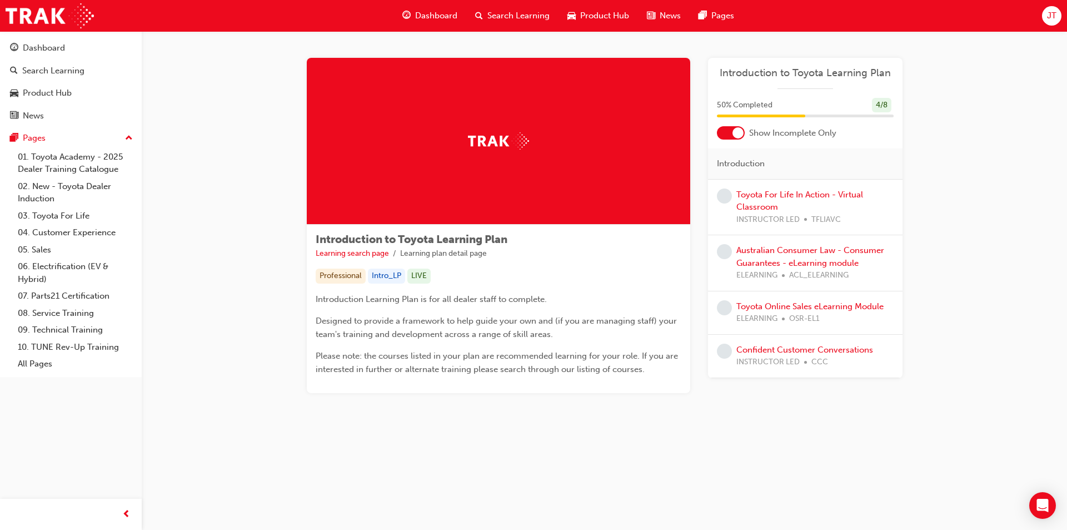
click at [731, 136] on div at bounding box center [731, 132] width 28 height 13
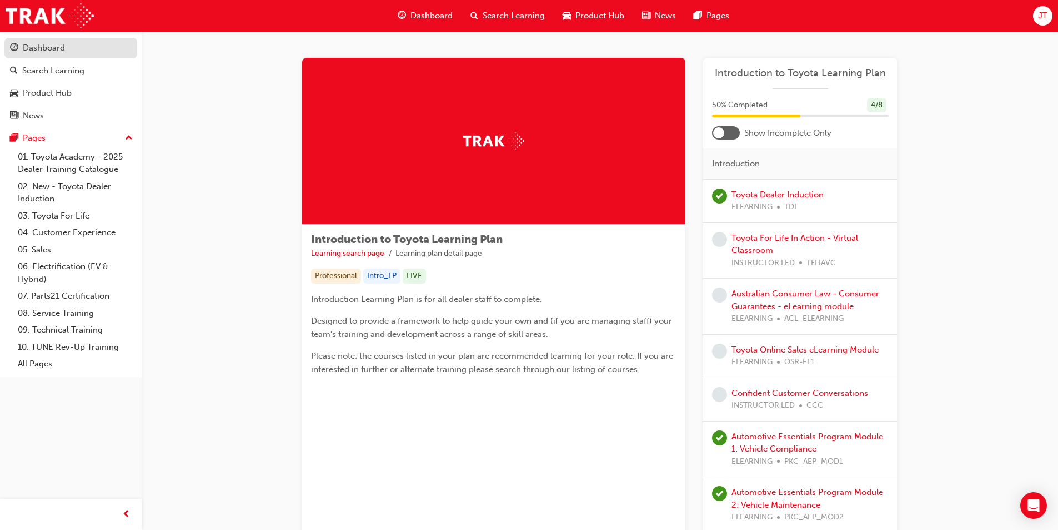
click at [79, 43] on div "Dashboard" at bounding box center [71, 48] width 122 height 14
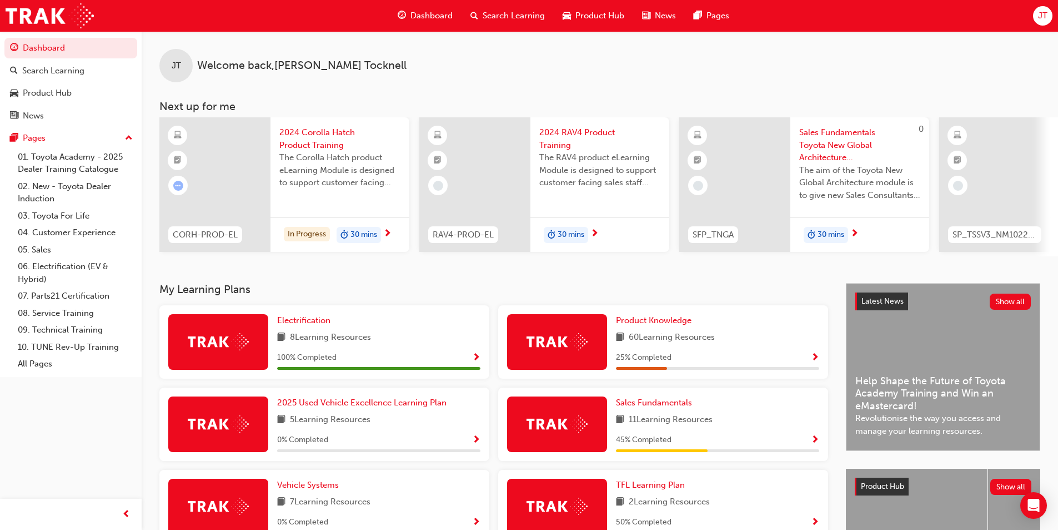
click at [344, 132] on span "2024 Corolla Hatch Product Training" at bounding box center [339, 138] width 121 height 25
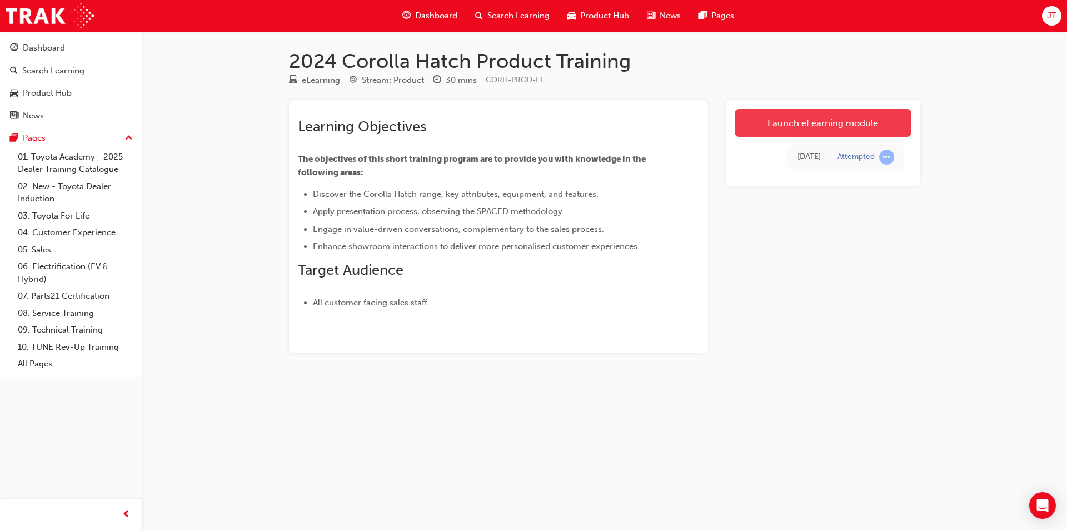
click at [750, 129] on link "Launch eLearning module" at bounding box center [823, 123] width 177 height 28
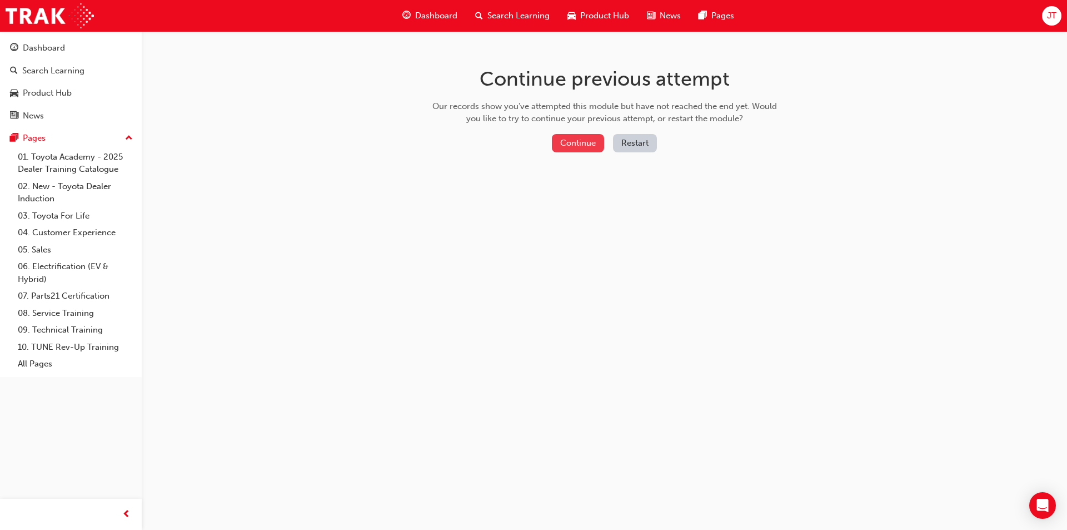
click at [587, 142] on button "Continue" at bounding box center [578, 143] width 52 height 18
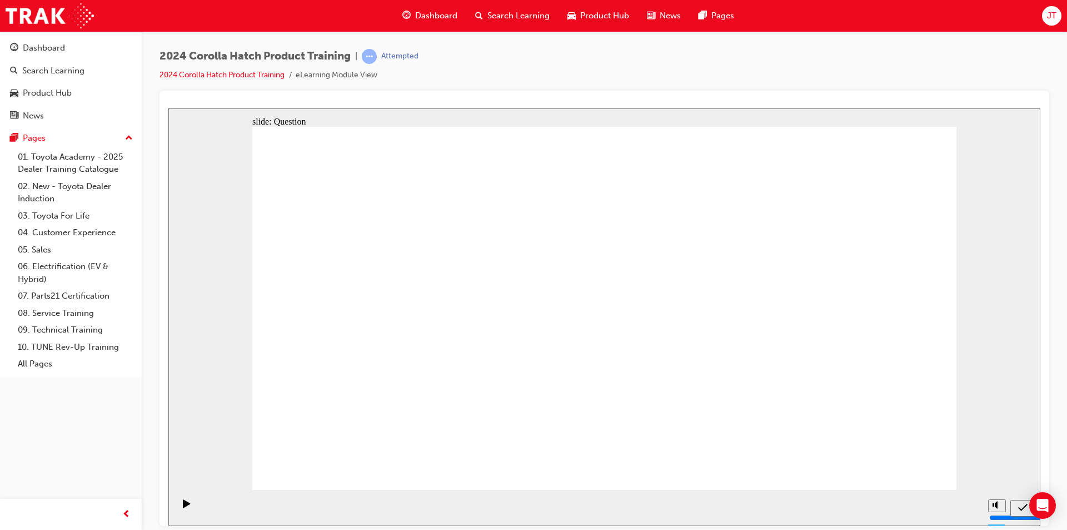
radio input "true"
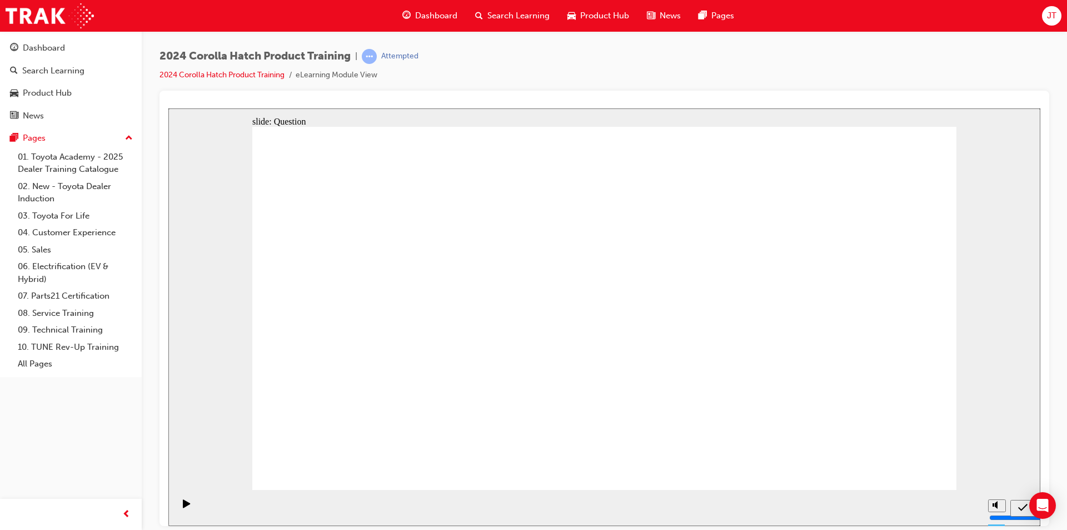
radio input "true"
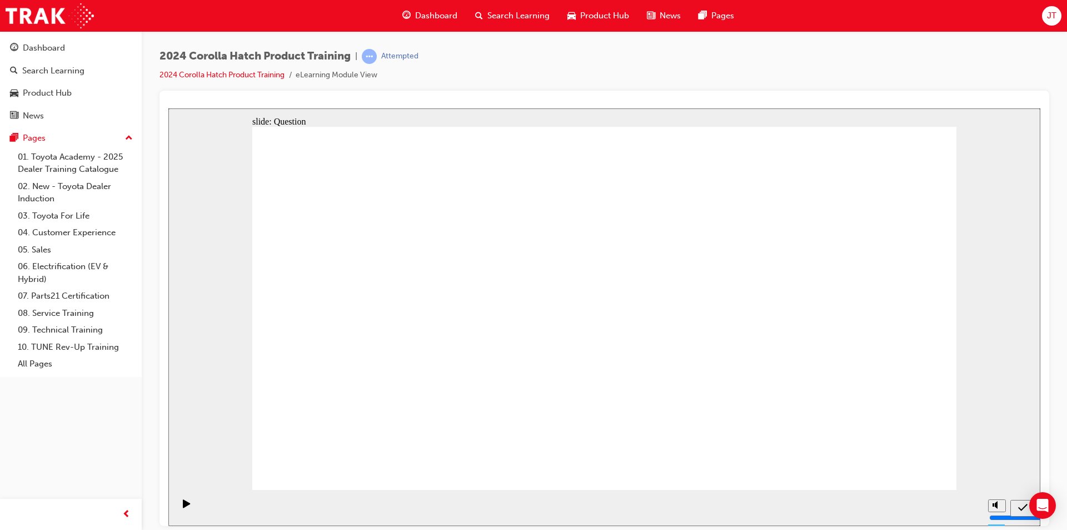
radio input "true"
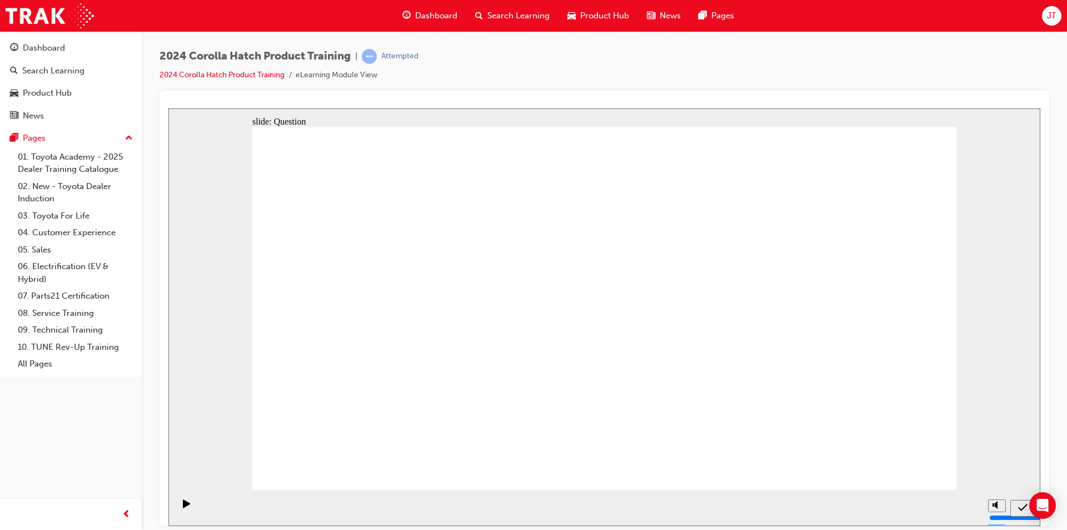
drag, startPoint x: 497, startPoint y: 307, endPoint x: 369, endPoint y: 422, distance: 171.5
drag, startPoint x: 755, startPoint y: 301, endPoint x: 639, endPoint y: 411, distance: 160.0
drag, startPoint x: 610, startPoint y: 299, endPoint x: 617, endPoint y: 301, distance: 7.4
drag, startPoint x: 354, startPoint y: 299, endPoint x: 462, endPoint y: 401, distance: 148.2
drag, startPoint x: 483, startPoint y: 397, endPoint x: 481, endPoint y: 409, distance: 12.0
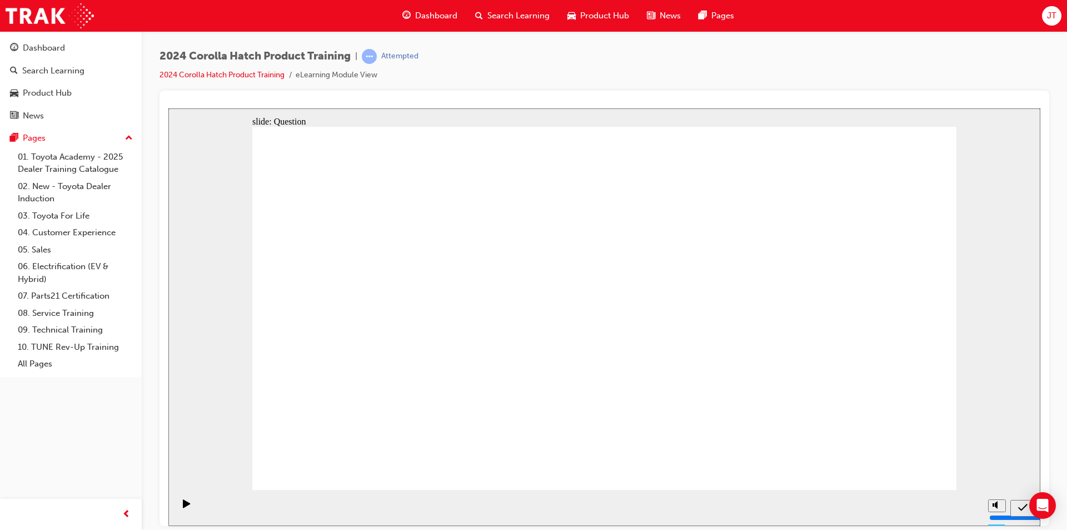
drag, startPoint x: 862, startPoint y: 302, endPoint x: 802, endPoint y: 389, distance: 106.2
drag, startPoint x: 641, startPoint y: 289, endPoint x: 761, endPoint y: 399, distance: 162.8
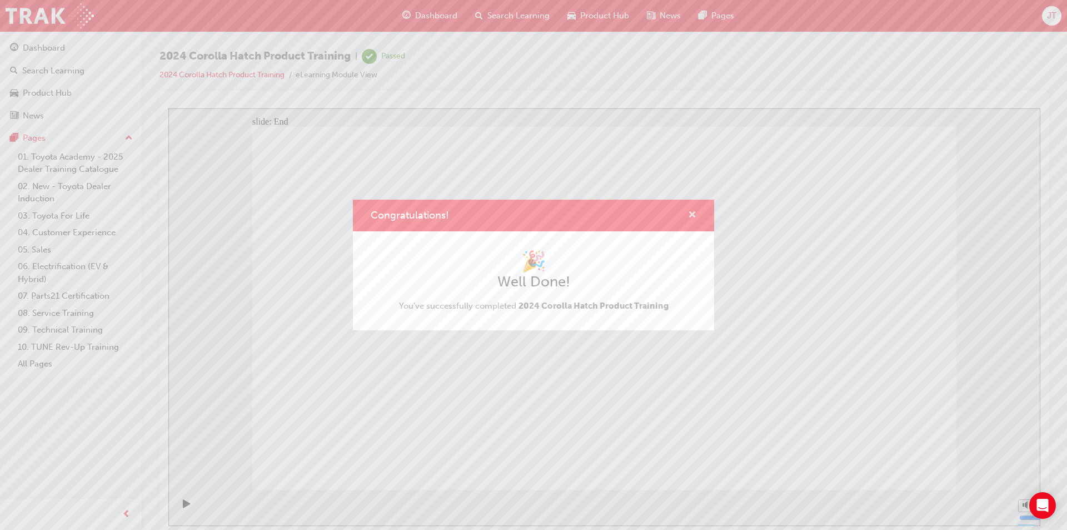
click at [695, 214] on span "cross-icon" at bounding box center [692, 216] width 8 height 10
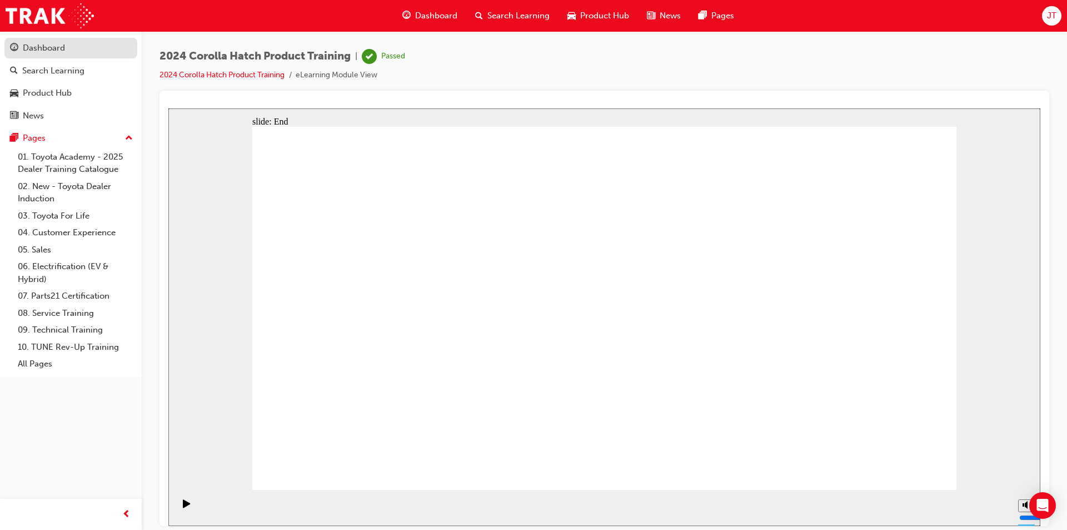
click at [68, 50] on div "Dashboard" at bounding box center [71, 48] width 122 height 14
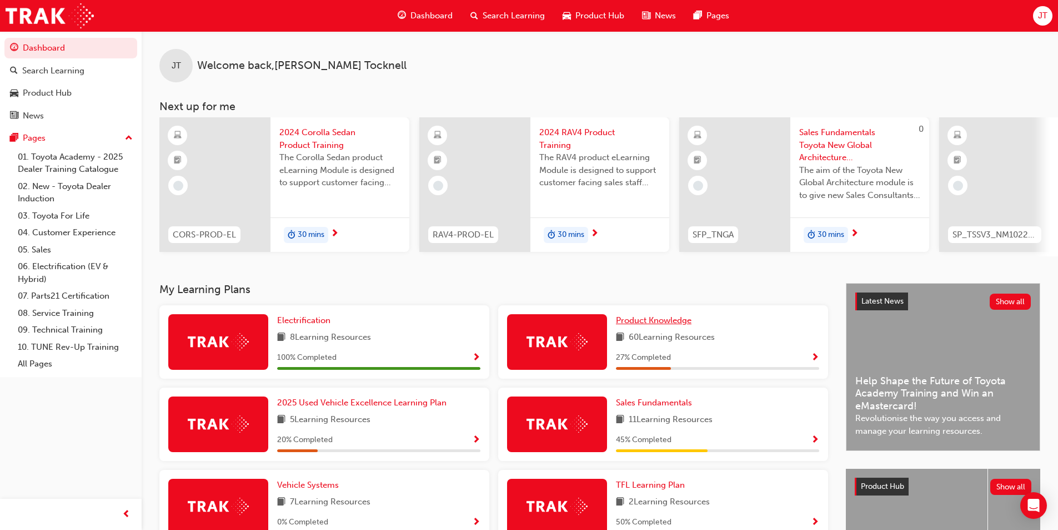
click at [661, 324] on span "Product Knowledge" at bounding box center [654, 320] width 76 height 10
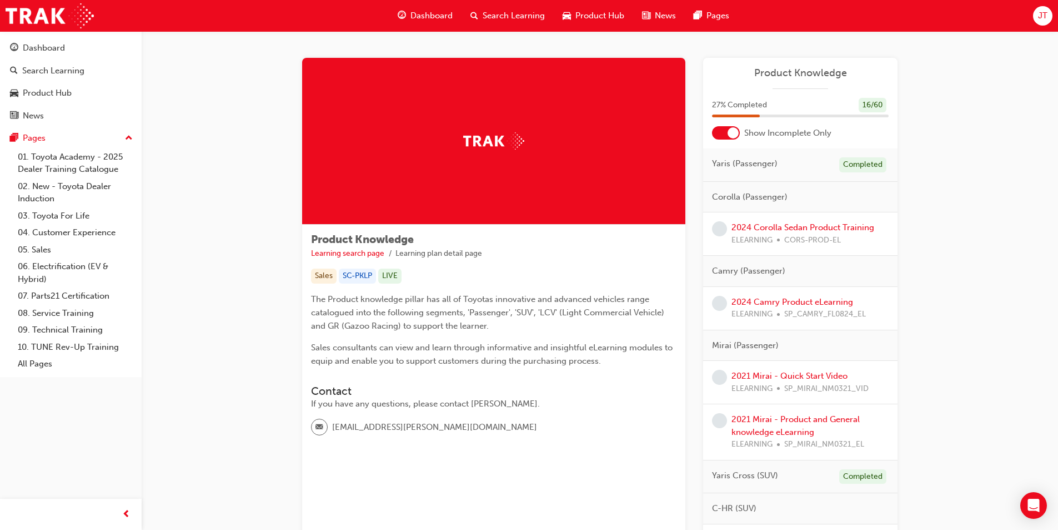
click at [729, 136] on div at bounding box center [733, 132] width 11 height 11
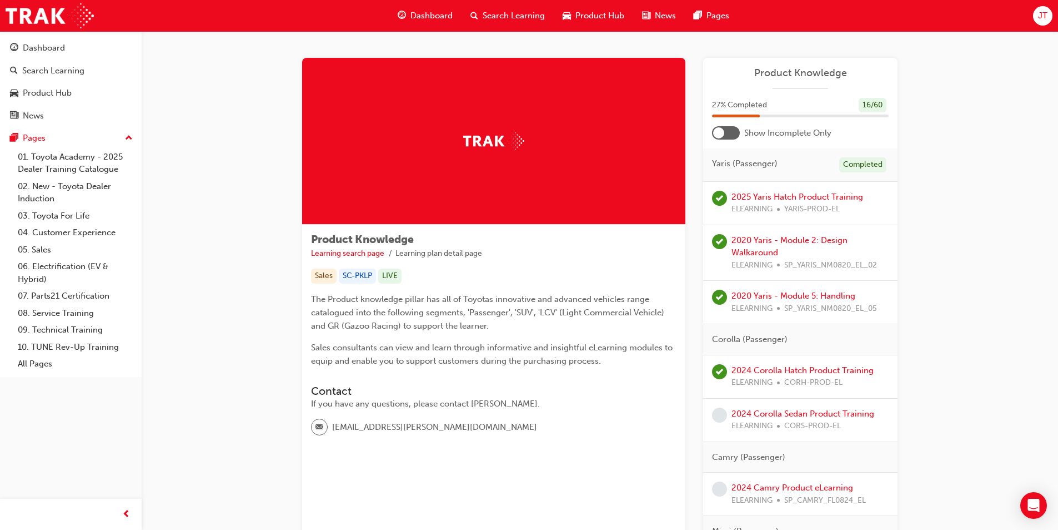
click at [729, 136] on div at bounding box center [726, 132] width 28 height 13
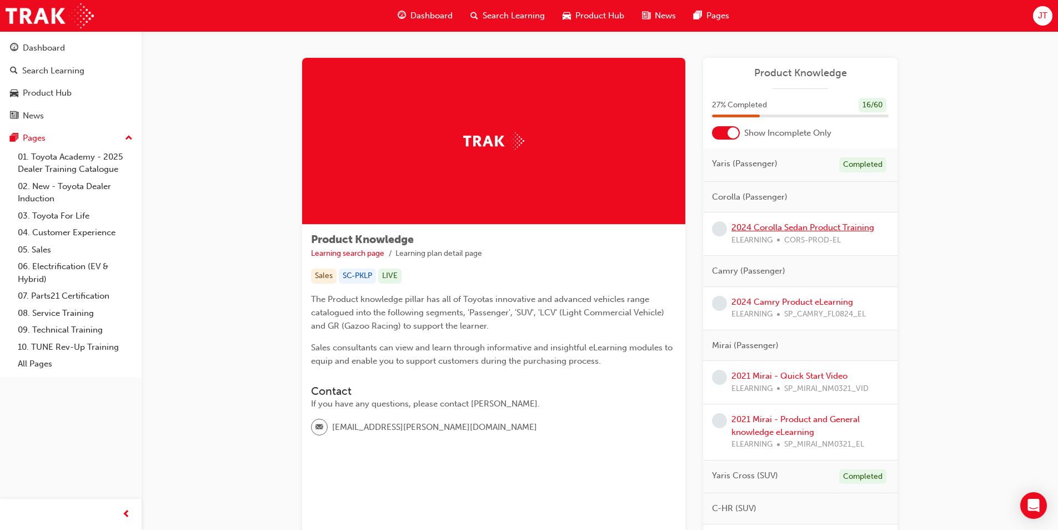
click at [817, 231] on link "2024 Corolla Sedan Product Training" at bounding box center [803, 227] width 143 height 10
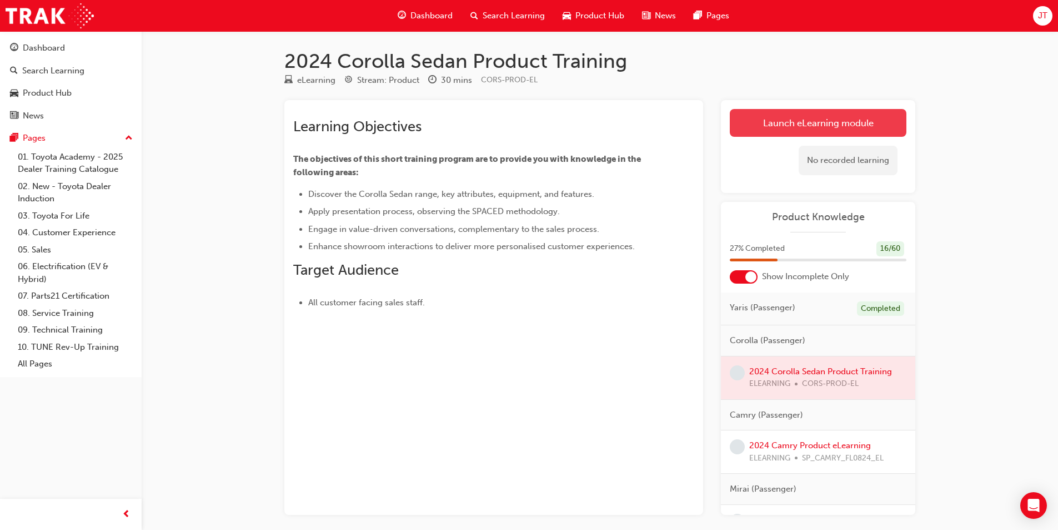
click at [784, 127] on link "Launch eLearning module" at bounding box center [818, 123] width 177 height 28
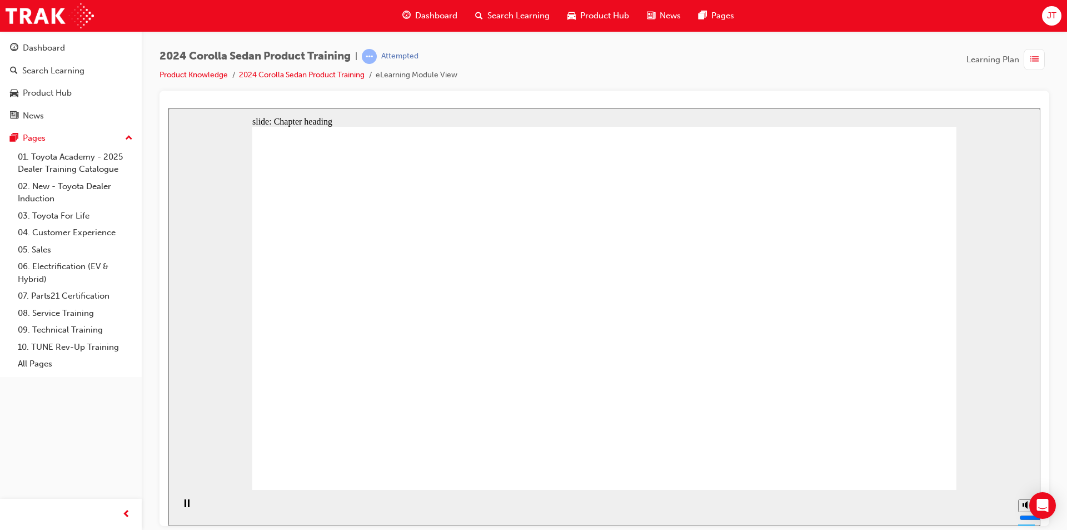
drag, startPoint x: 866, startPoint y: 458, endPoint x: 876, endPoint y: 462, distance: 10.0
